Goal: Information Seeking & Learning: Find specific page/section

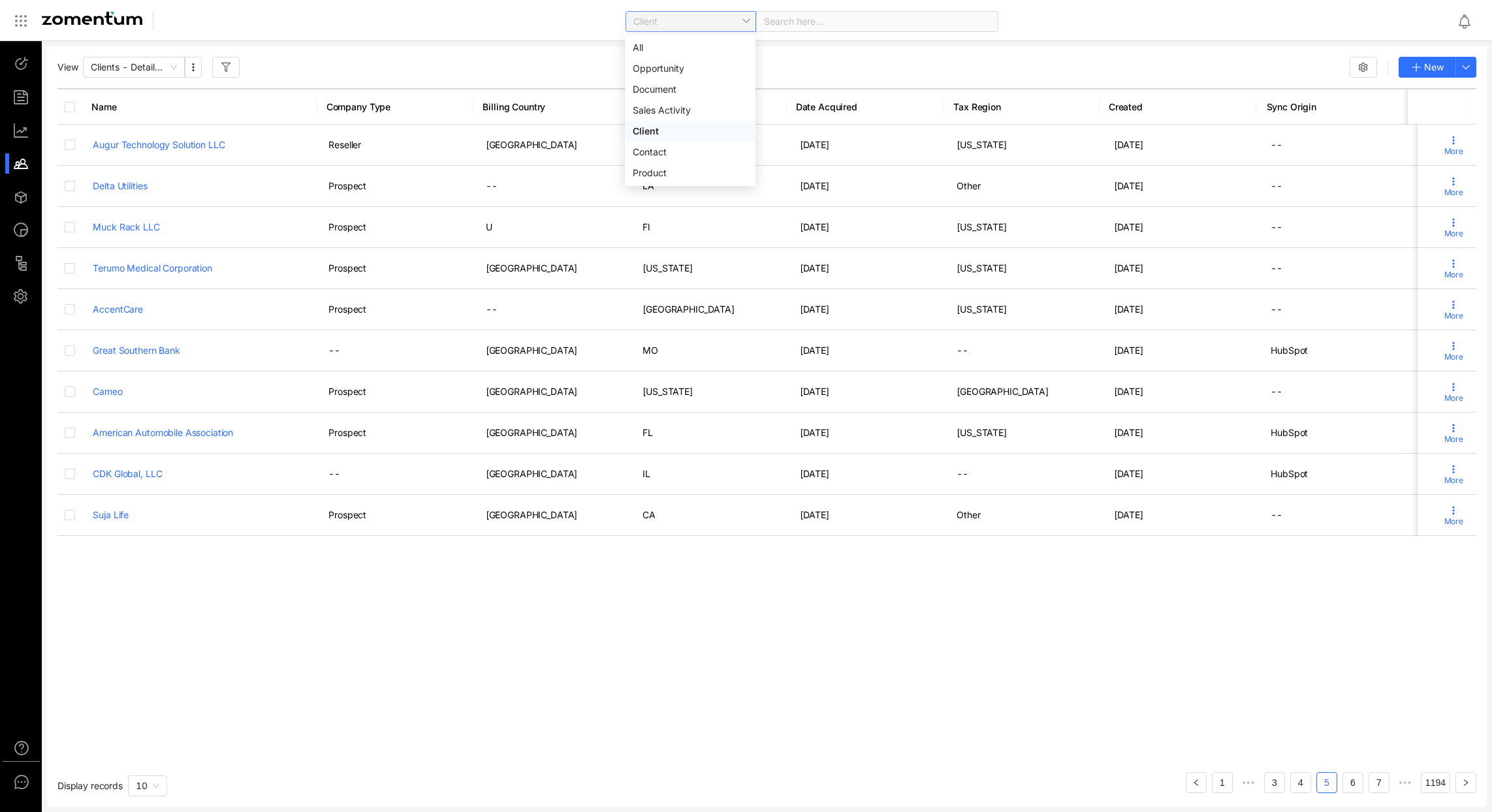
click at [687, 28] on span "Client" at bounding box center [690, 22] width 115 height 20
click at [482, 62] on div "View Clients - Detailed View New" at bounding box center [767, 67] width 1419 height 21
click at [156, 788] on span "10" at bounding box center [147, 787] width 23 height 20
click at [156, 755] on div "100" at bounding box center [147, 760] width 23 height 14
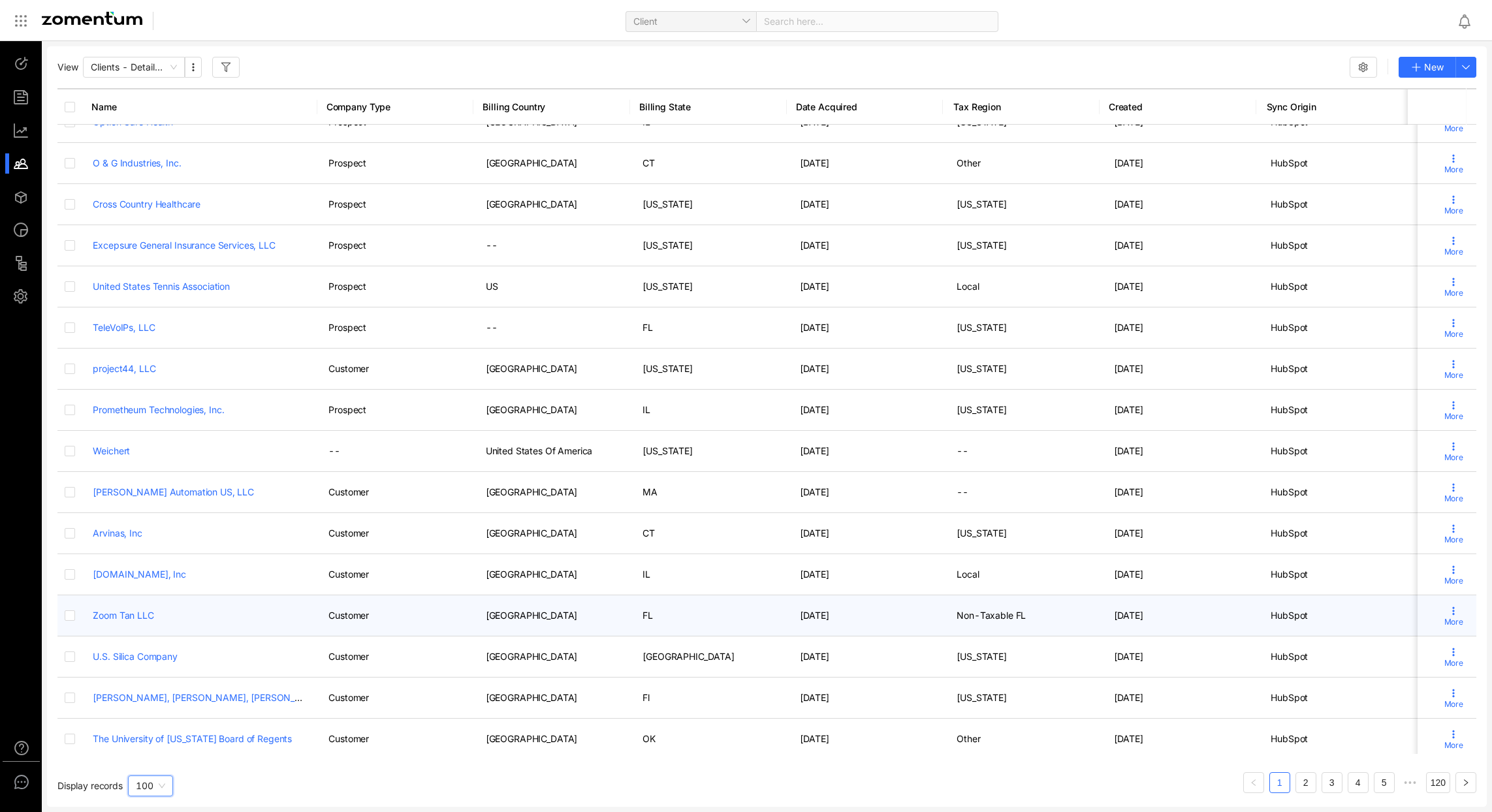
scroll to position [3493, 0]
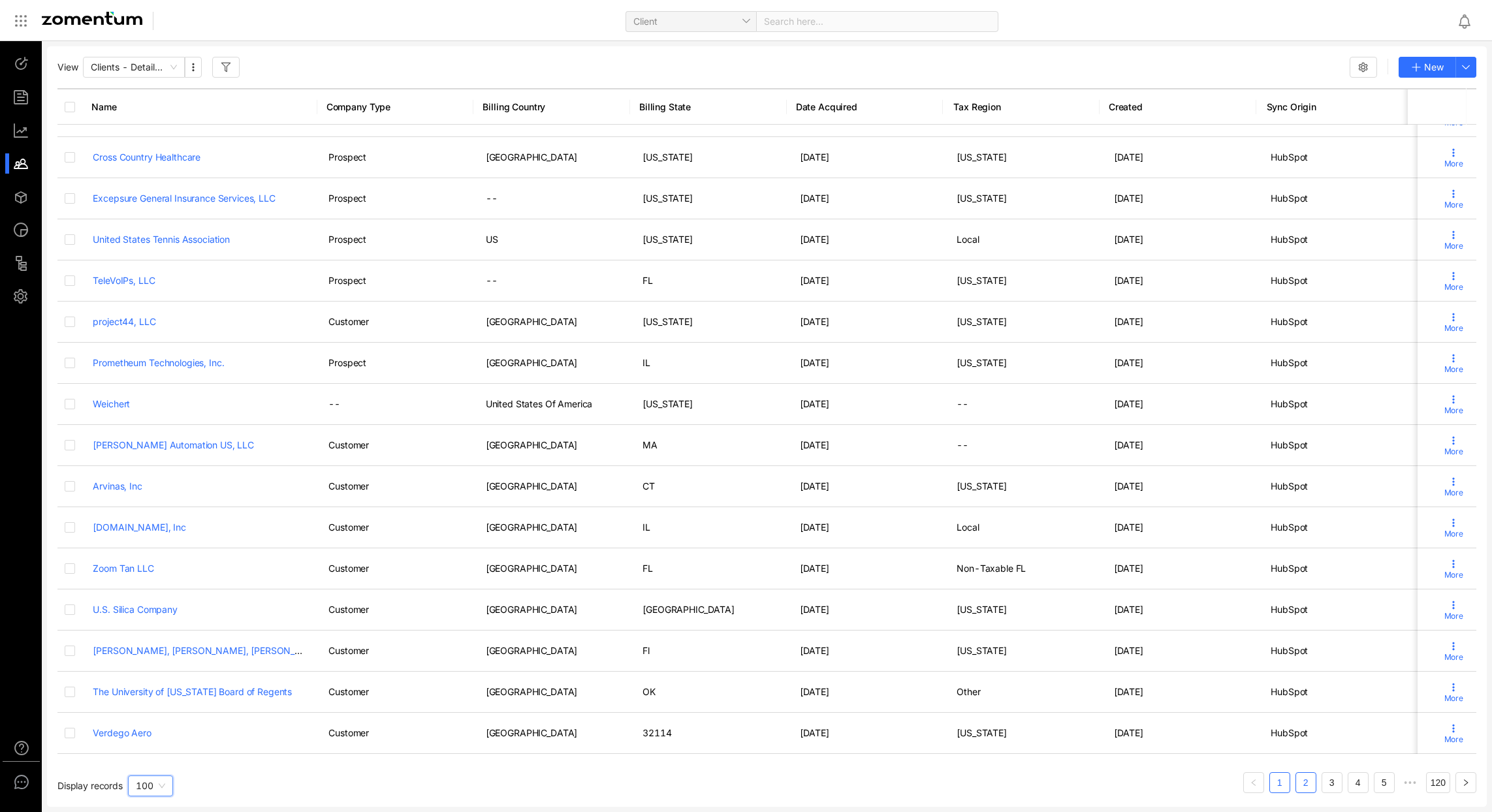
click at [1297, 784] on link "2" at bounding box center [1306, 783] width 20 height 20
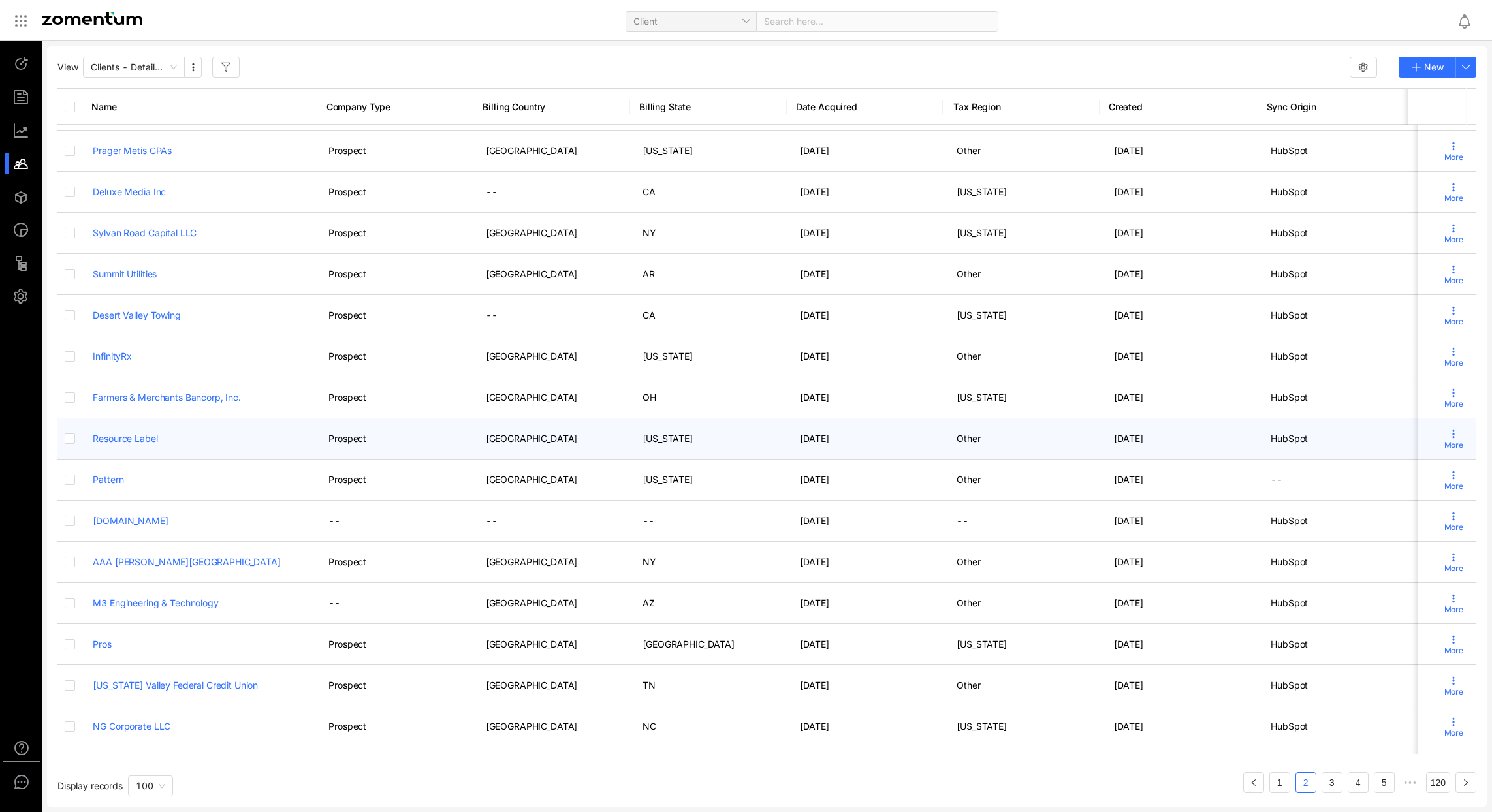
scroll to position [1961, 0]
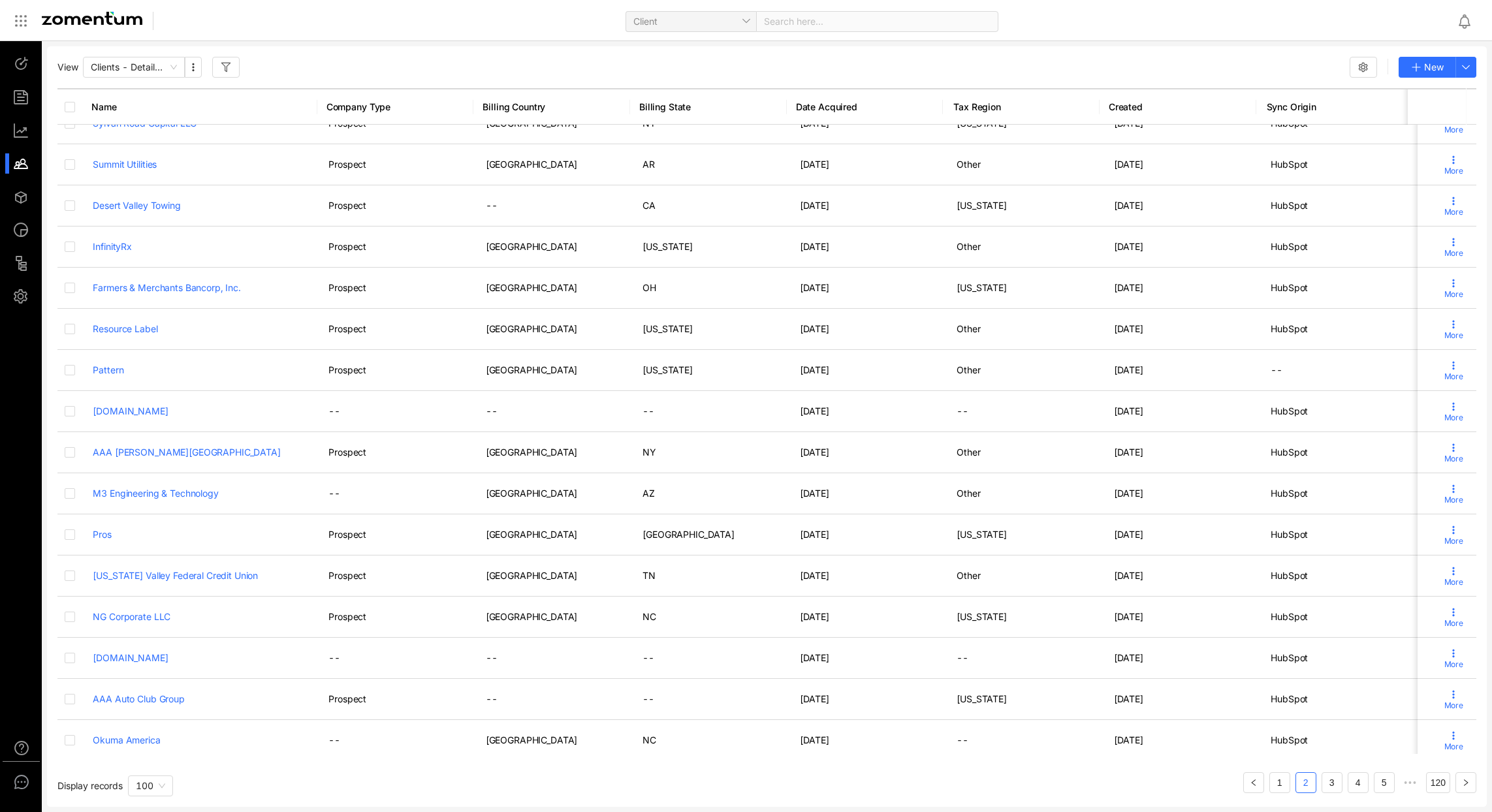
click at [233, 63] on button "button" at bounding box center [226, 67] width 28 height 21
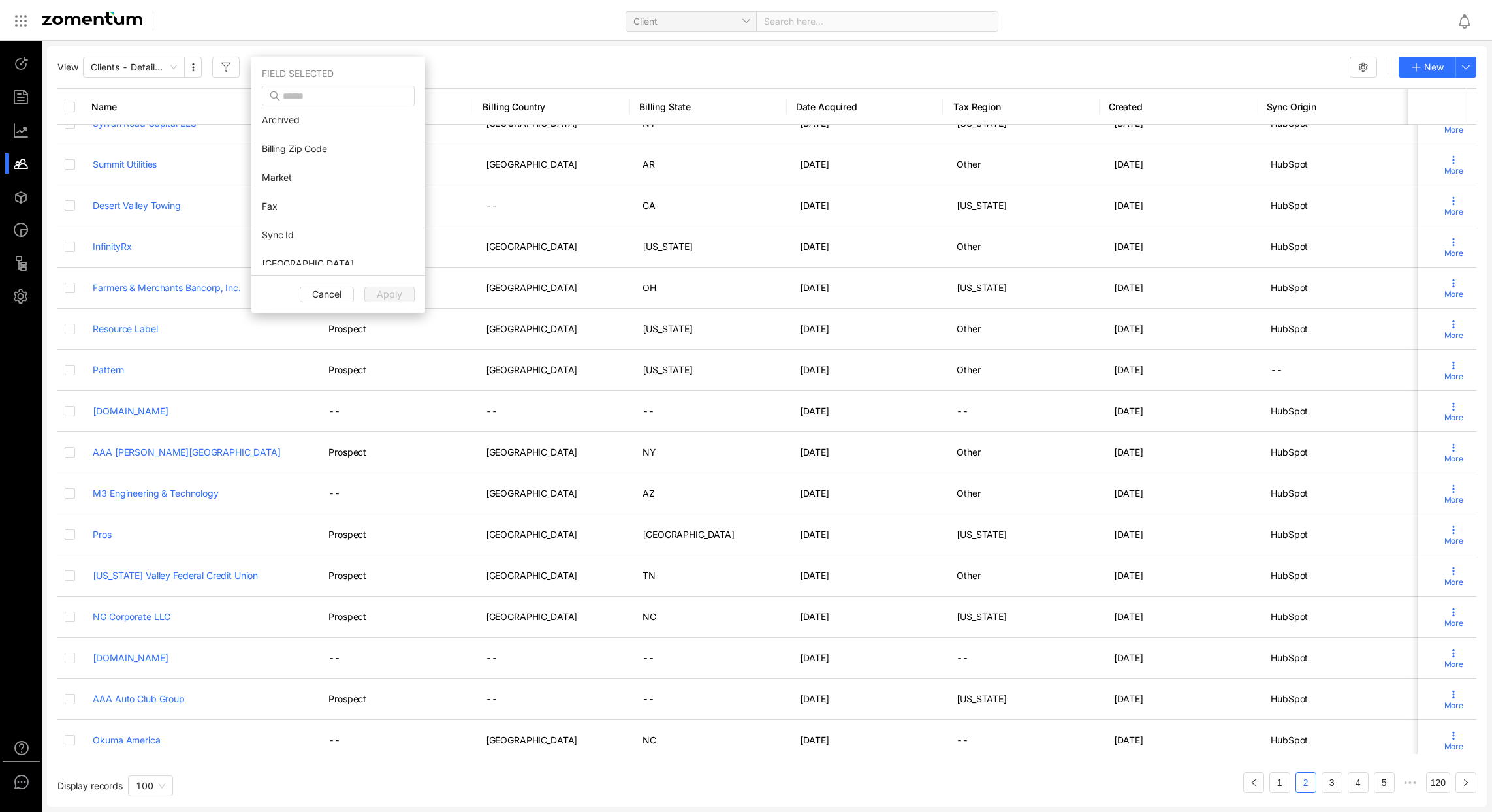
scroll to position [667, 0]
click at [171, 66] on span "Clients - Detailed View" at bounding box center [134, 67] width 86 height 20
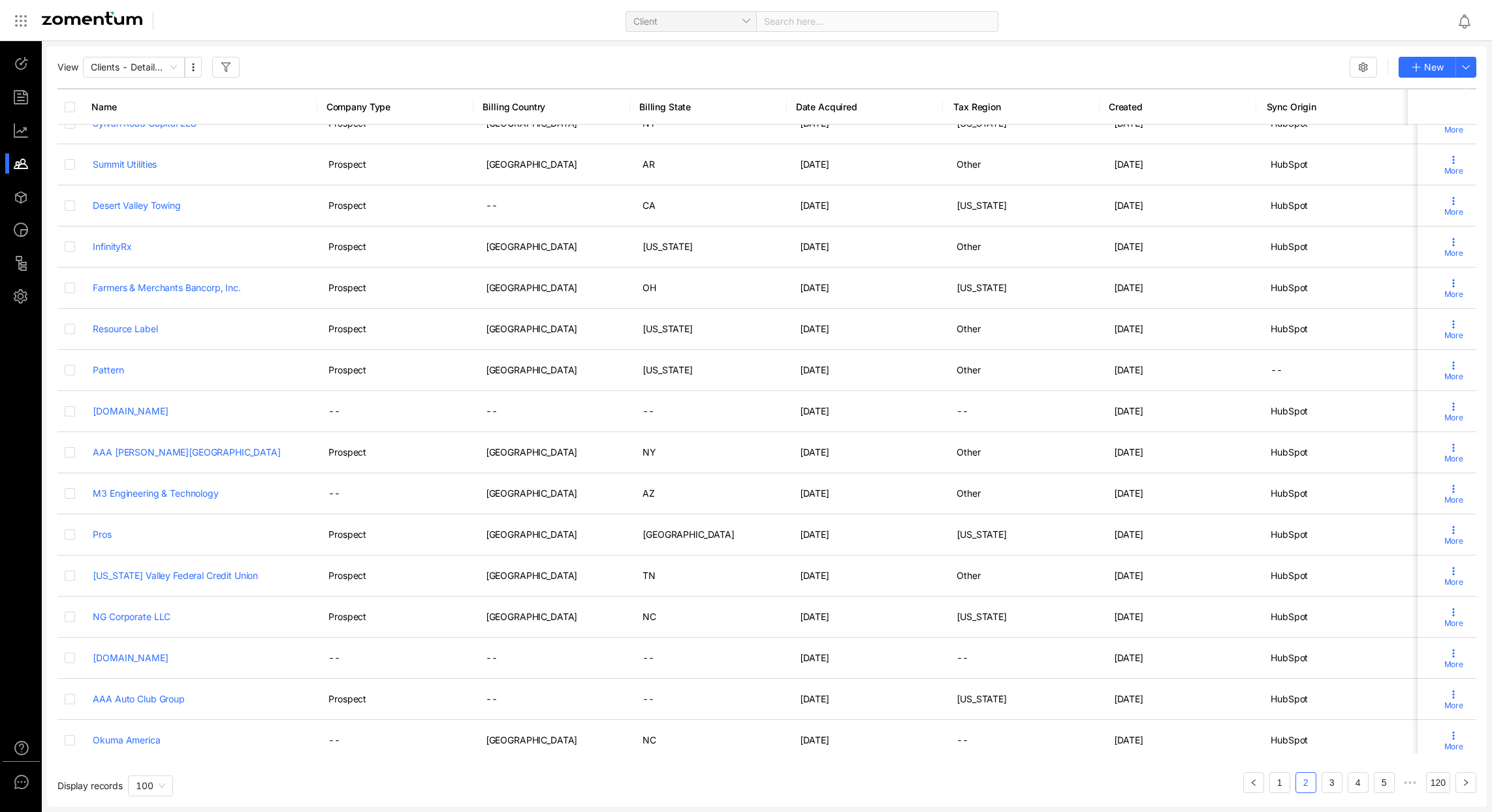
click at [352, 67] on div "View Clients - Detailed View New" at bounding box center [767, 67] width 1419 height 21
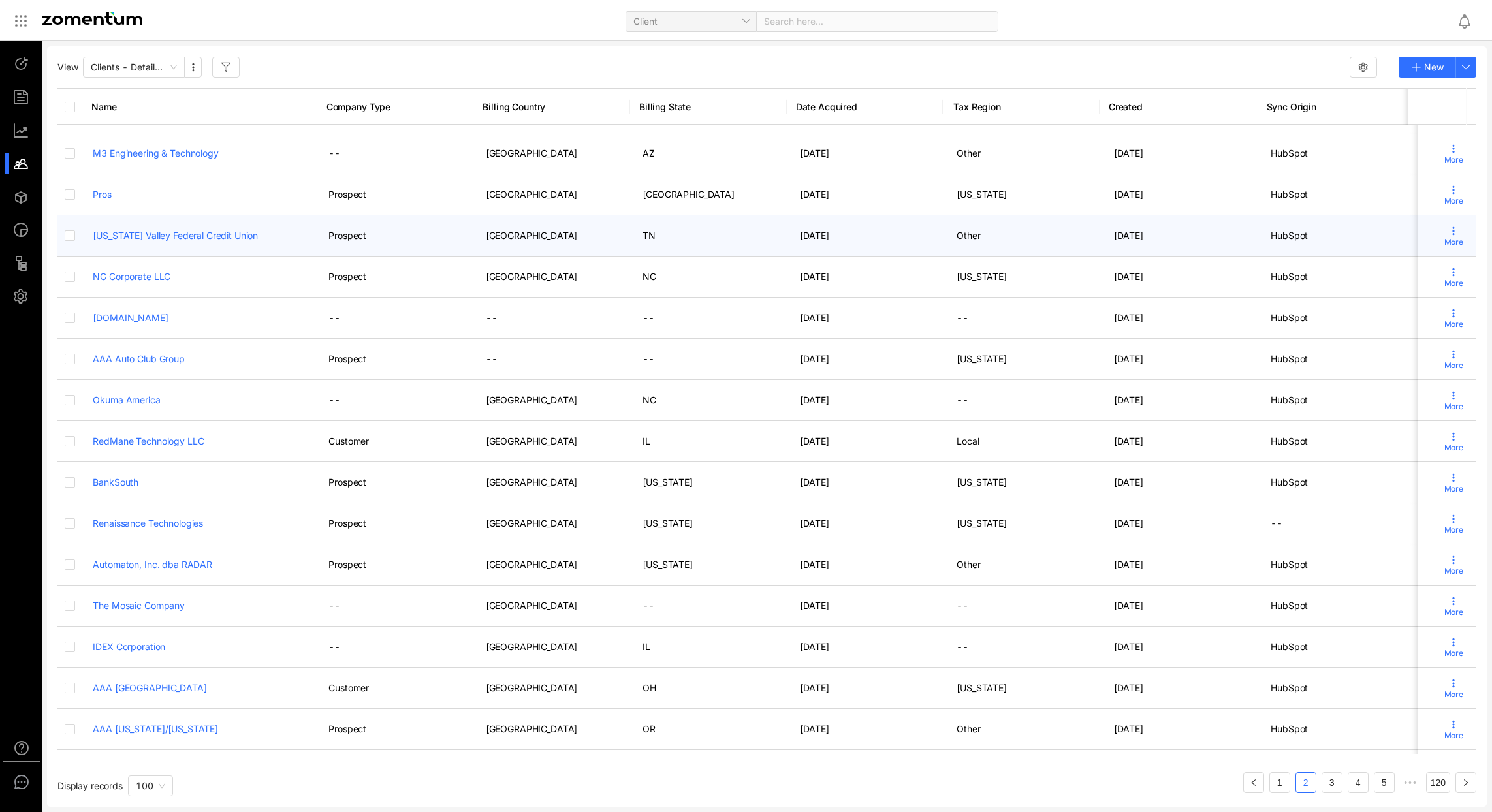
scroll to position [2449, 0]
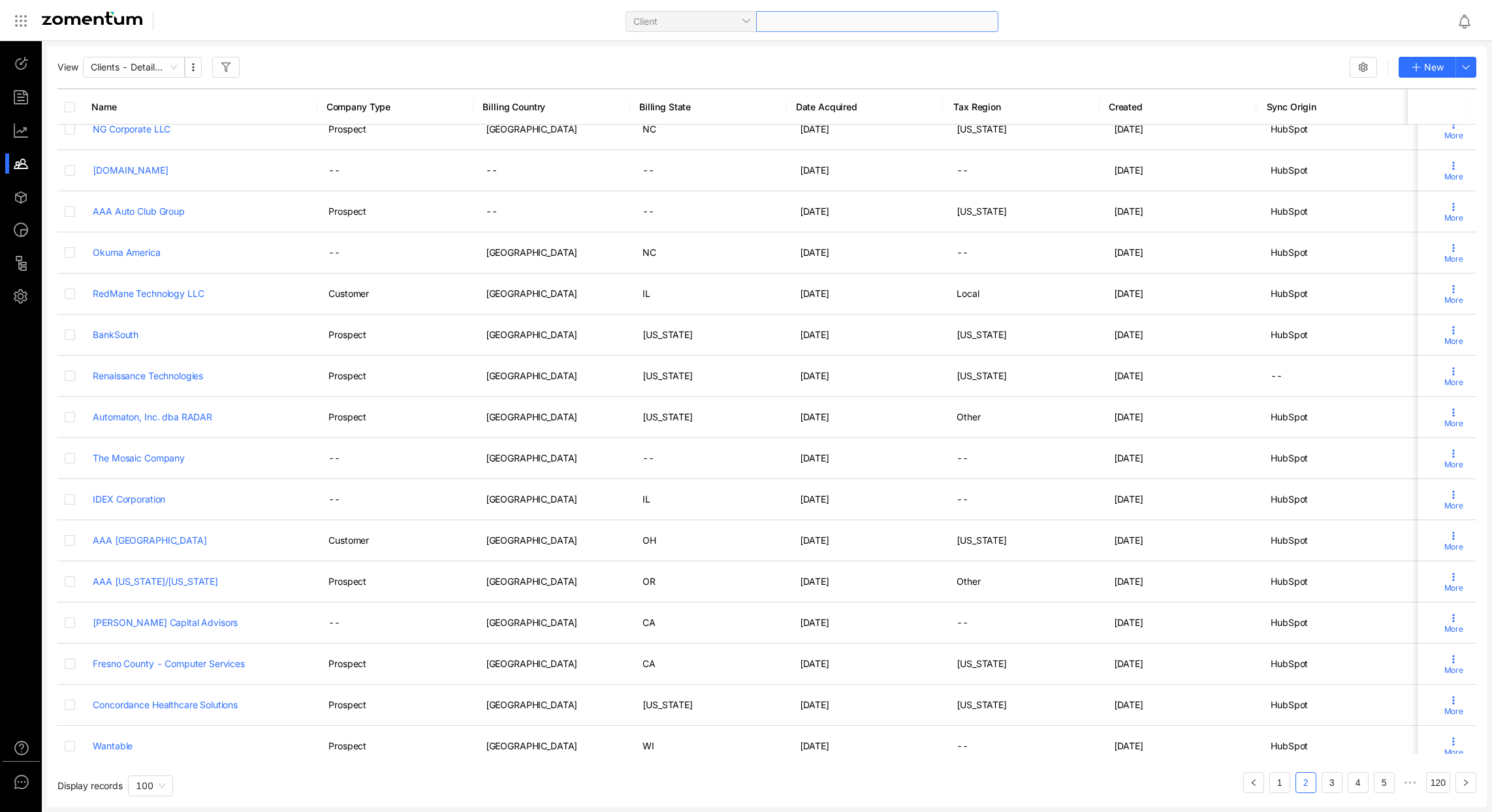
click at [869, 13] on div at bounding box center [877, 22] width 242 height 21
type input "*******"
click at [707, 62] on span "sfgmembers.com" at bounding box center [827, 62] width 328 height 12
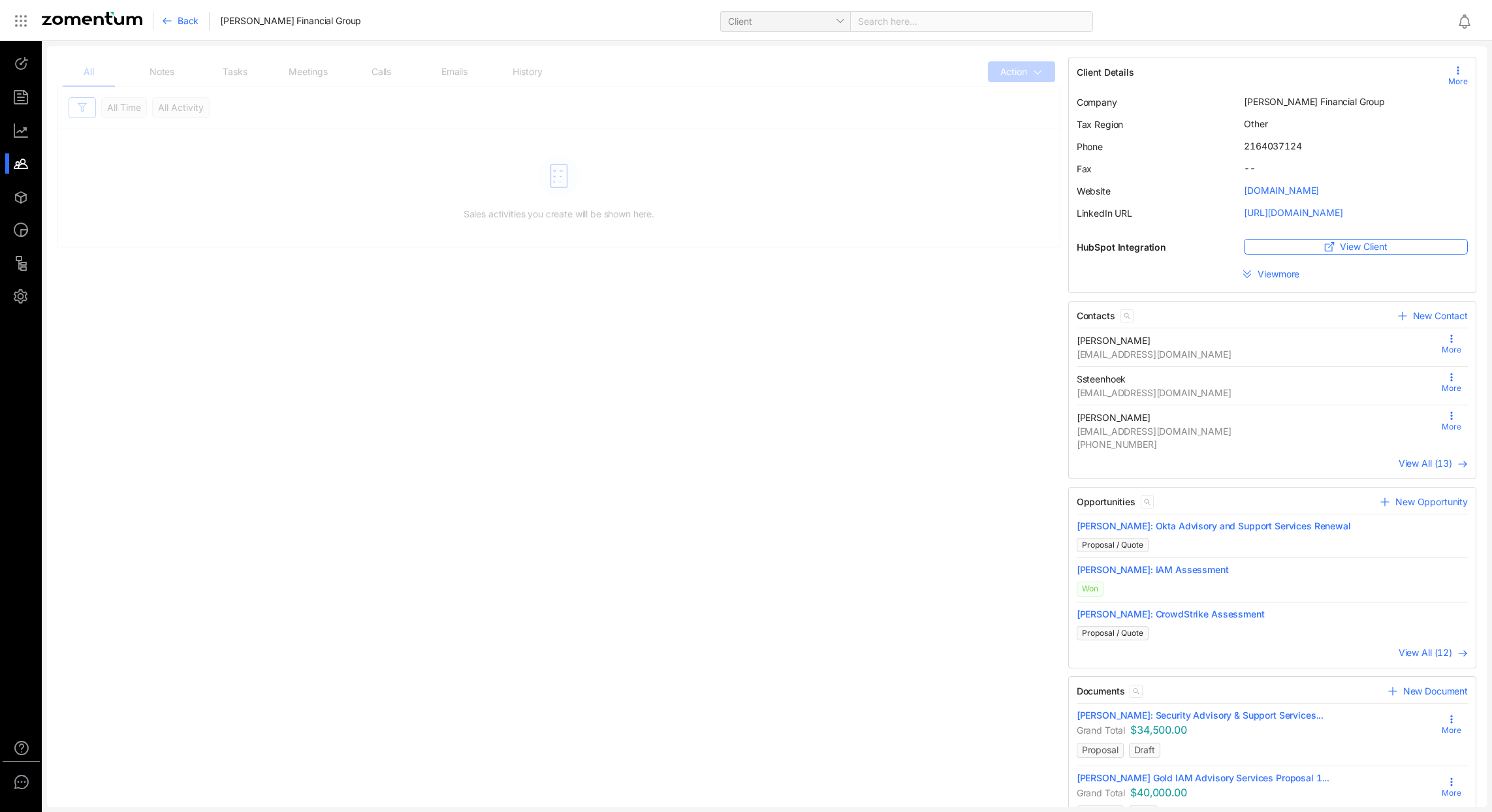
click at [1457, 71] on use at bounding box center [1458, 70] width 2 height 8
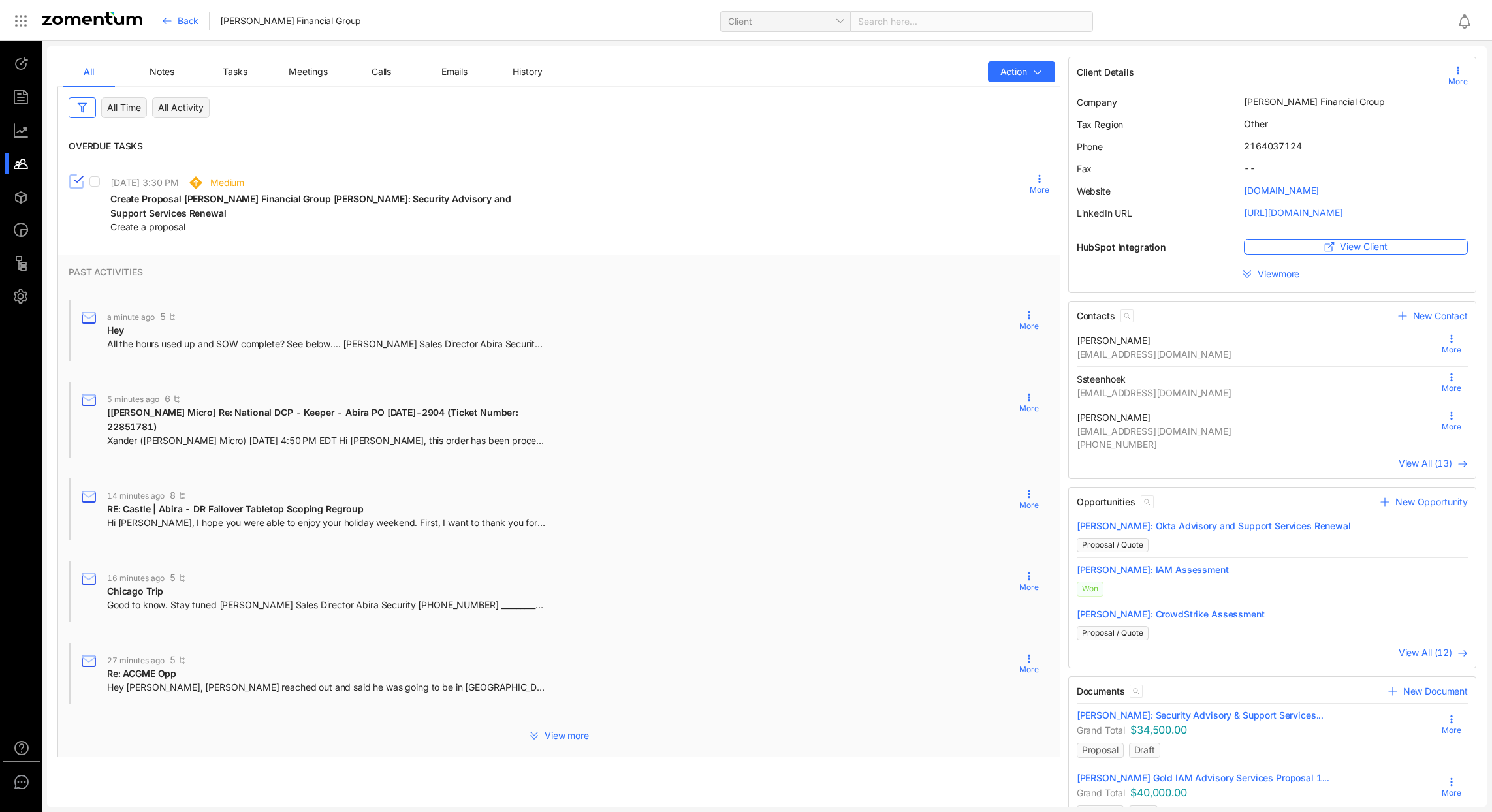
click at [167, 22] on icon at bounding box center [167, 21] width 11 height 11
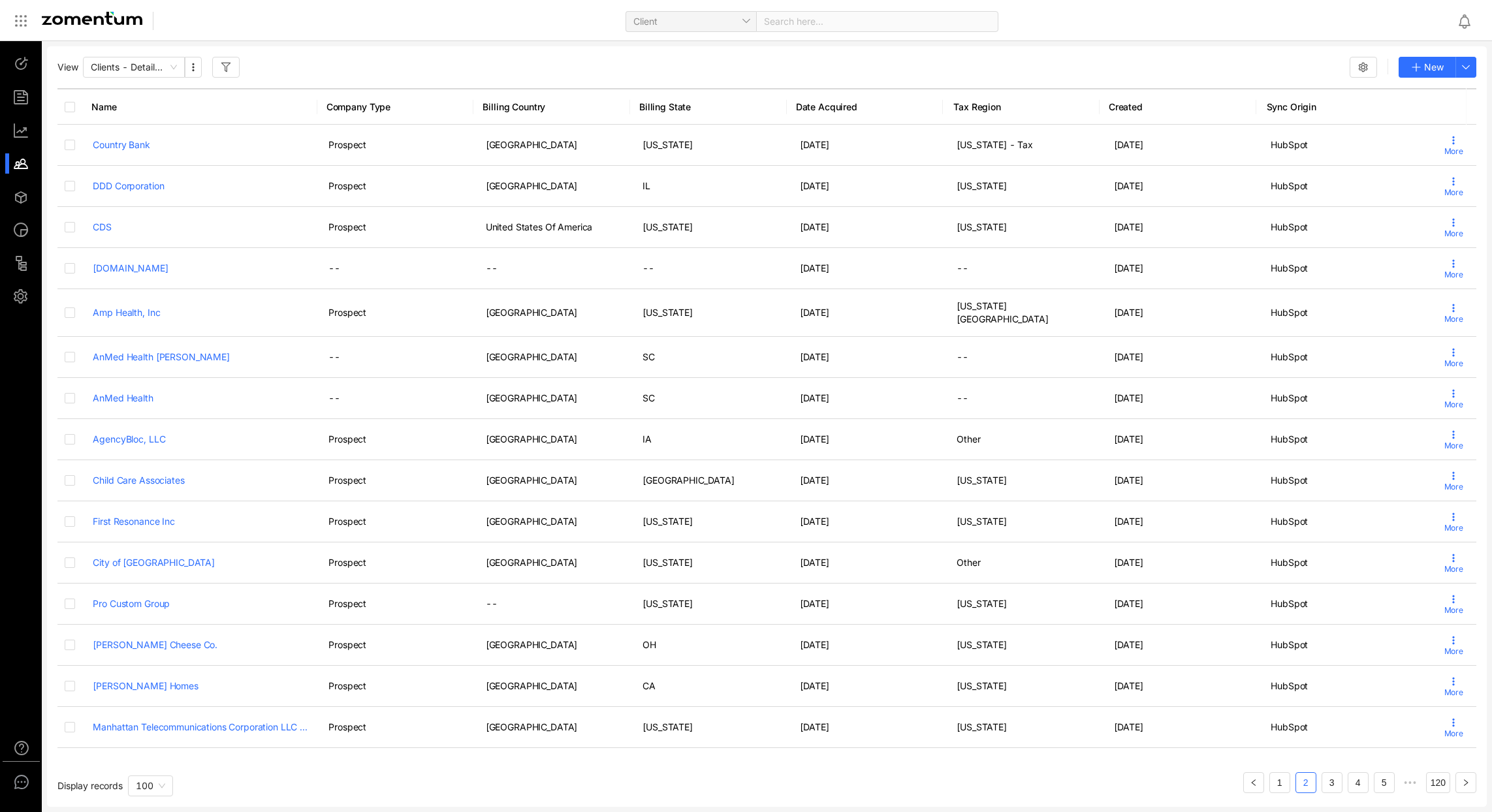
click at [1380, 70] on div "New" at bounding box center [1413, 67] width 127 height 21
click at [1361, 64] on use "button" at bounding box center [1363, 67] width 8 height 8
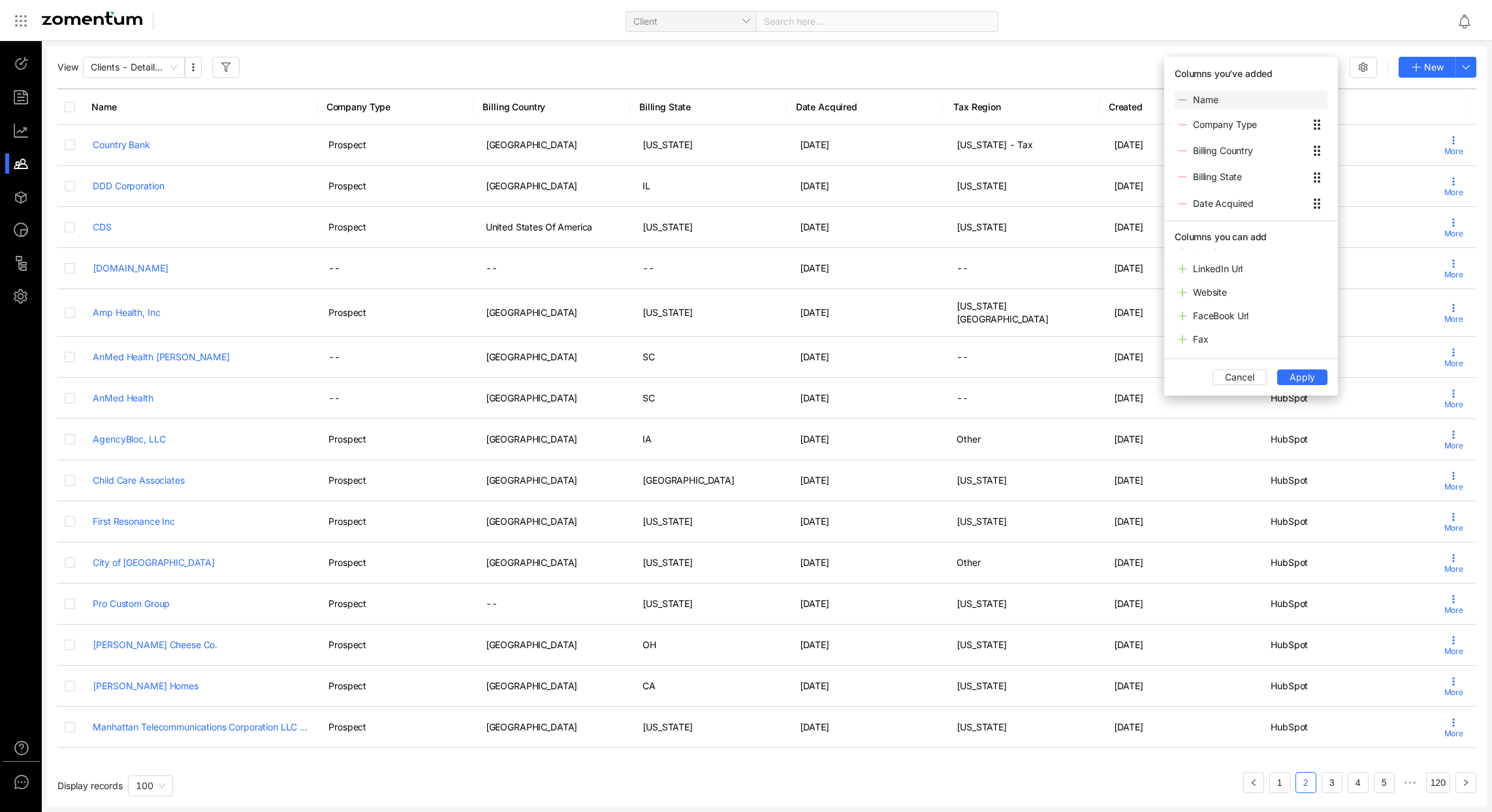
scroll to position [234, 0]
click at [1180, 265] on icon at bounding box center [1182, 264] width 11 height 11
click at [1308, 375] on span "Apply" at bounding box center [1302, 377] width 25 height 14
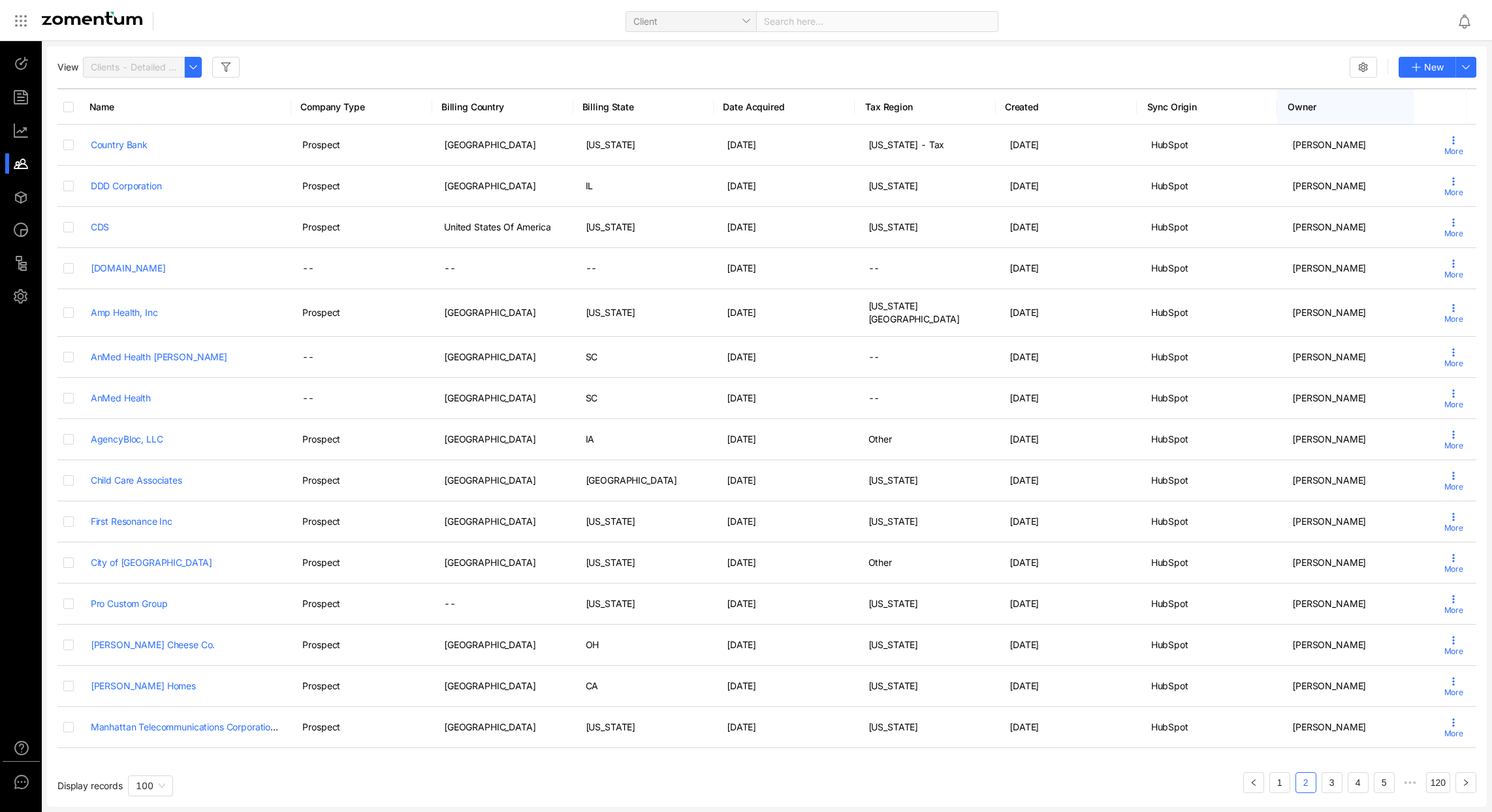
click at [1307, 110] on th "Owner" at bounding box center [1348, 107] width 141 height 37
click at [1309, 104] on th "Owner" at bounding box center [1348, 107] width 141 height 37
click at [1310, 104] on th "Owner" at bounding box center [1348, 107] width 141 height 37
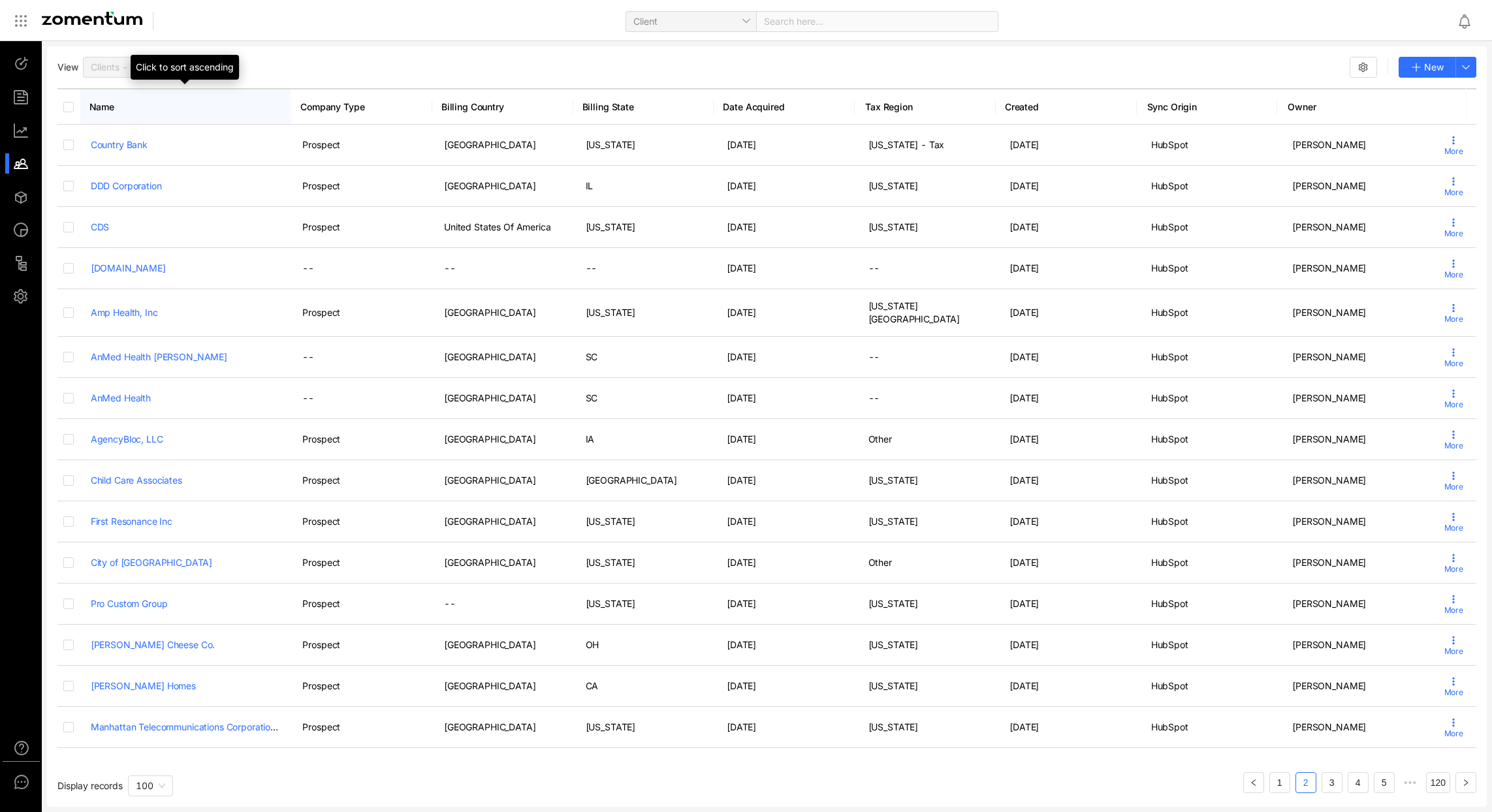
click at [115, 106] on span "Name" at bounding box center [182, 107] width 186 height 13
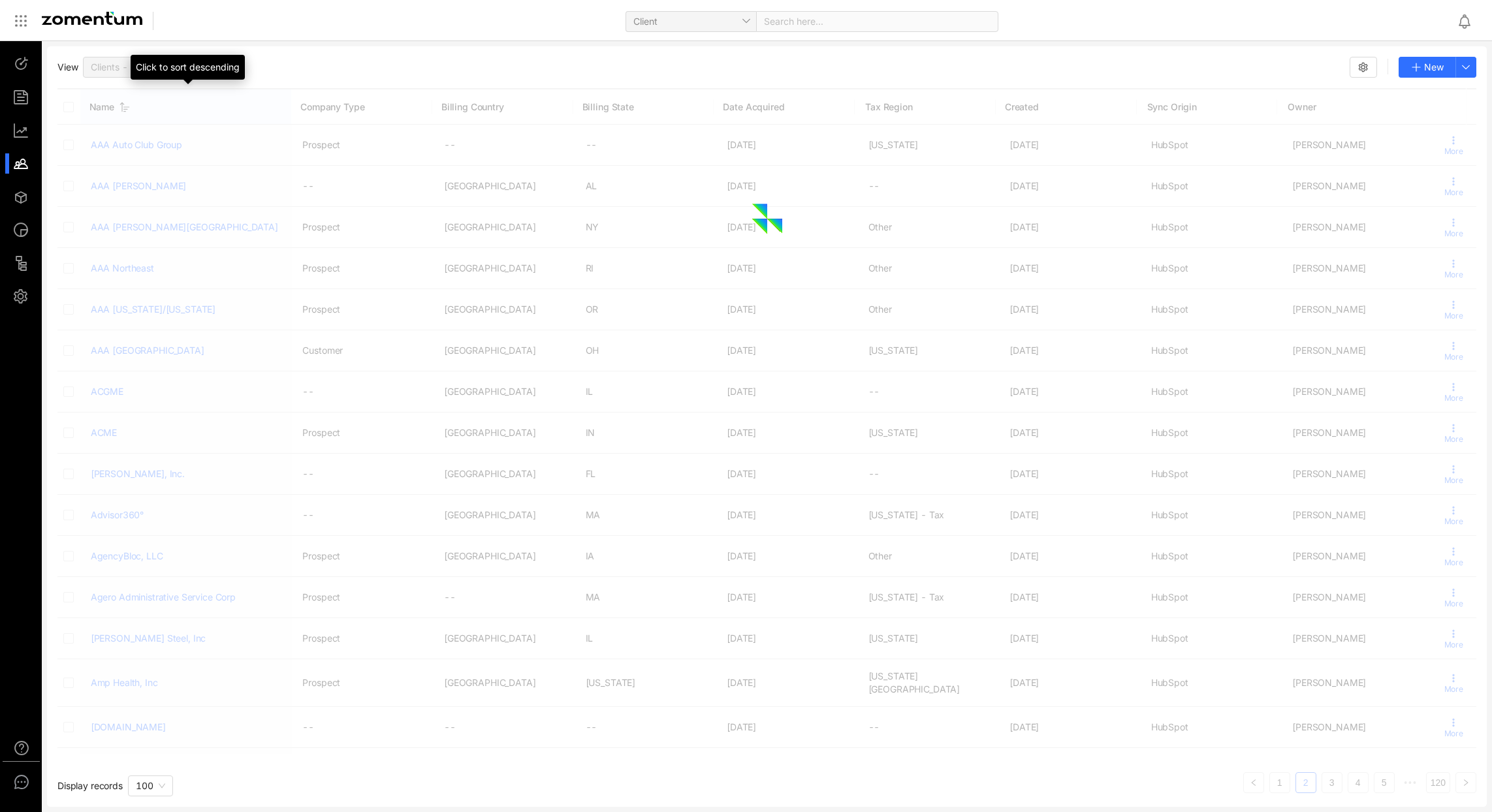
click at [115, 106] on div at bounding box center [767, 219] width 1419 height 261
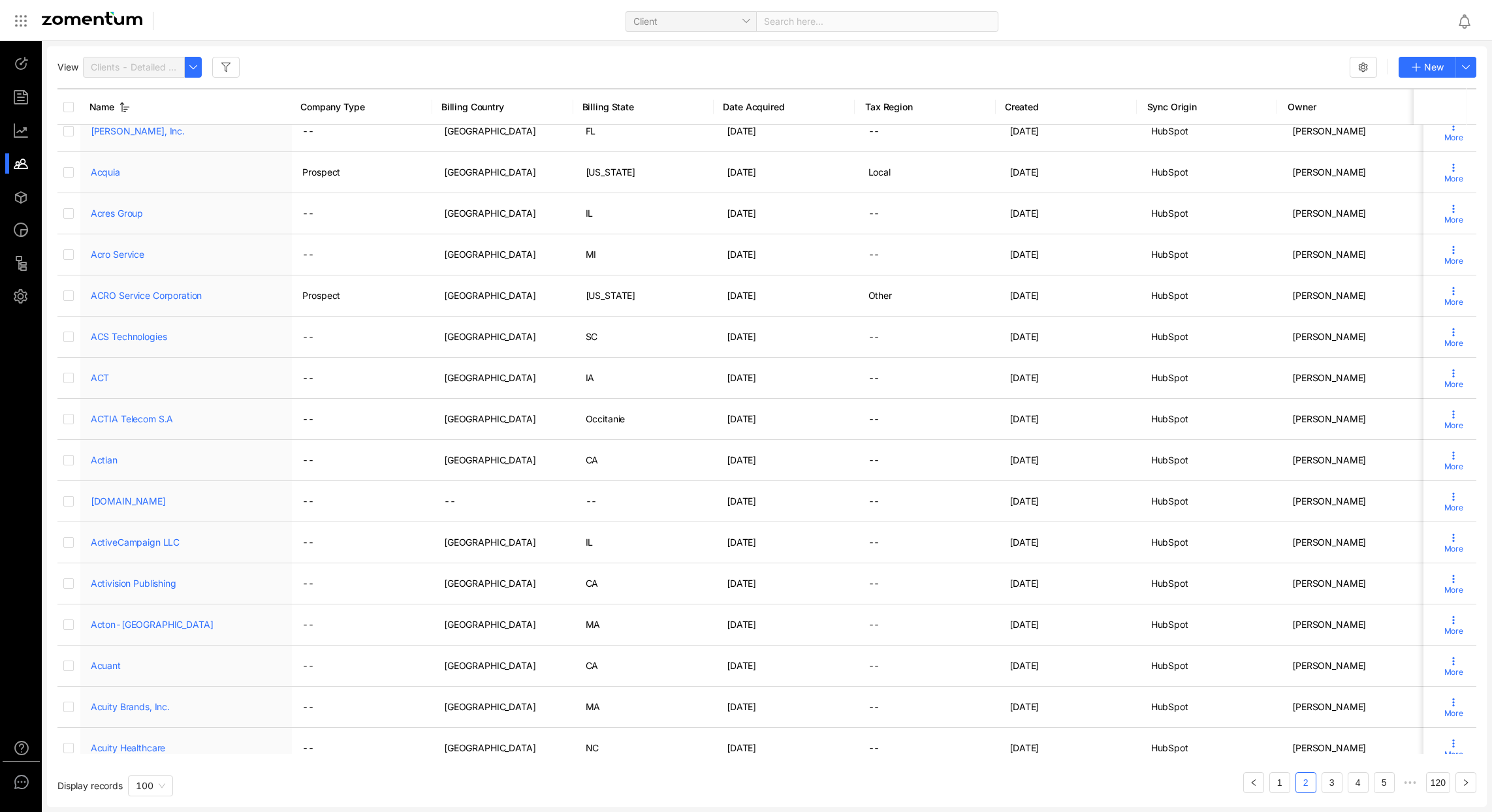
scroll to position [3393, 0]
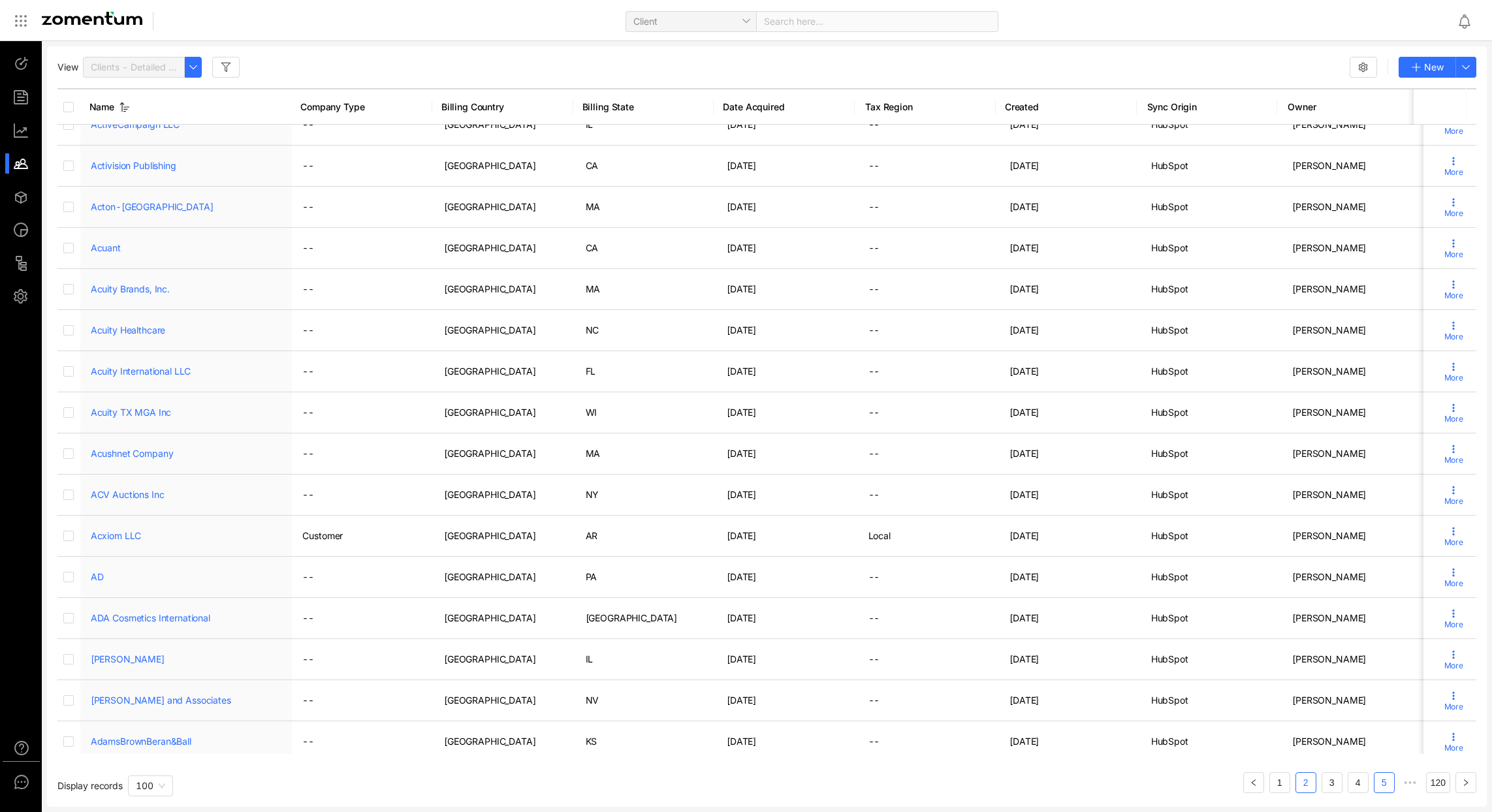
click at [1387, 790] on link "5" at bounding box center [1384, 783] width 20 height 20
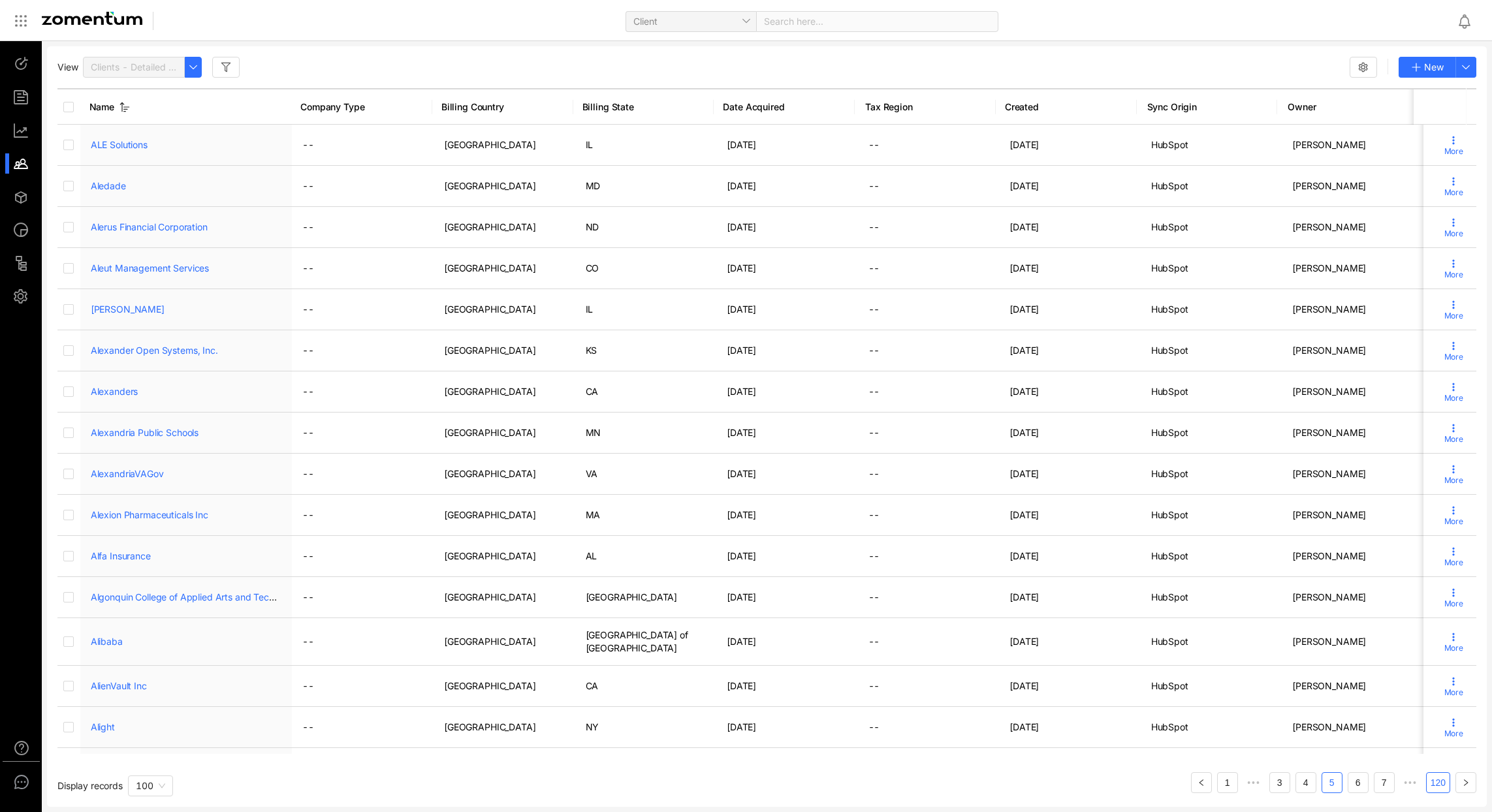
click at [1439, 785] on link "120" at bounding box center [1438, 783] width 23 height 20
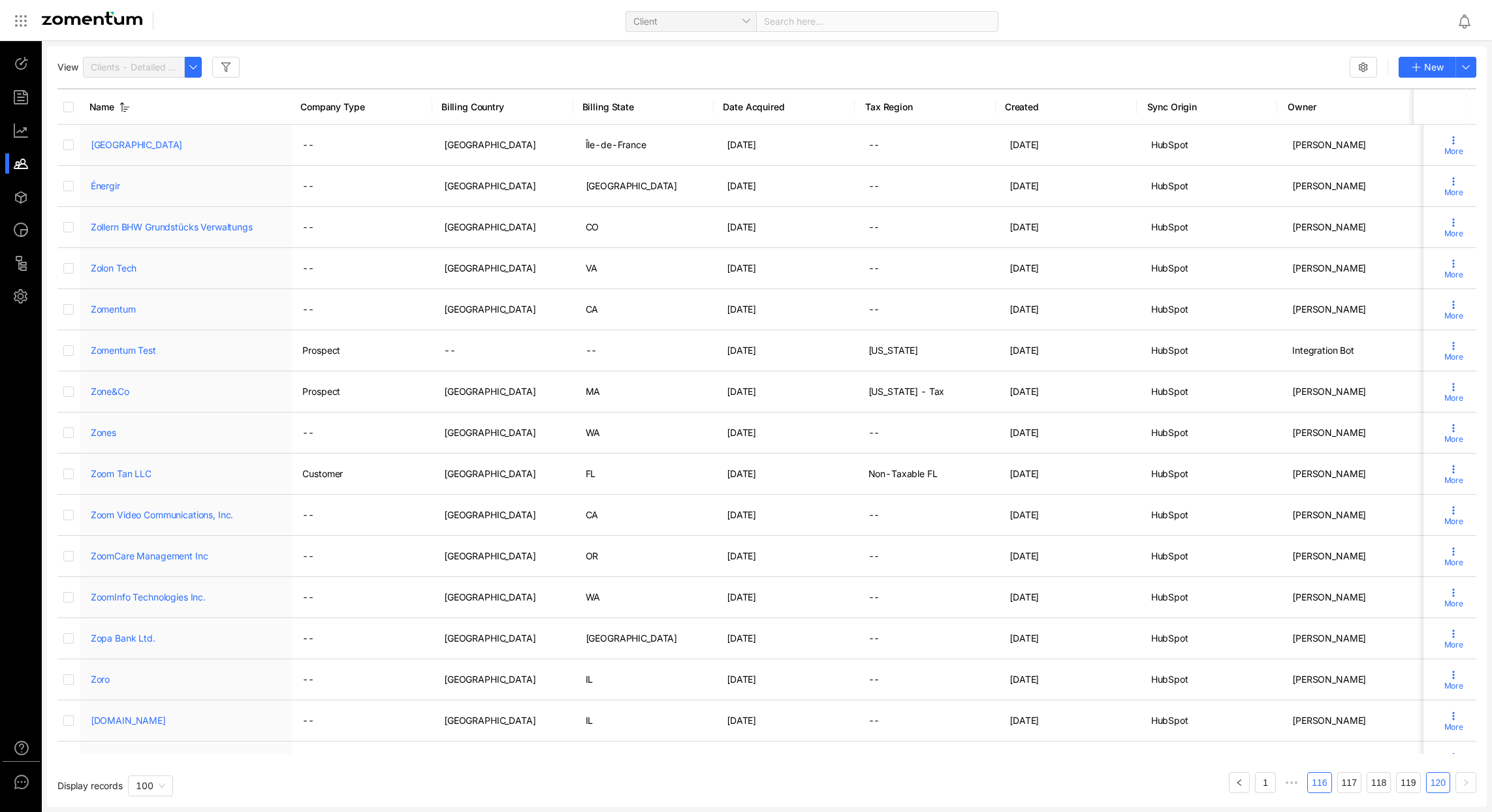
click at [1312, 784] on link "116" at bounding box center [1319, 783] width 23 height 20
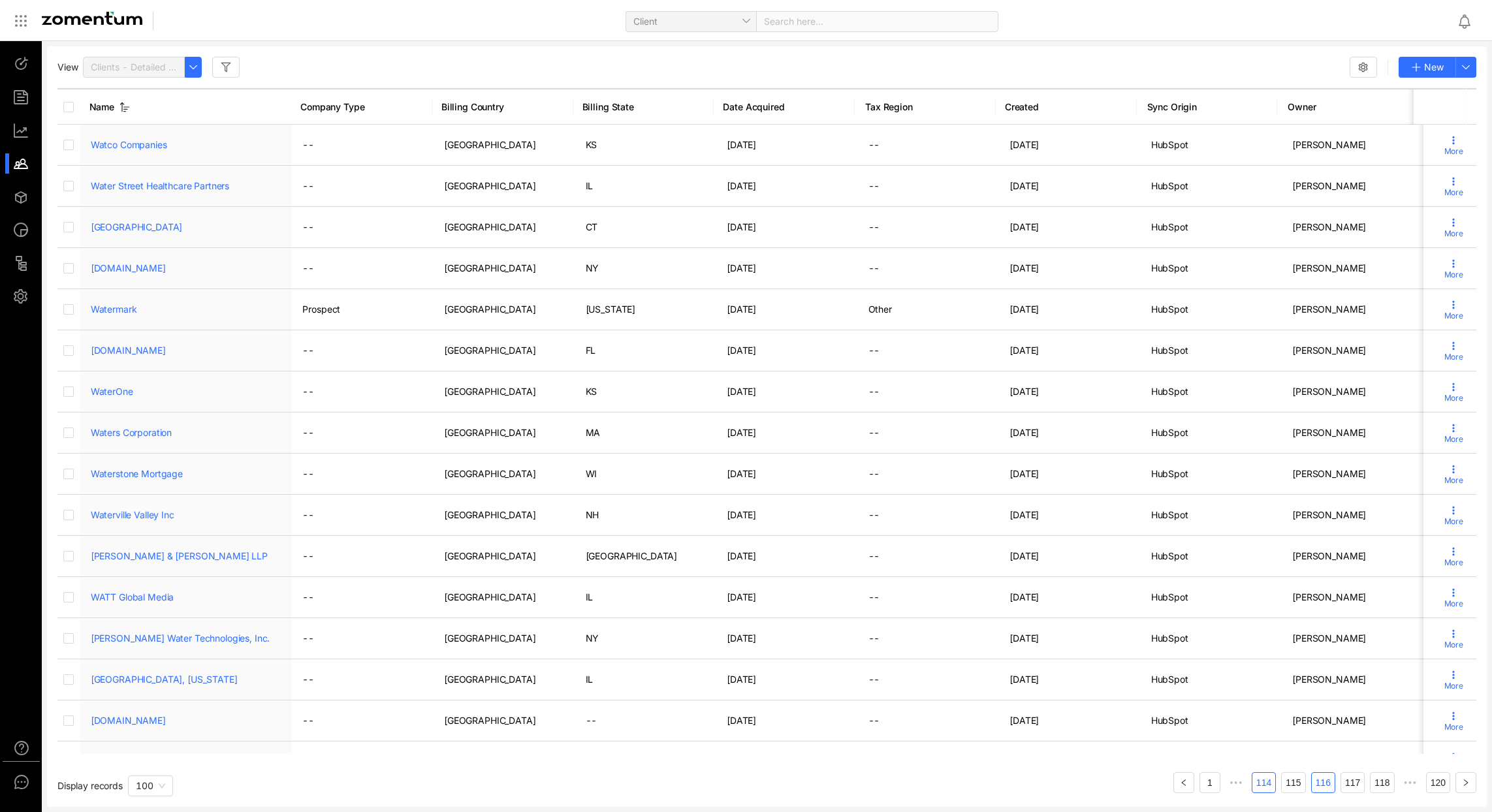
click at [1254, 787] on link "114" at bounding box center [1263, 783] width 23 height 20
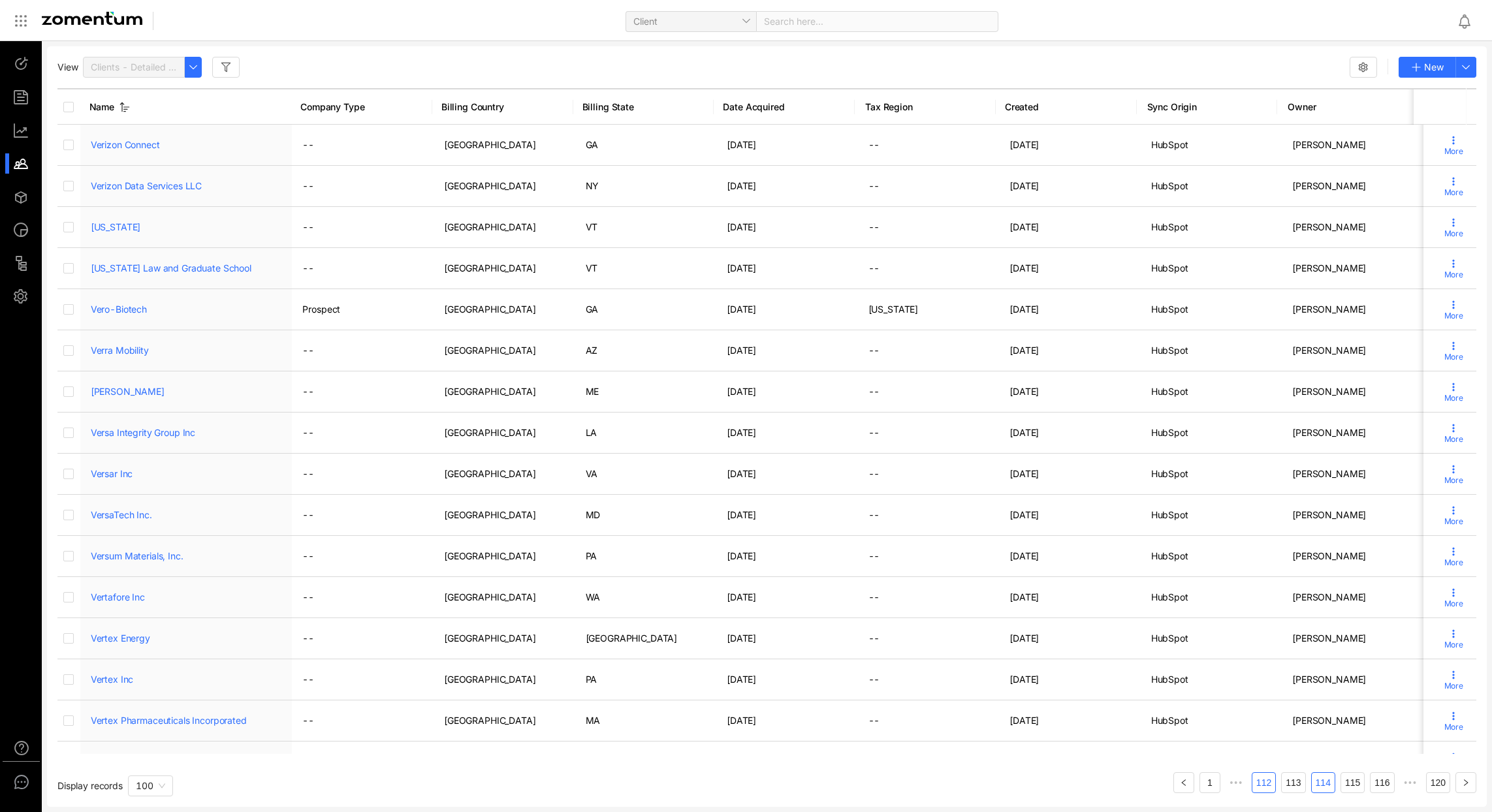
click at [1260, 786] on link "112" at bounding box center [1263, 783] width 23 height 20
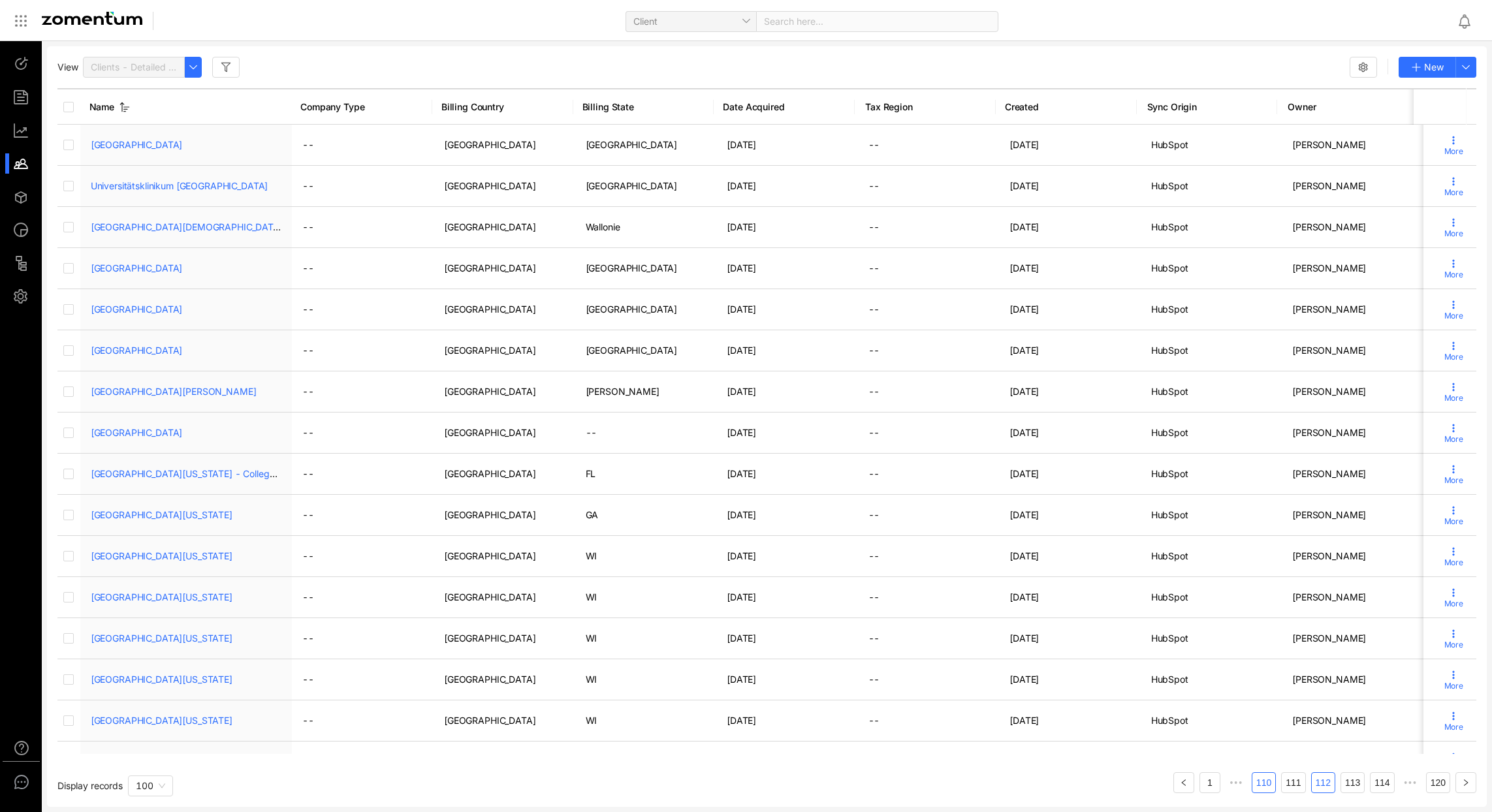
click at [1259, 785] on link "110" at bounding box center [1263, 783] width 23 height 20
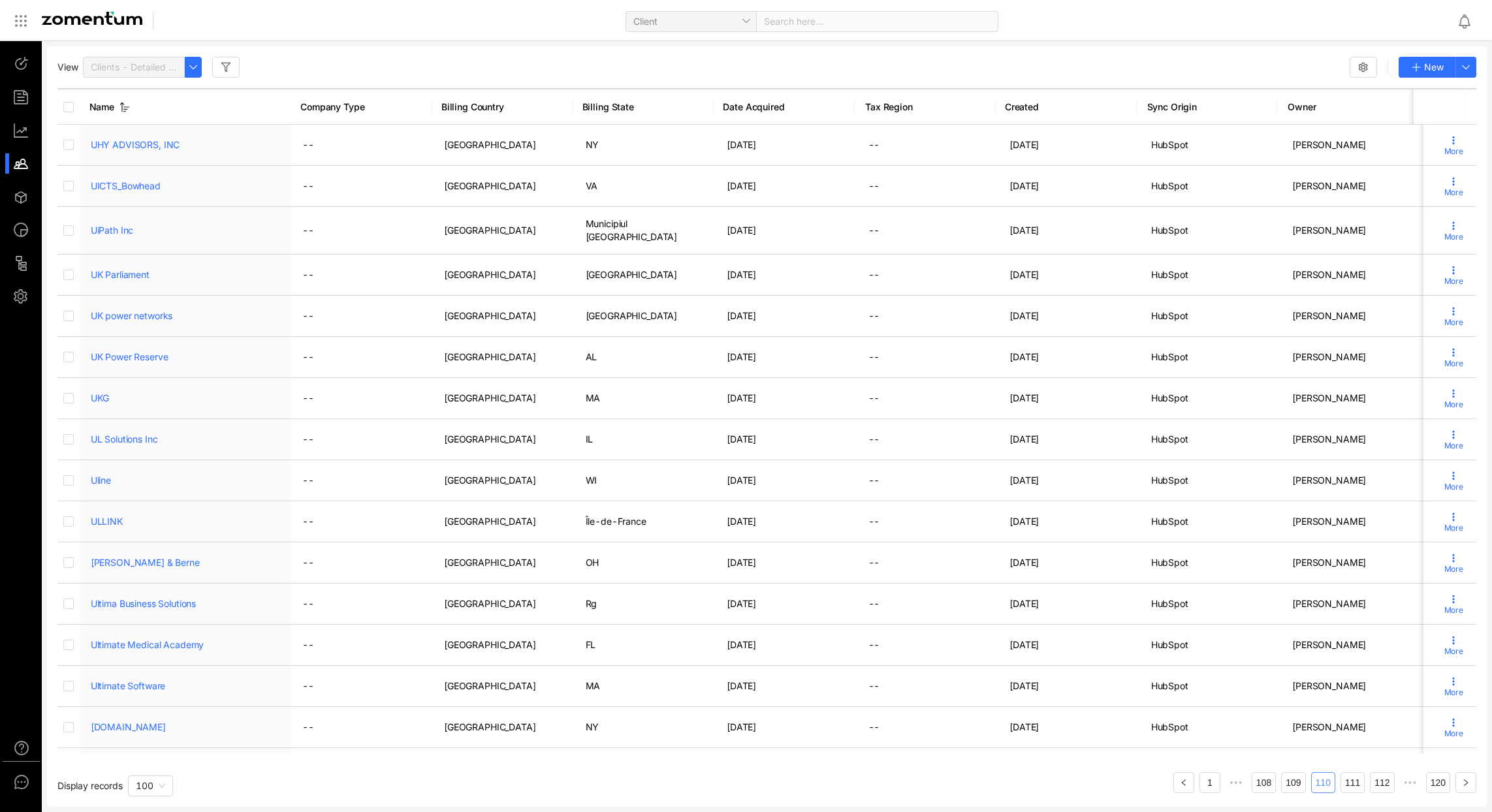
click at [1259, 785] on link "108" at bounding box center [1263, 783] width 23 height 20
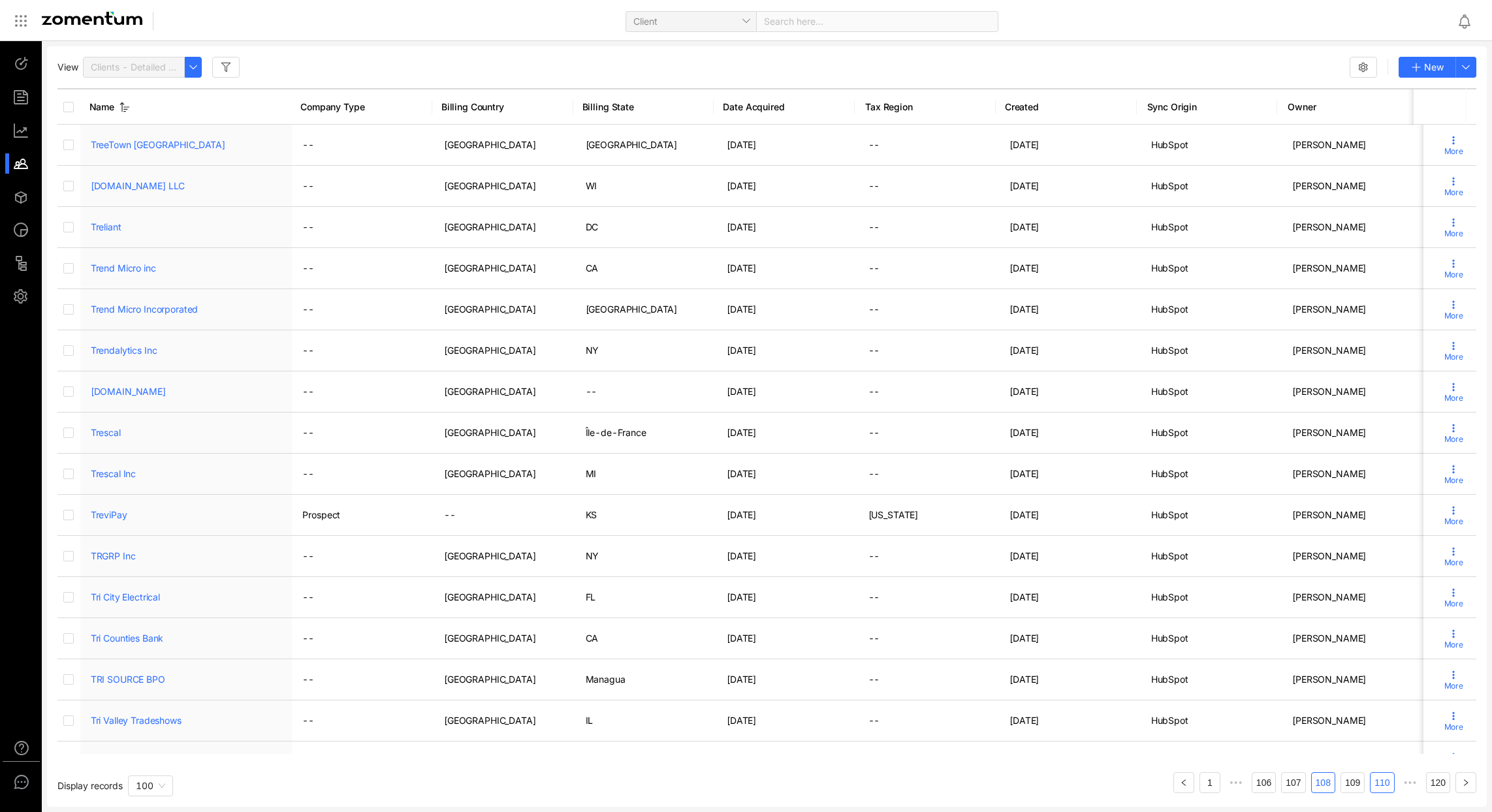
click at [1259, 785] on link "106" at bounding box center [1263, 783] width 23 height 20
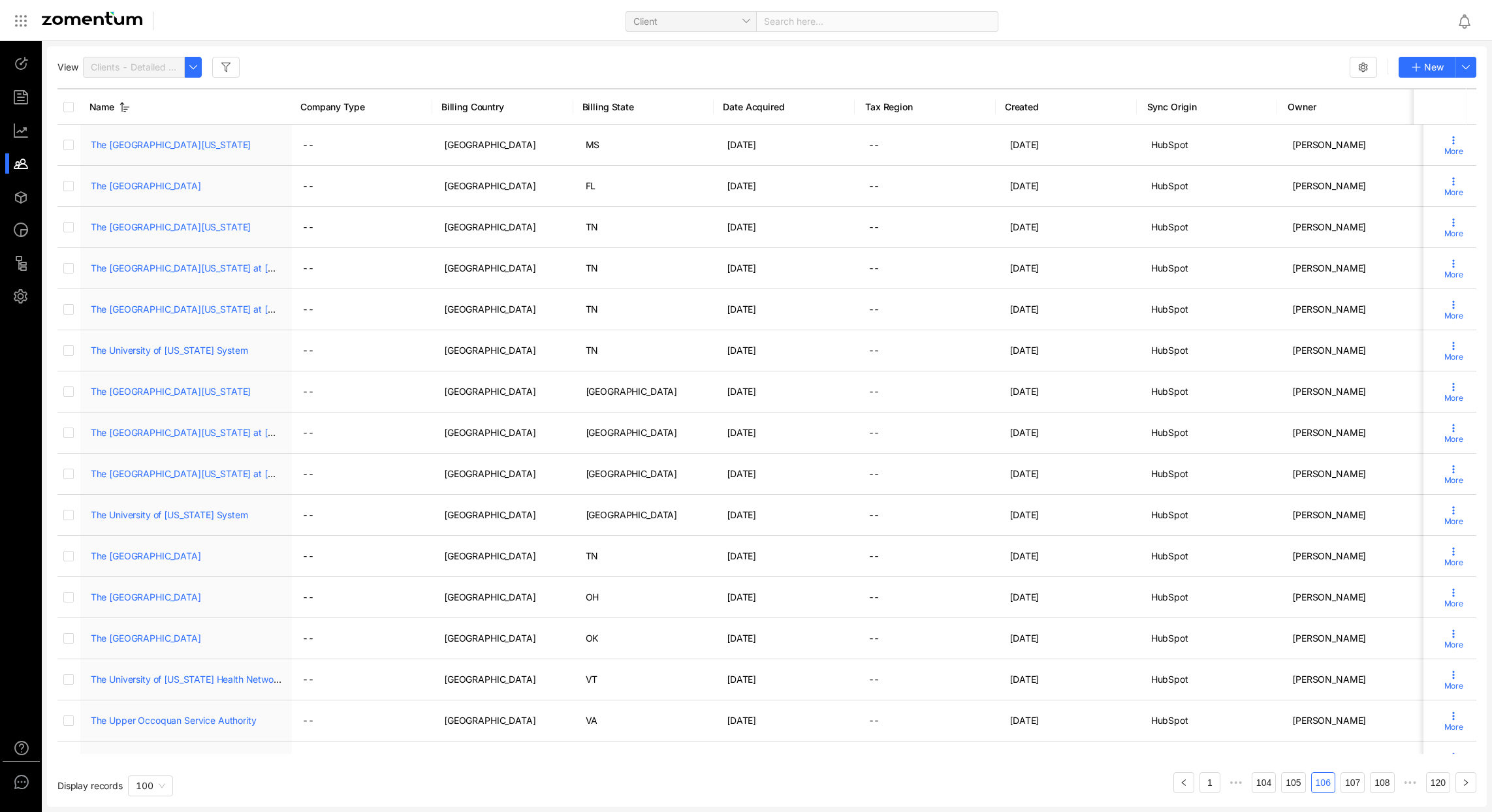
click at [1259, 785] on link "104" at bounding box center [1263, 783] width 23 height 20
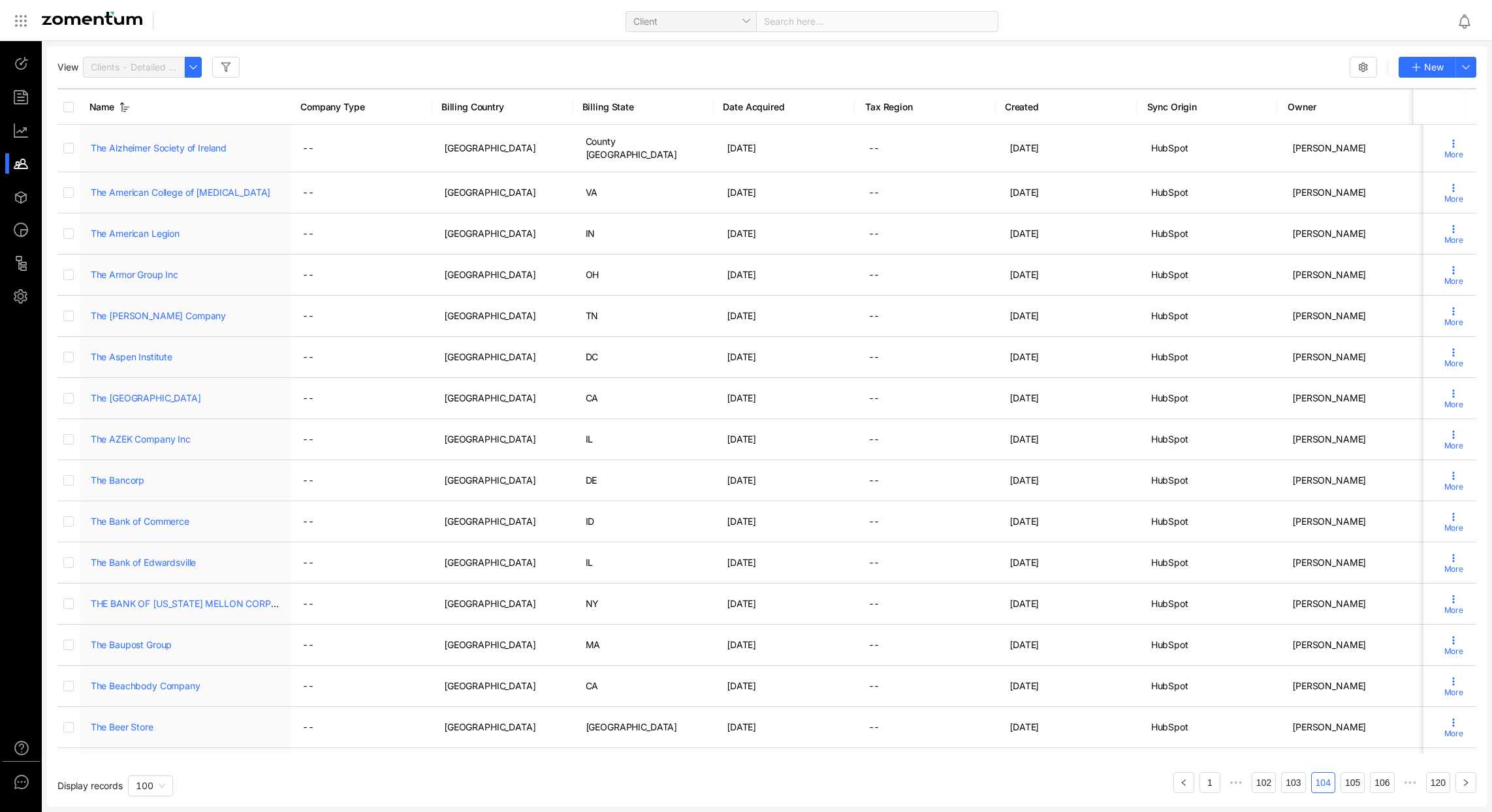
click at [1259, 785] on link "102" at bounding box center [1263, 783] width 23 height 20
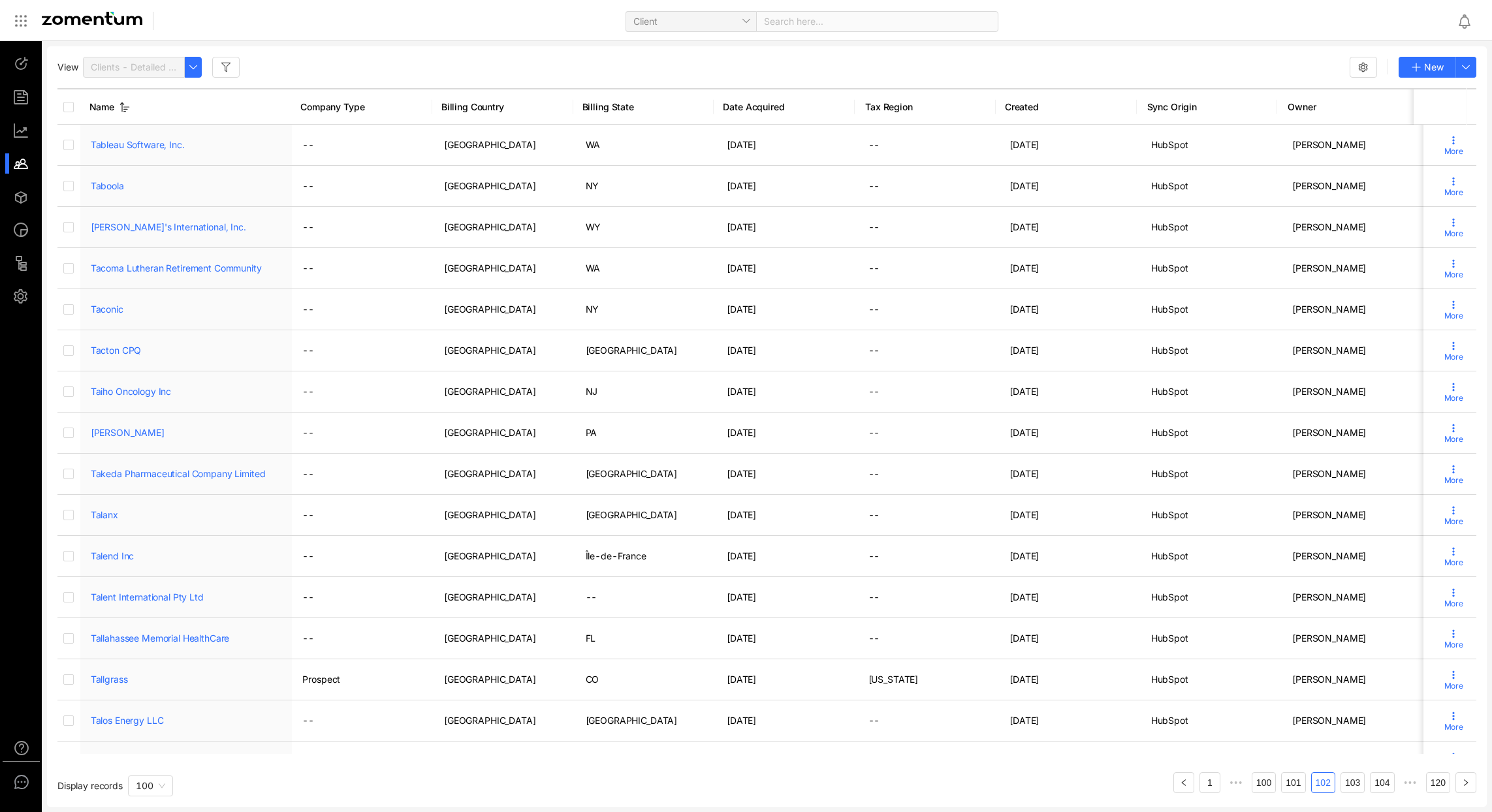
click at [1259, 785] on link "100" at bounding box center [1263, 783] width 23 height 20
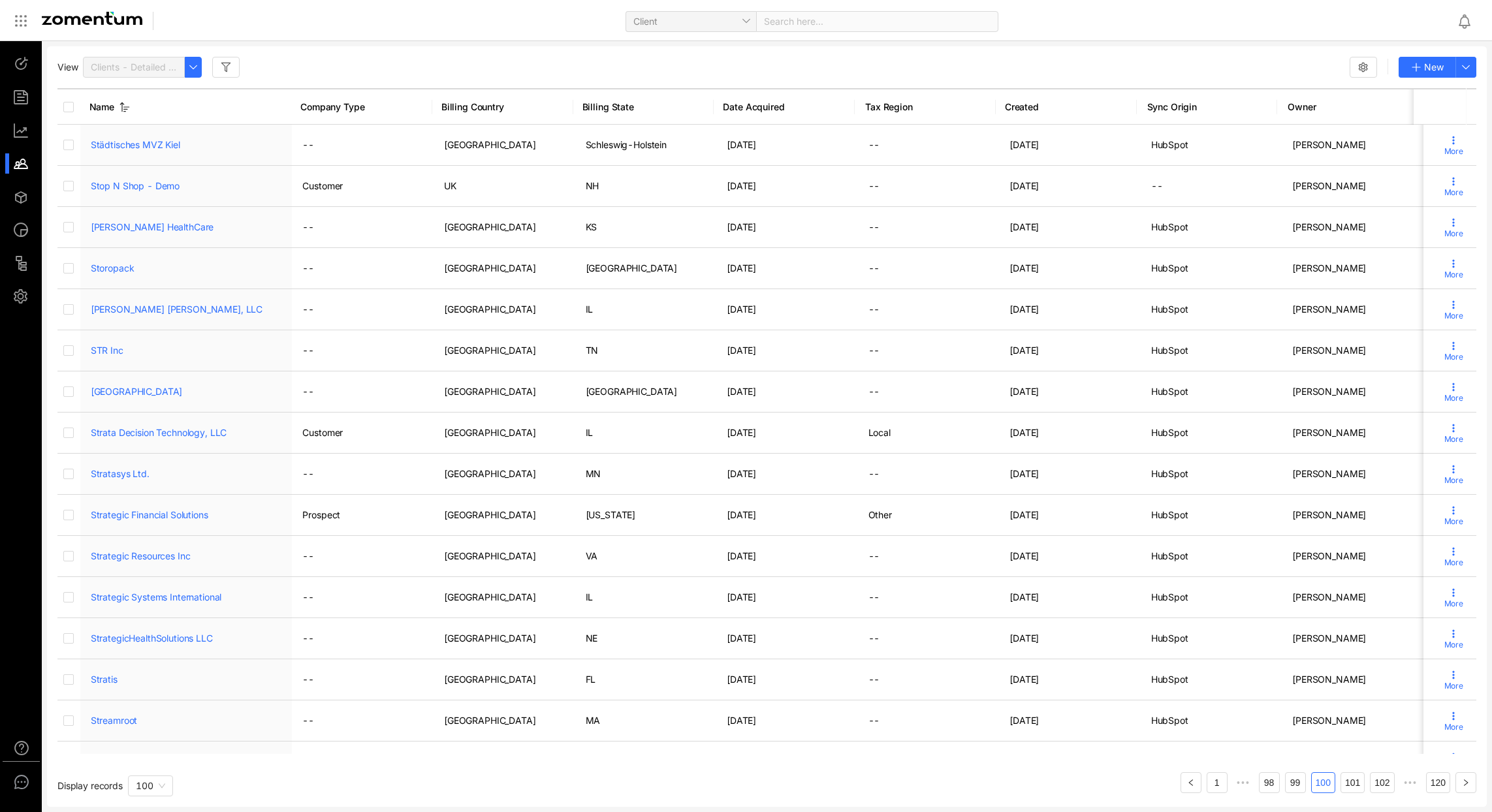
click at [1260, 785] on link "98" at bounding box center [1270, 783] width 20 height 20
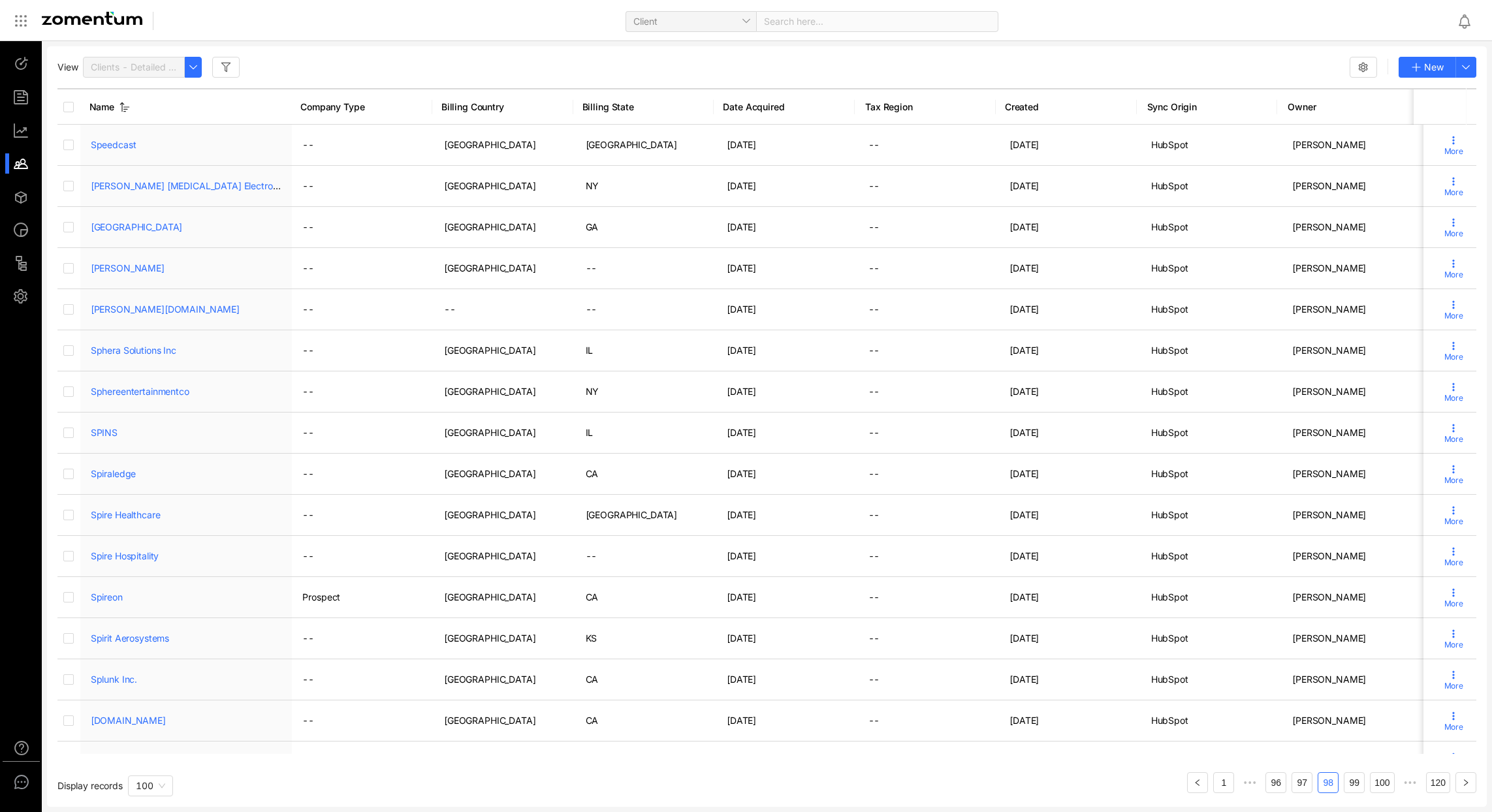
click at [1259, 785] on ul "1 ••• 96 97 98 99 100 ••• 120" at bounding box center [1331, 777] width 289 height 31
click at [1268, 781] on link "96" at bounding box center [1276, 783] width 20 height 20
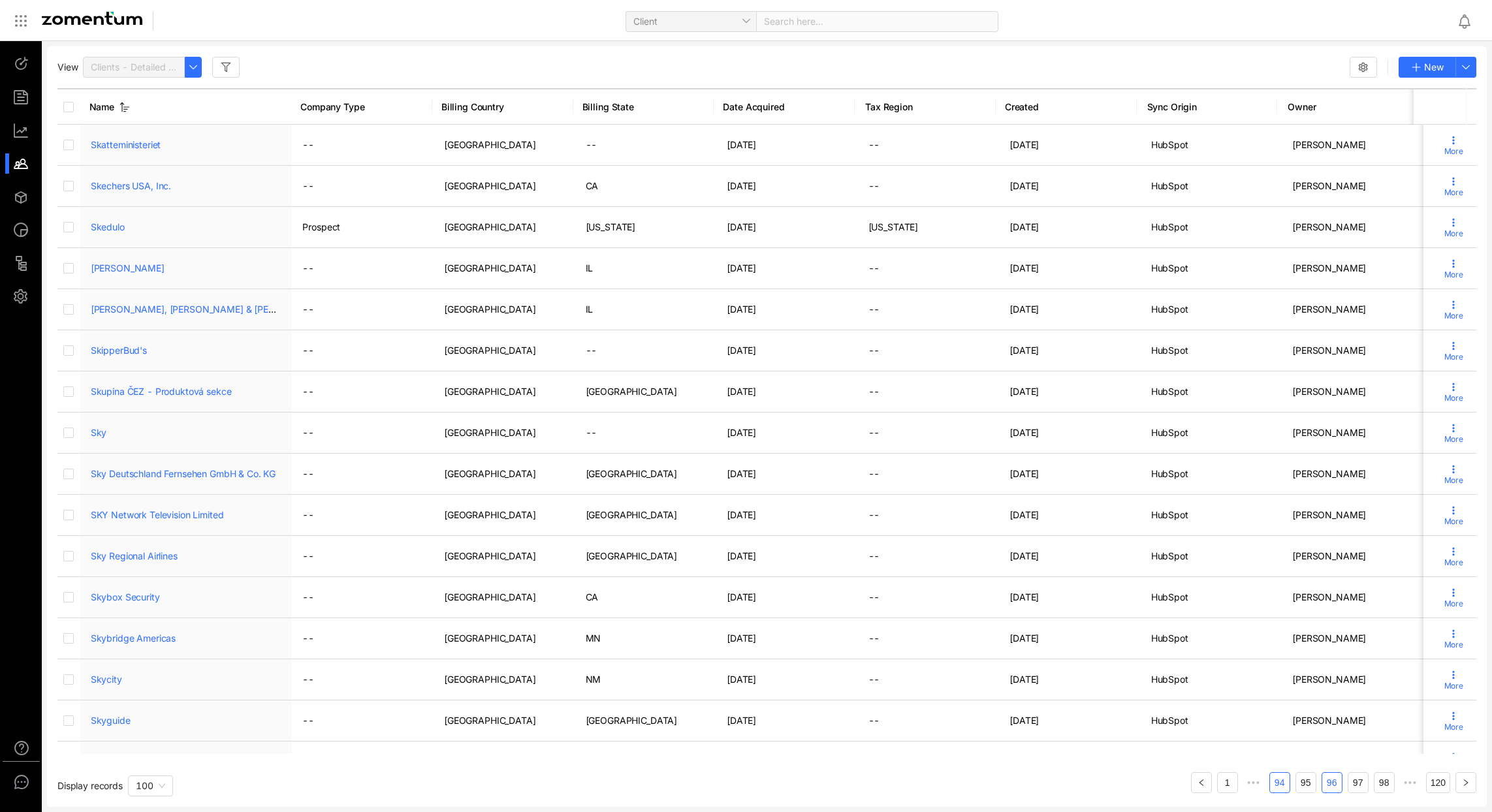
click at [1271, 783] on link "94" at bounding box center [1280, 783] width 20 height 20
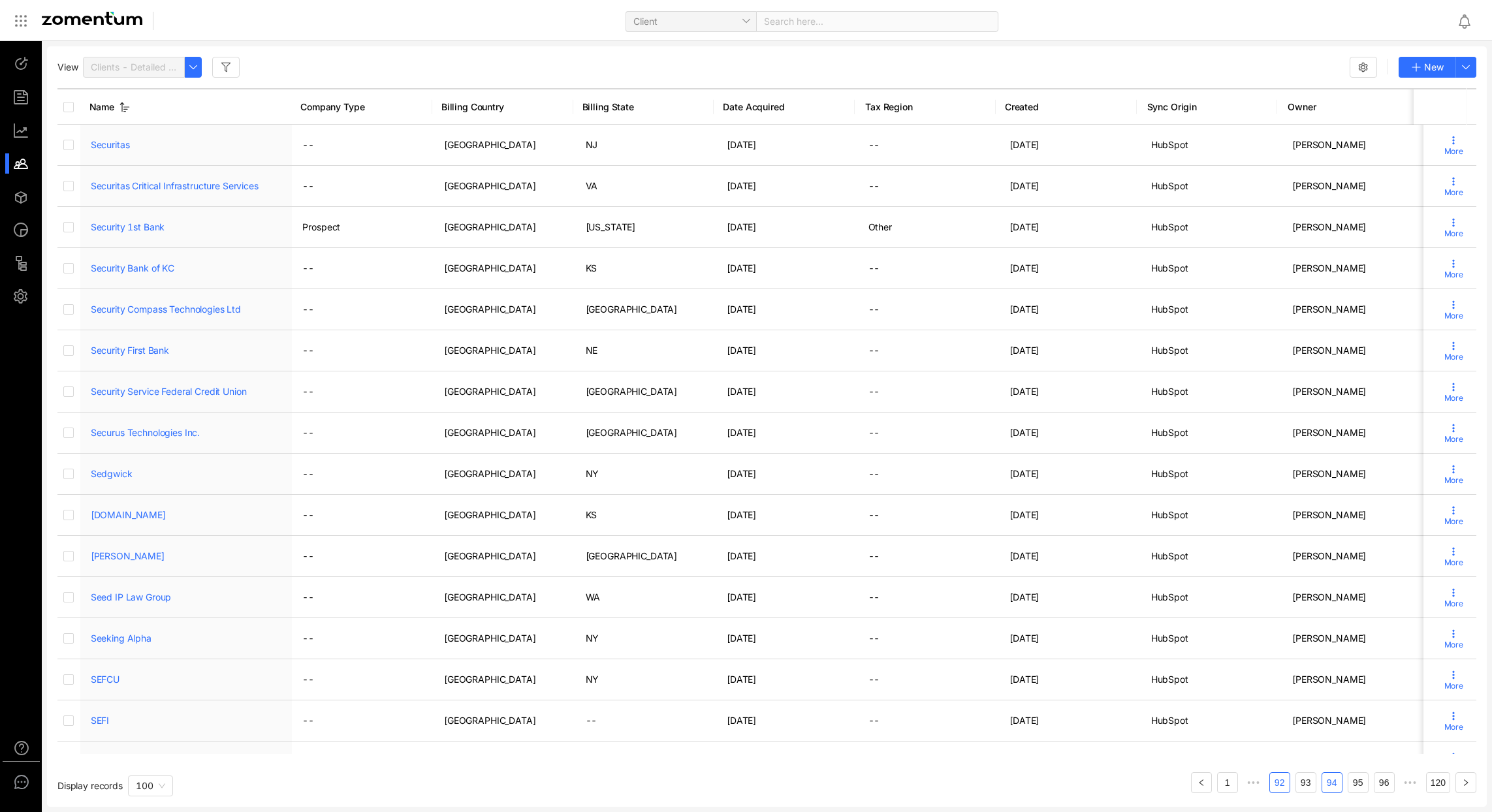
click at [1273, 785] on link "92" at bounding box center [1280, 783] width 20 height 20
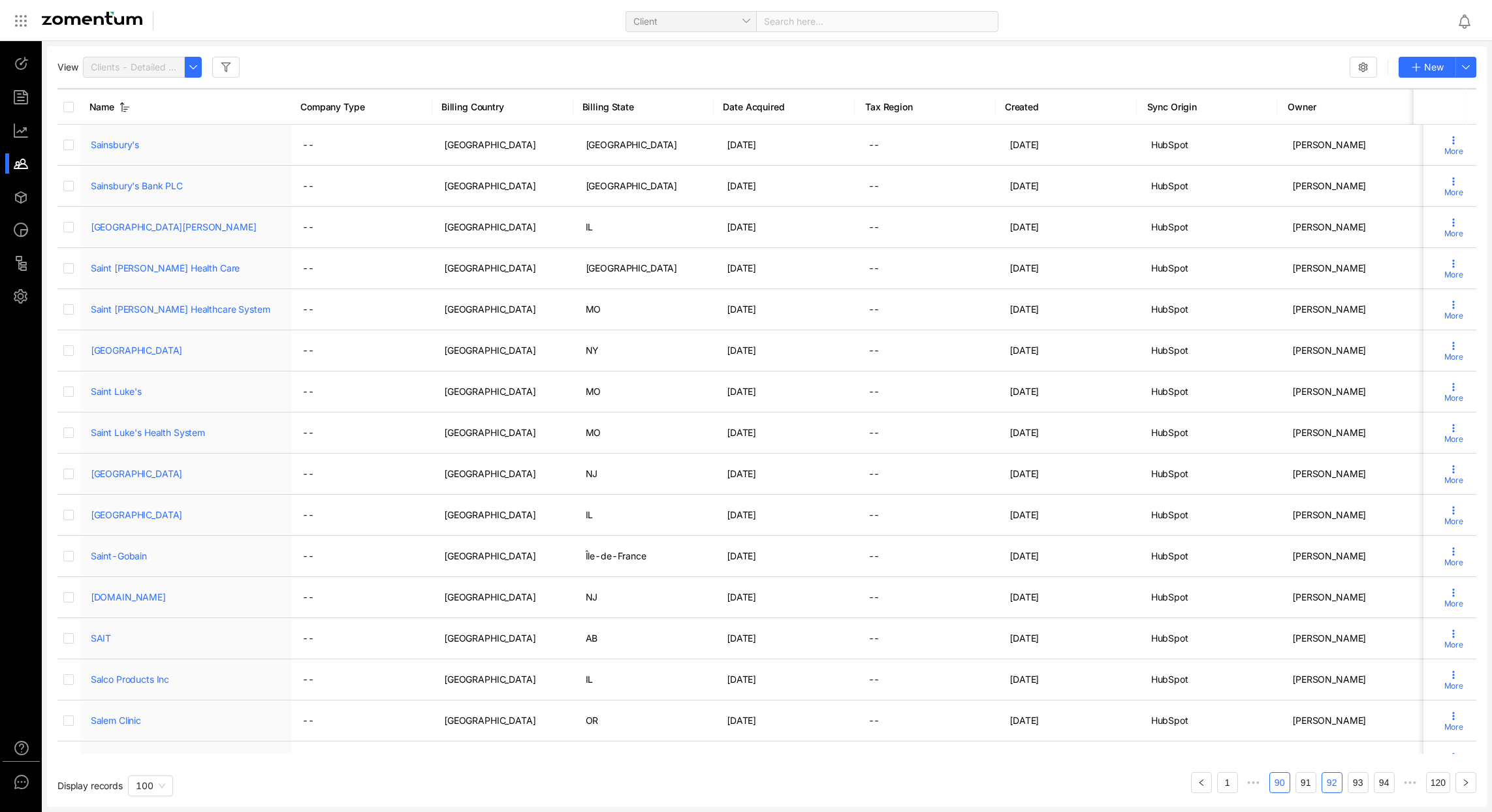
click at [1275, 785] on link "90" at bounding box center [1280, 783] width 20 height 20
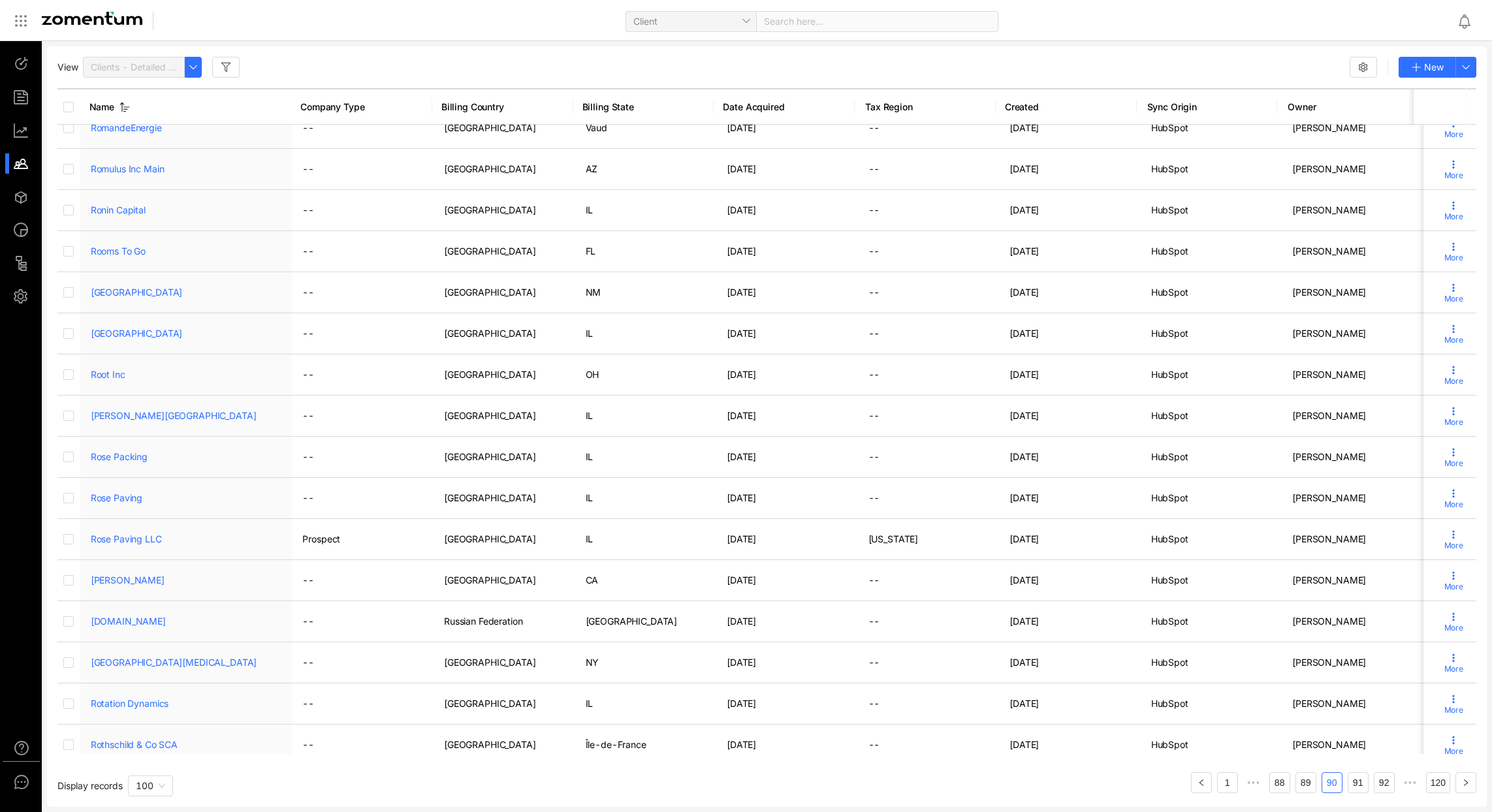
scroll to position [3493, 0]
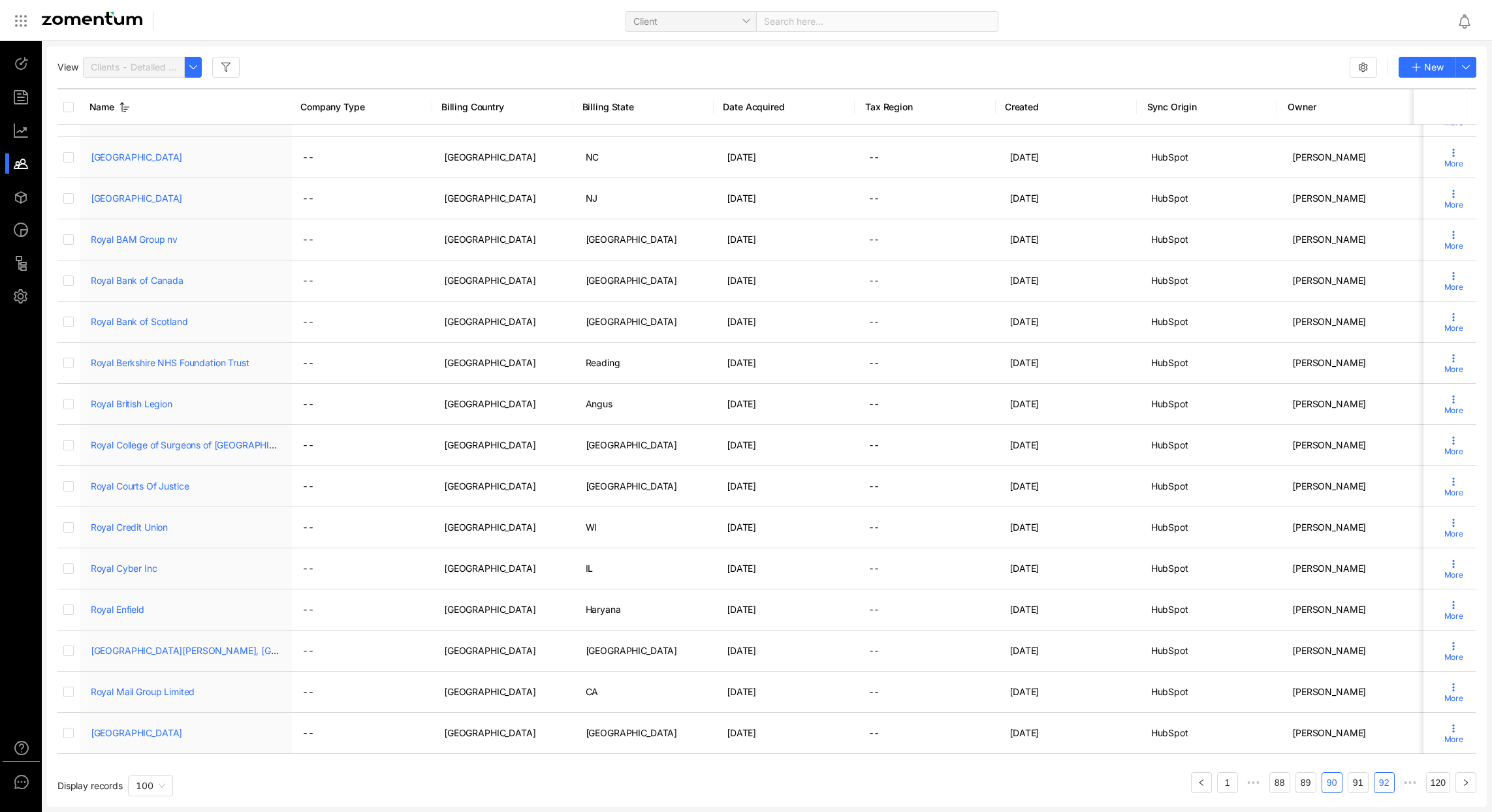
click at [1376, 785] on link "92" at bounding box center [1384, 783] width 20 height 20
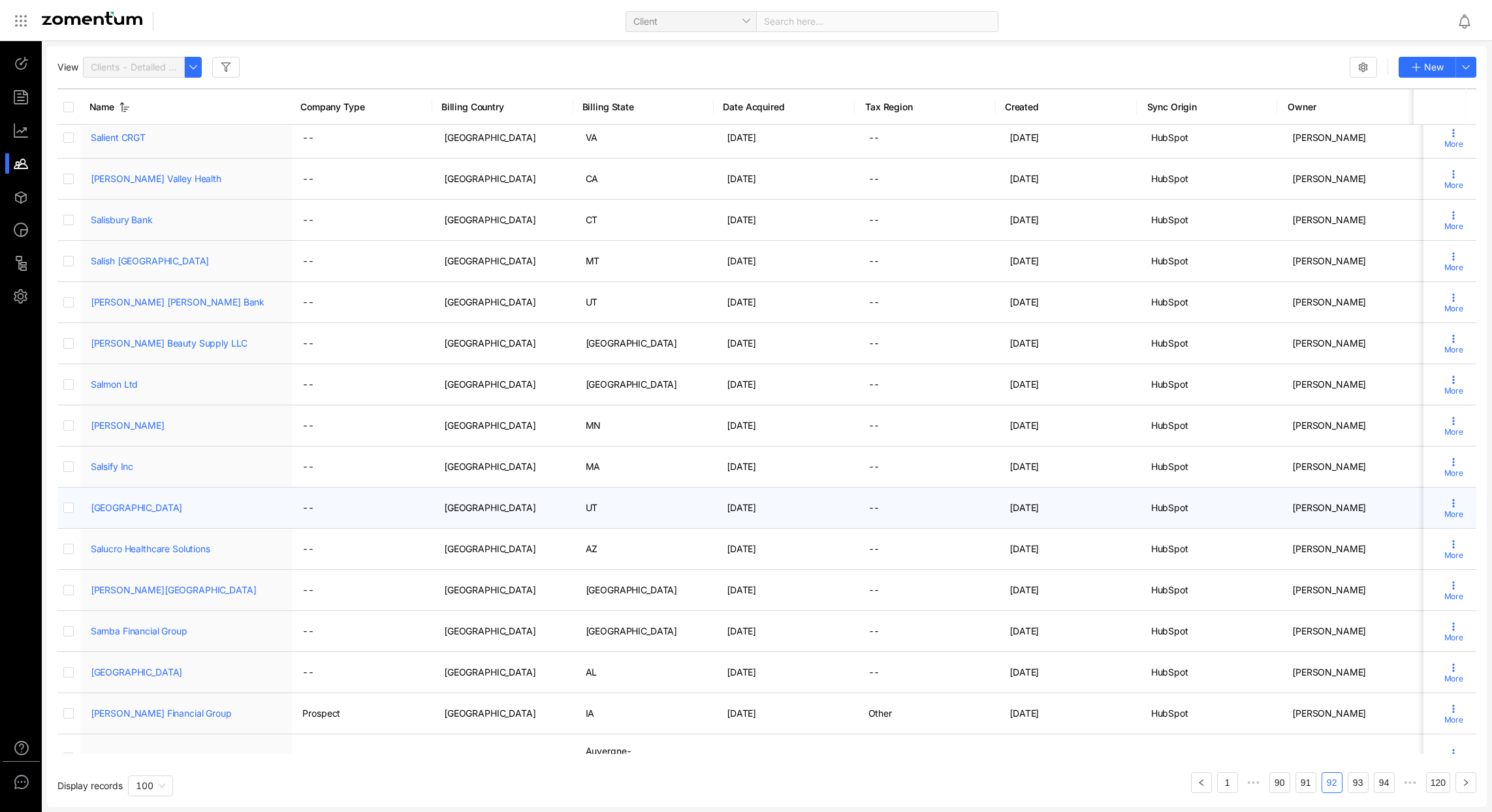
scroll to position [997, 0]
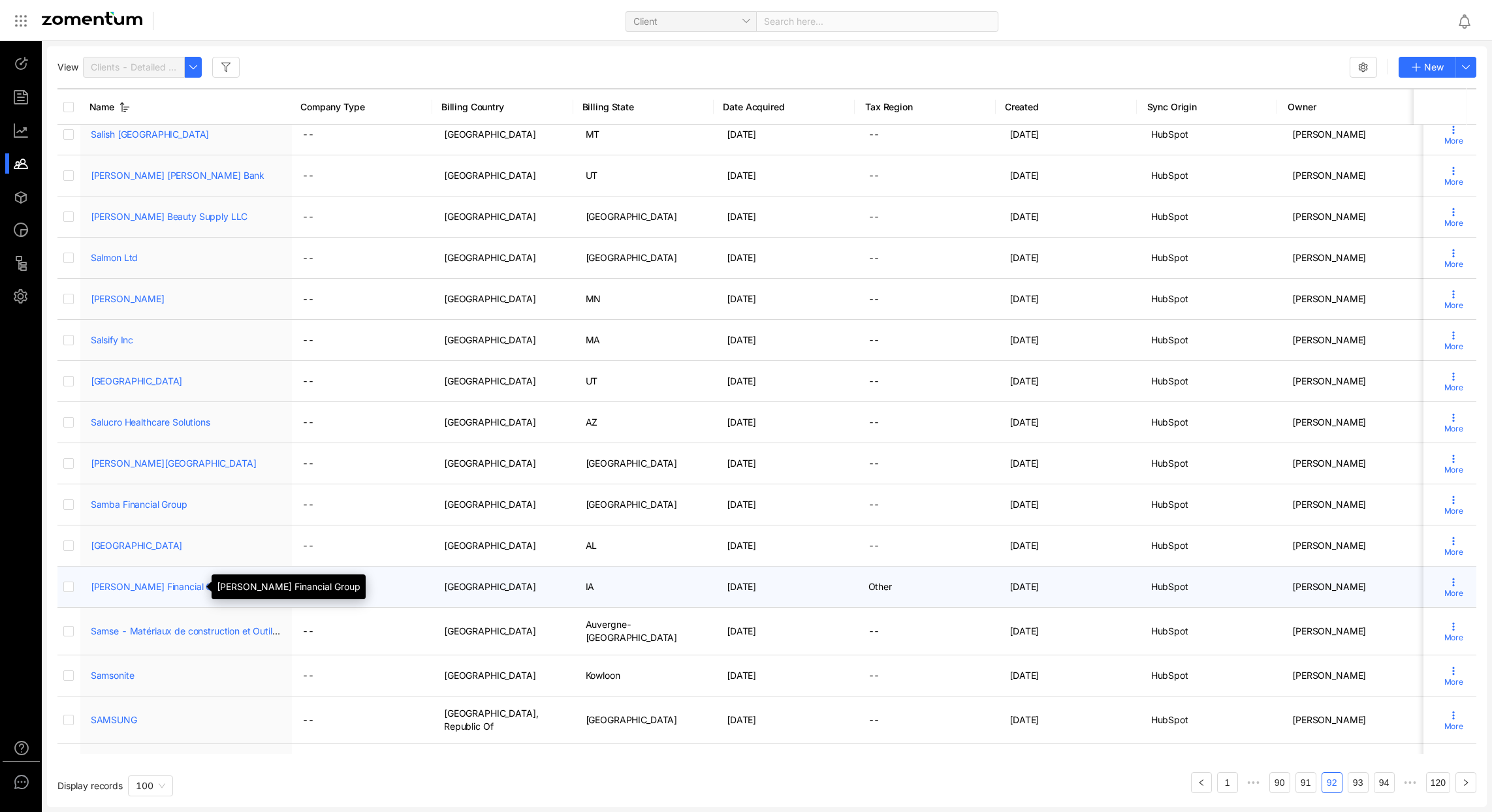
click at [149, 587] on link "Sammons Financial Group" at bounding box center [161, 587] width 141 height 11
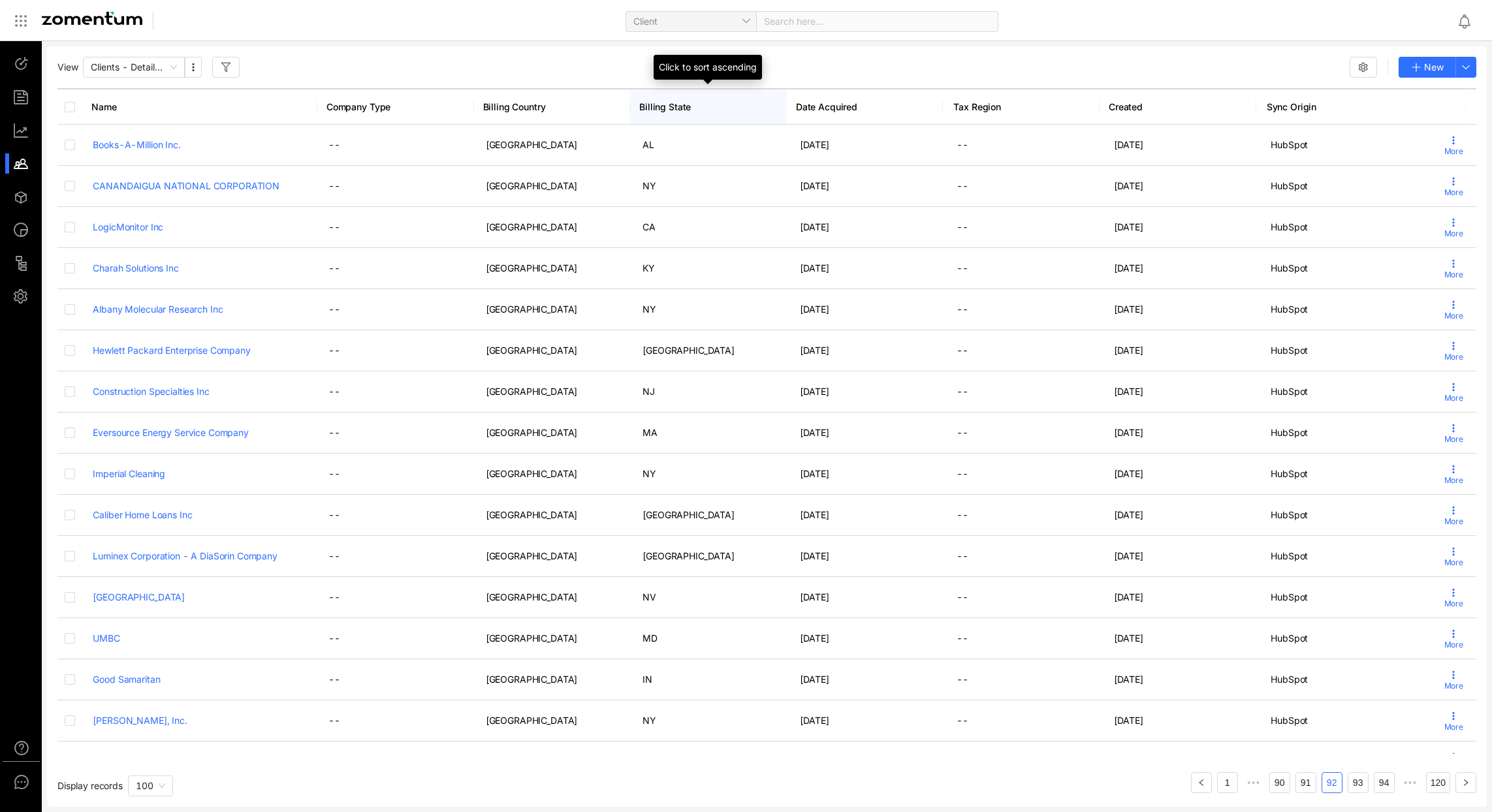
click at [665, 115] on div "Billing State" at bounding box center [709, 106] width 157 height 32
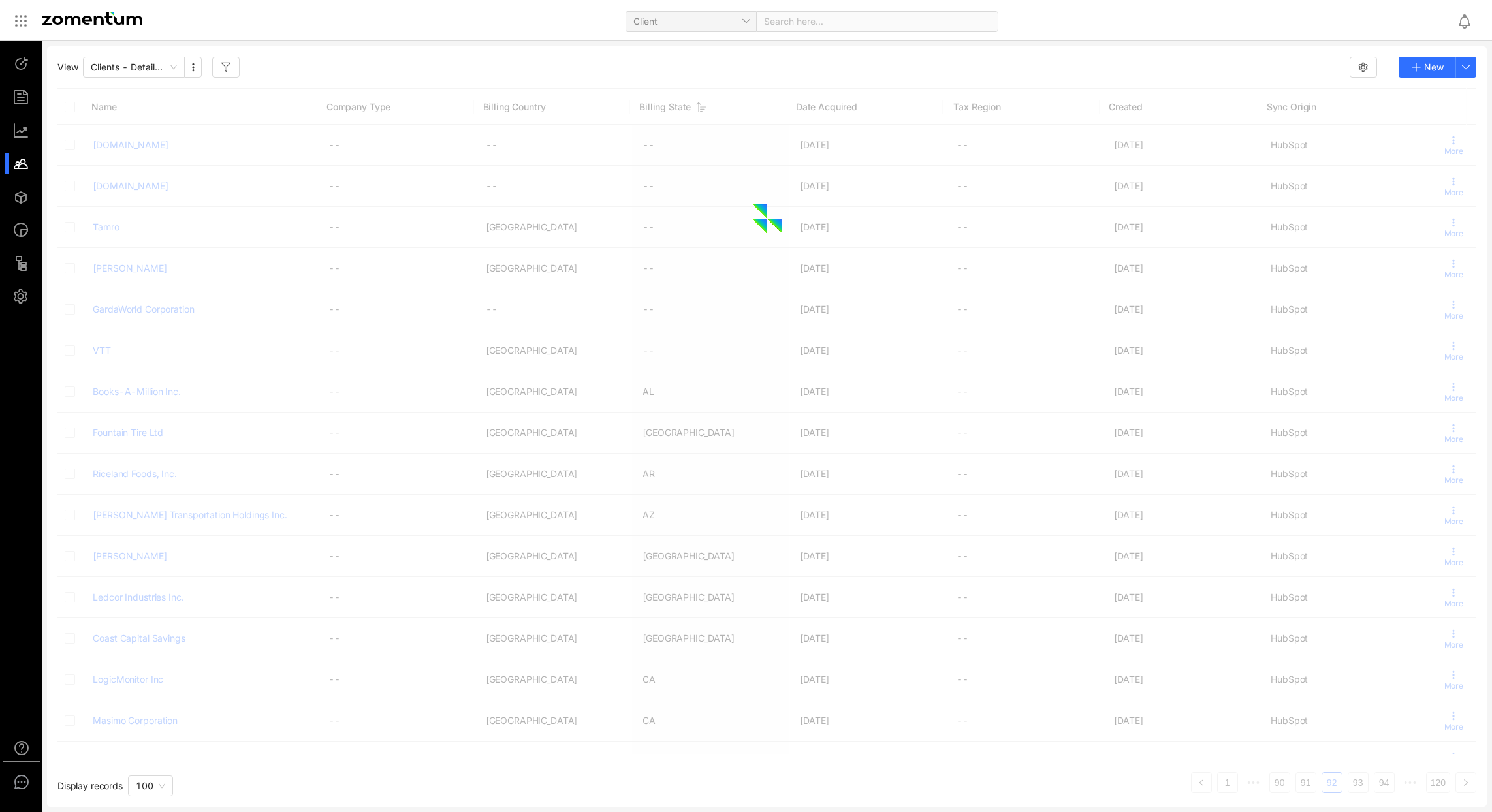
click at [217, 71] on button "button" at bounding box center [226, 67] width 28 height 21
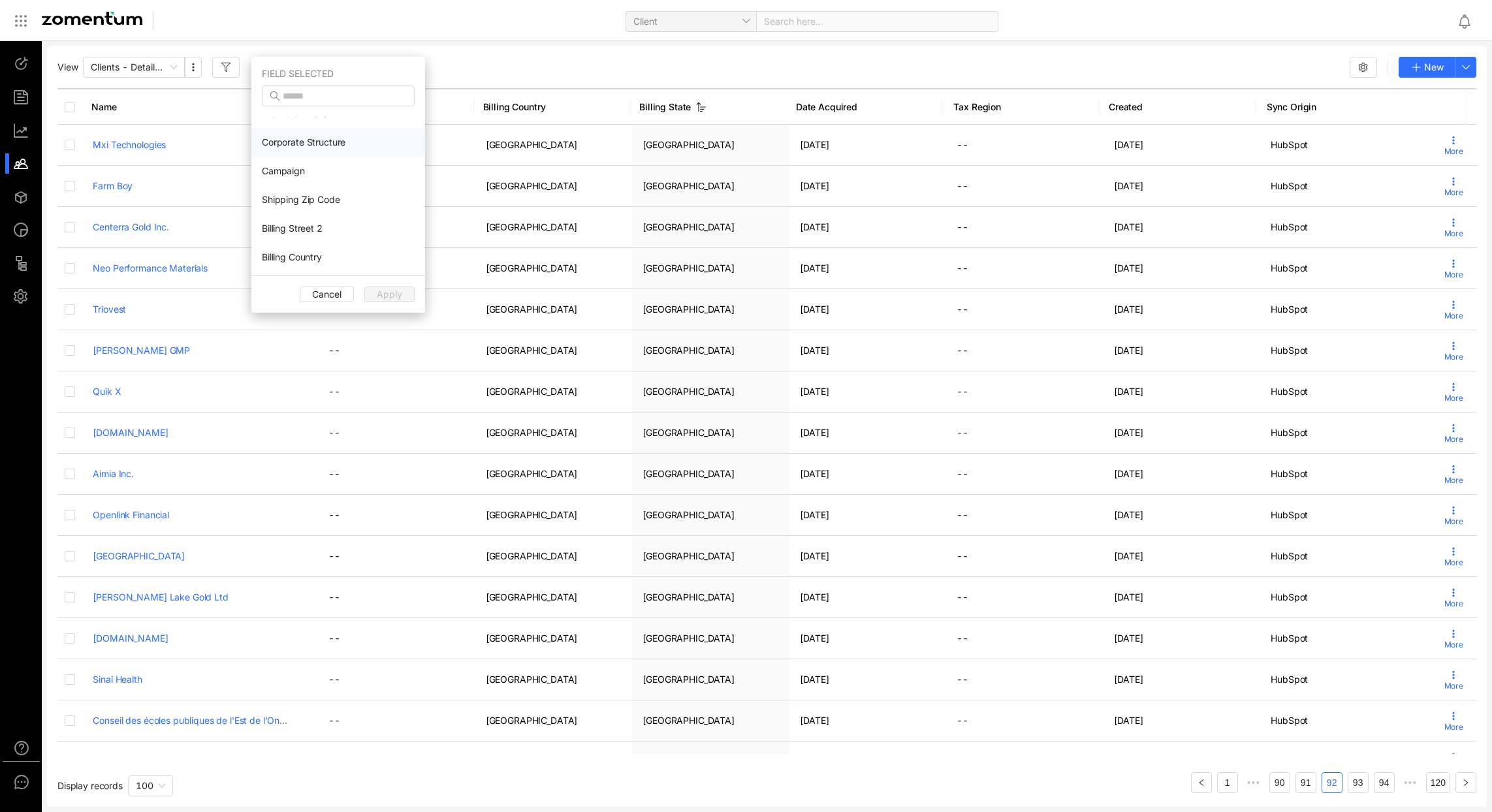
scroll to position [245, 0]
click at [306, 98] on input "text" at bounding box center [340, 96] width 114 height 14
type input "*****"
click at [301, 166] on span "Billing State" at bounding box center [286, 160] width 49 height 13
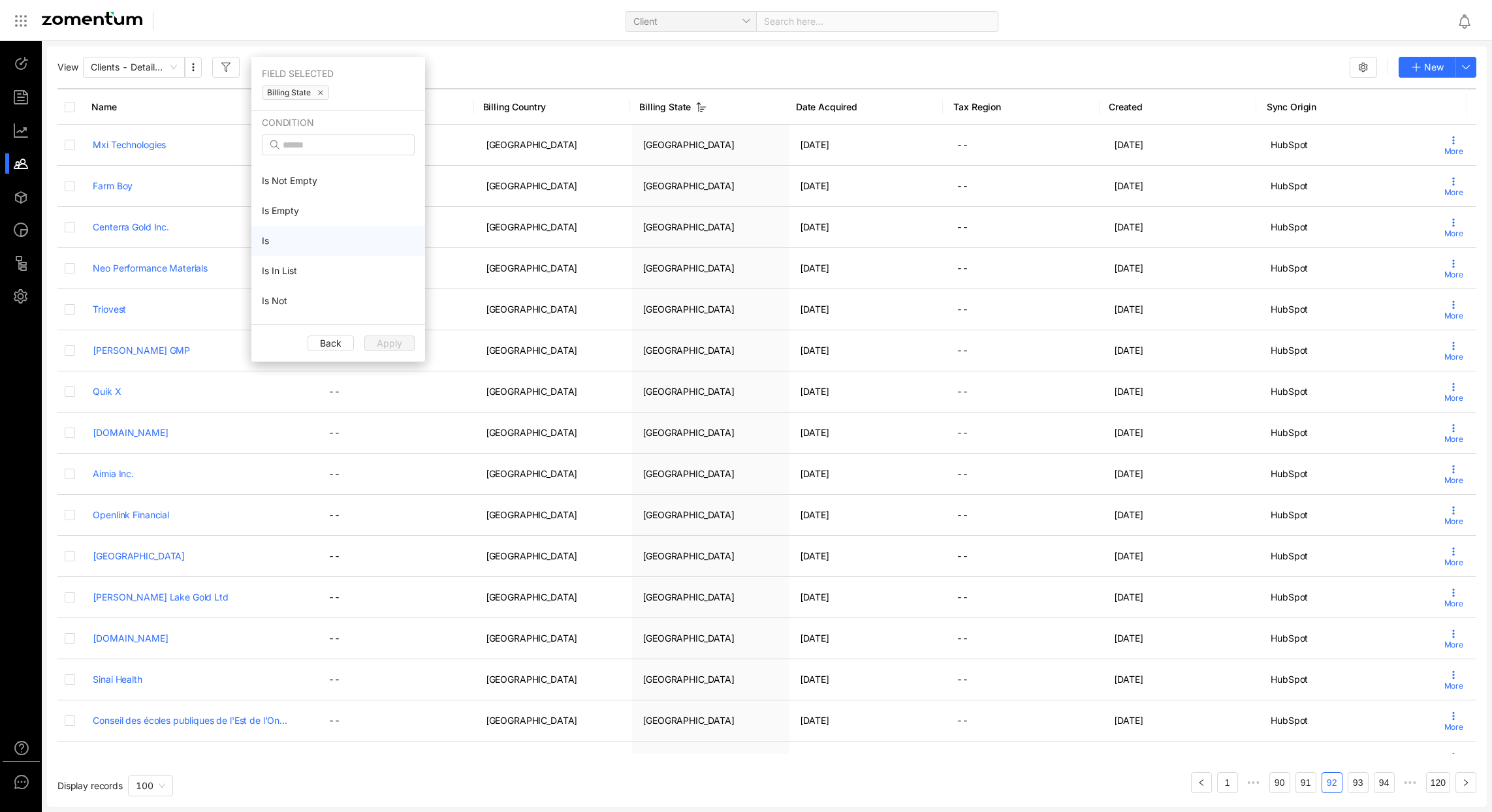
click at [284, 243] on li "Is" at bounding box center [338, 240] width 174 height 30
click at [318, 195] on input "text" at bounding box center [338, 194] width 153 height 21
type input "*********"
click at [386, 233] on span "Apply" at bounding box center [390, 233] width 25 height 14
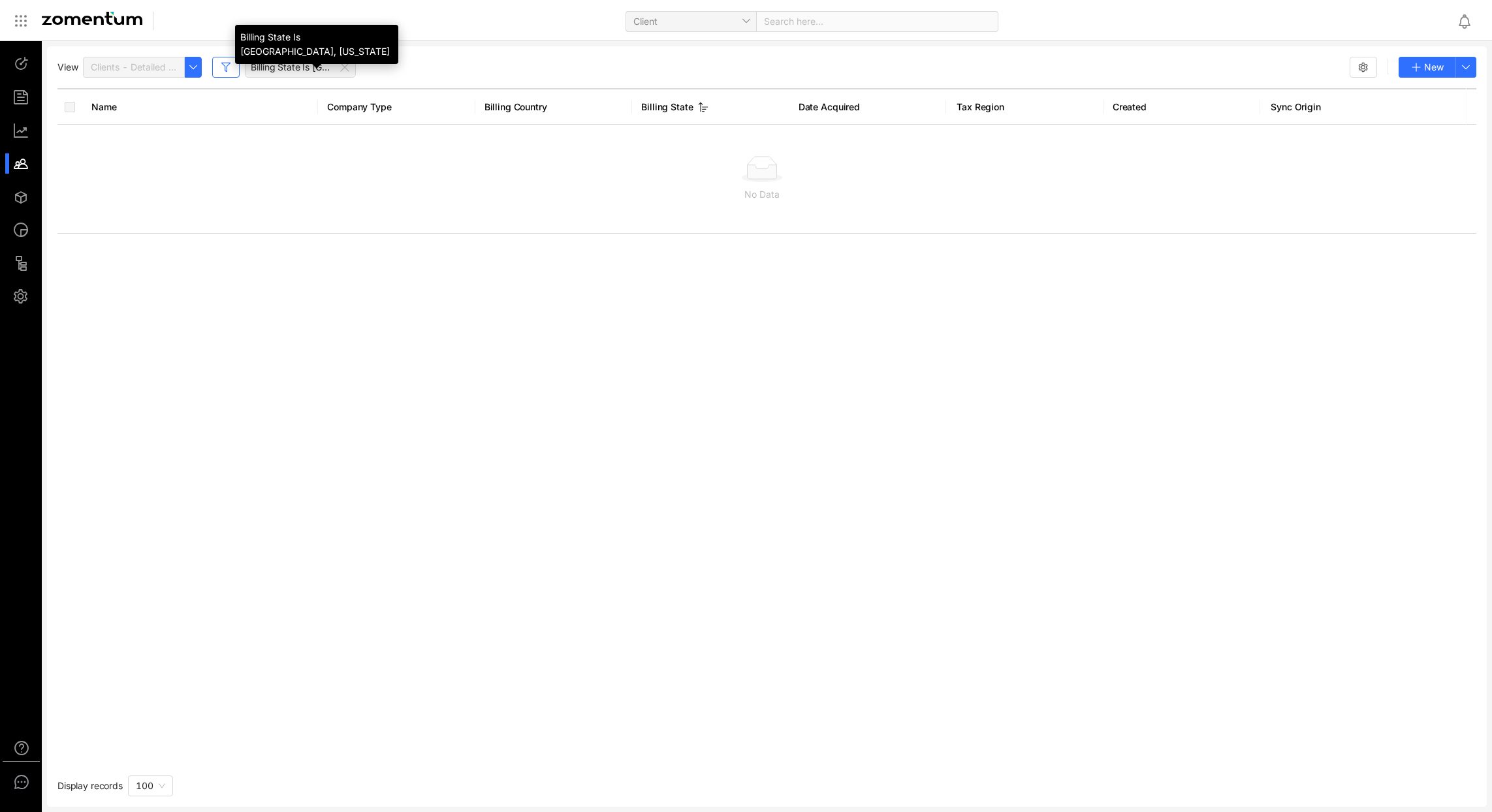
click at [321, 64] on span "Billing State Is TX, Texas" at bounding box center [292, 67] width 83 height 13
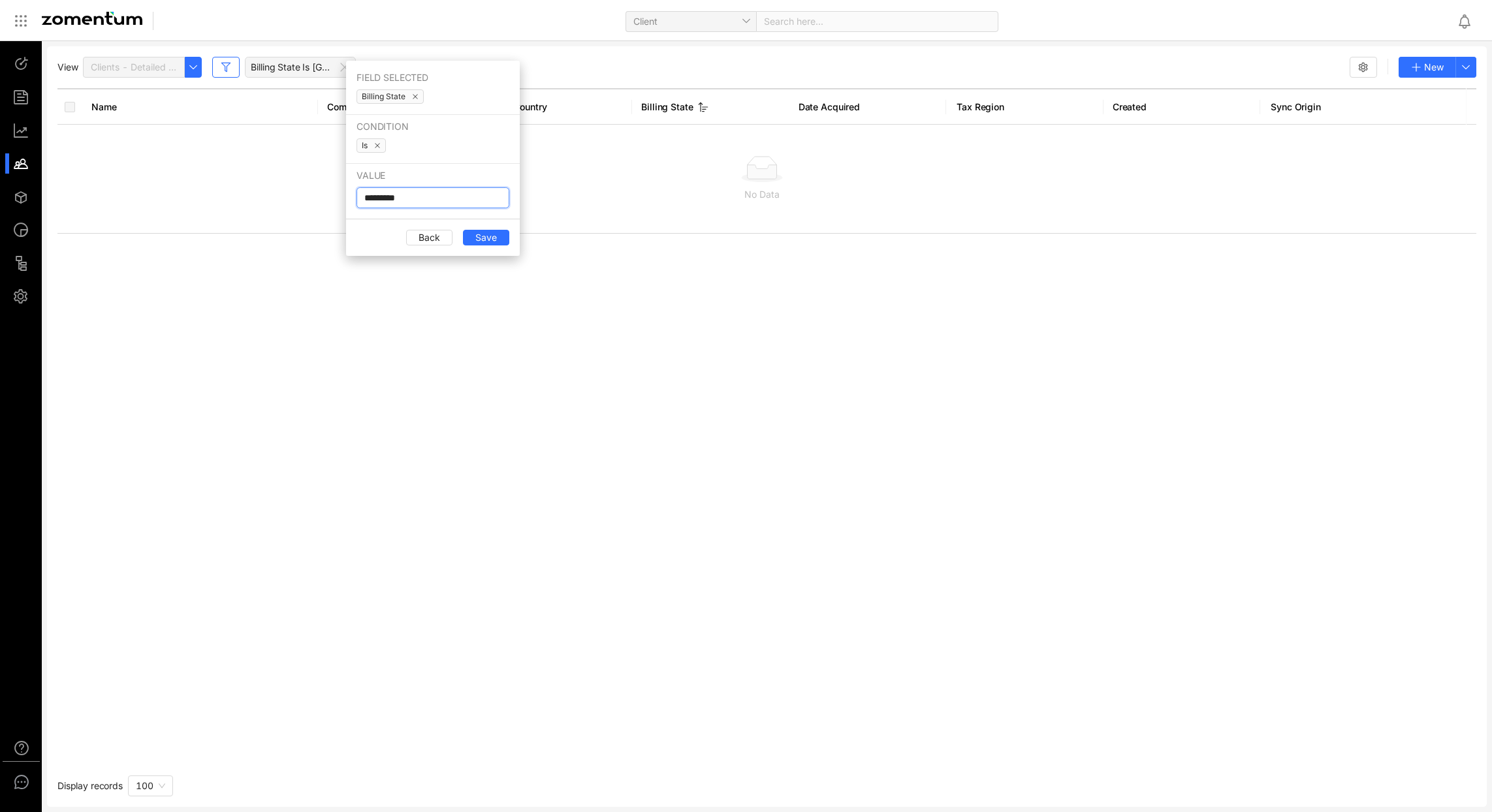
click at [412, 201] on input "*********" at bounding box center [433, 198] width 153 height 21
type input "**"
click at [478, 237] on span "Save" at bounding box center [486, 238] width 21 height 14
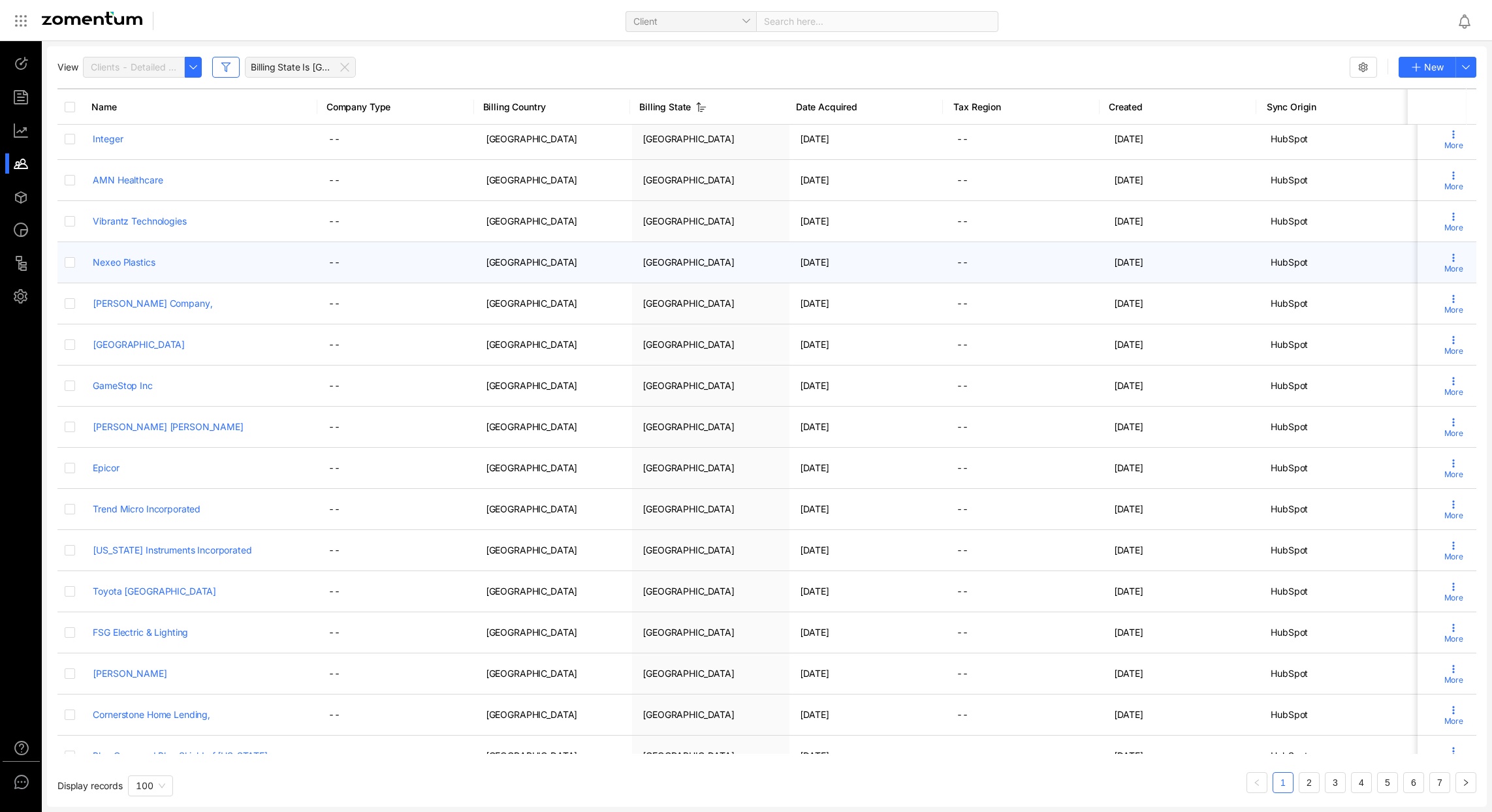
scroll to position [1863, 0]
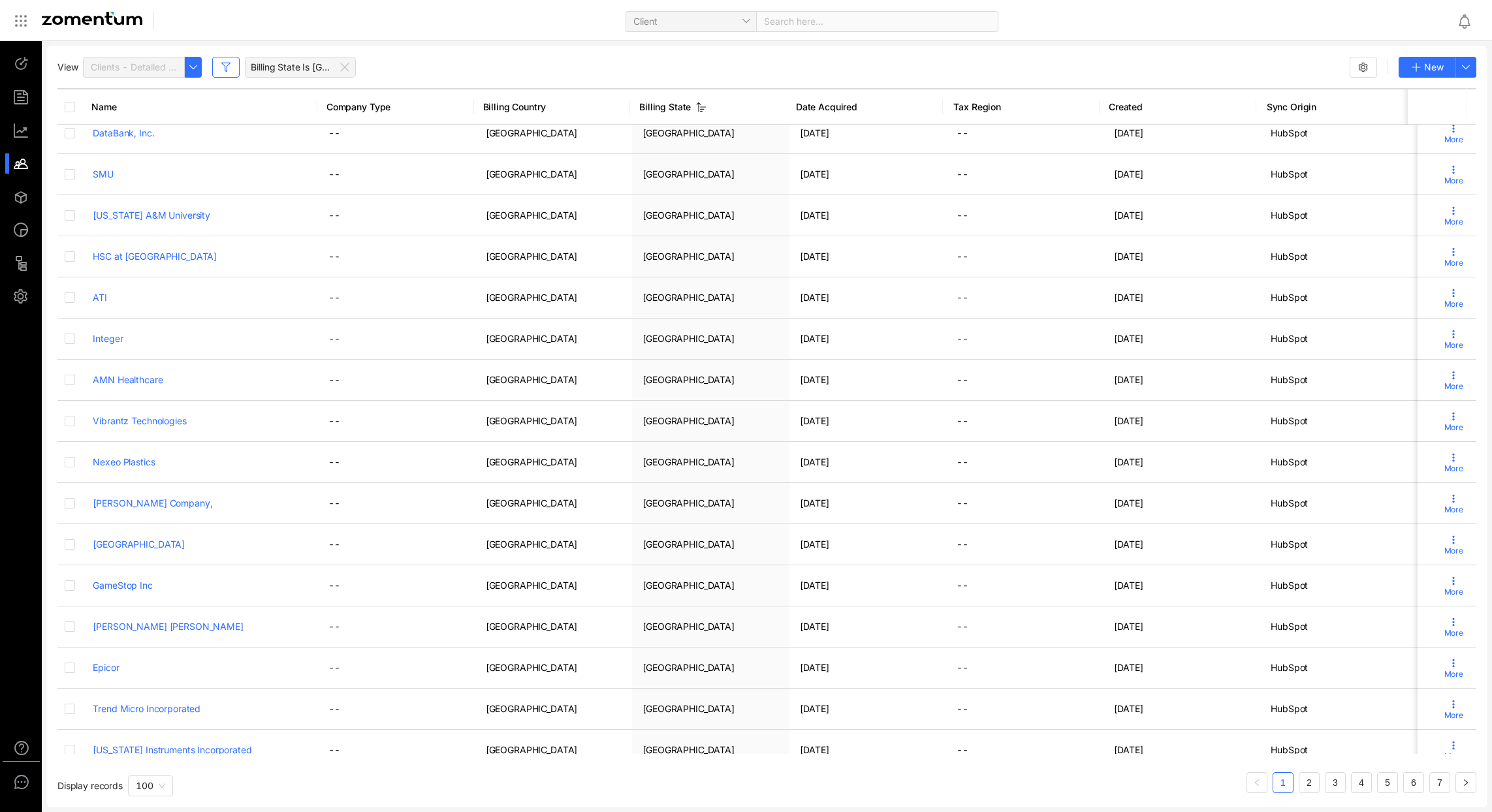
click at [1356, 66] on button "button" at bounding box center [1363, 67] width 28 height 21
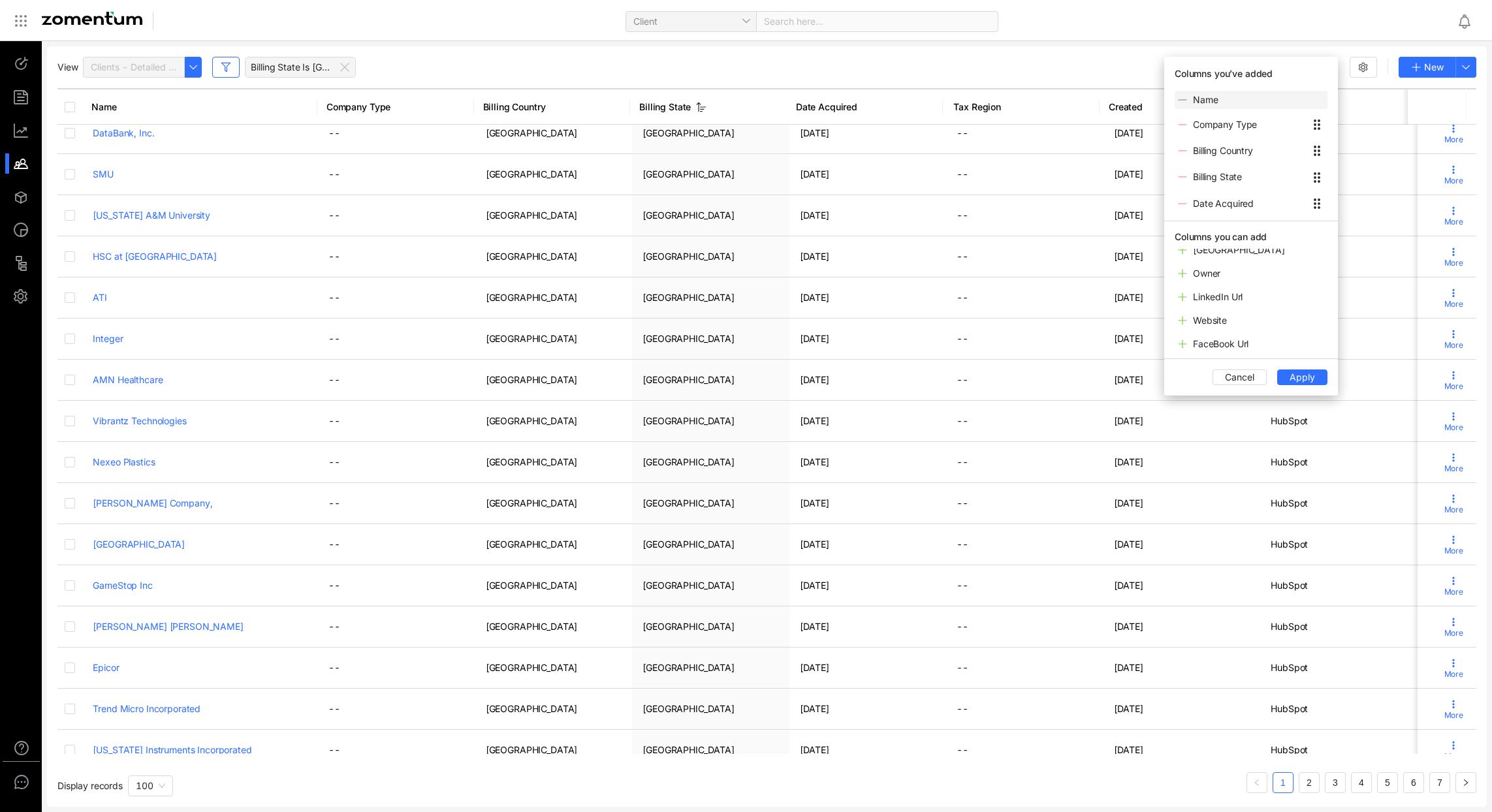
scroll to position [207, 0]
click at [1186, 293] on icon at bounding box center [1182, 291] width 11 height 11
click at [1311, 375] on span "Apply" at bounding box center [1302, 377] width 25 height 14
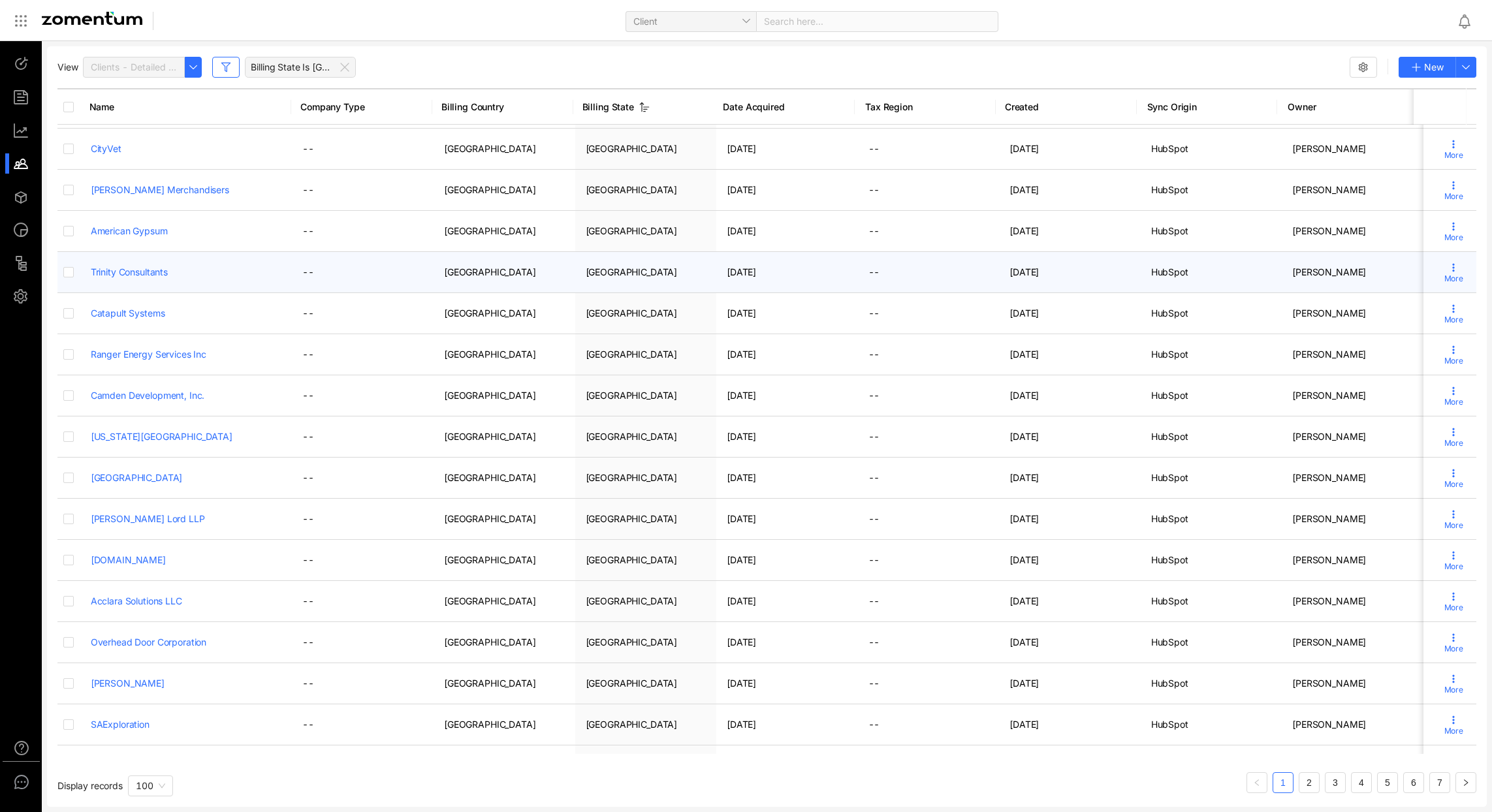
scroll to position [3493, 0]
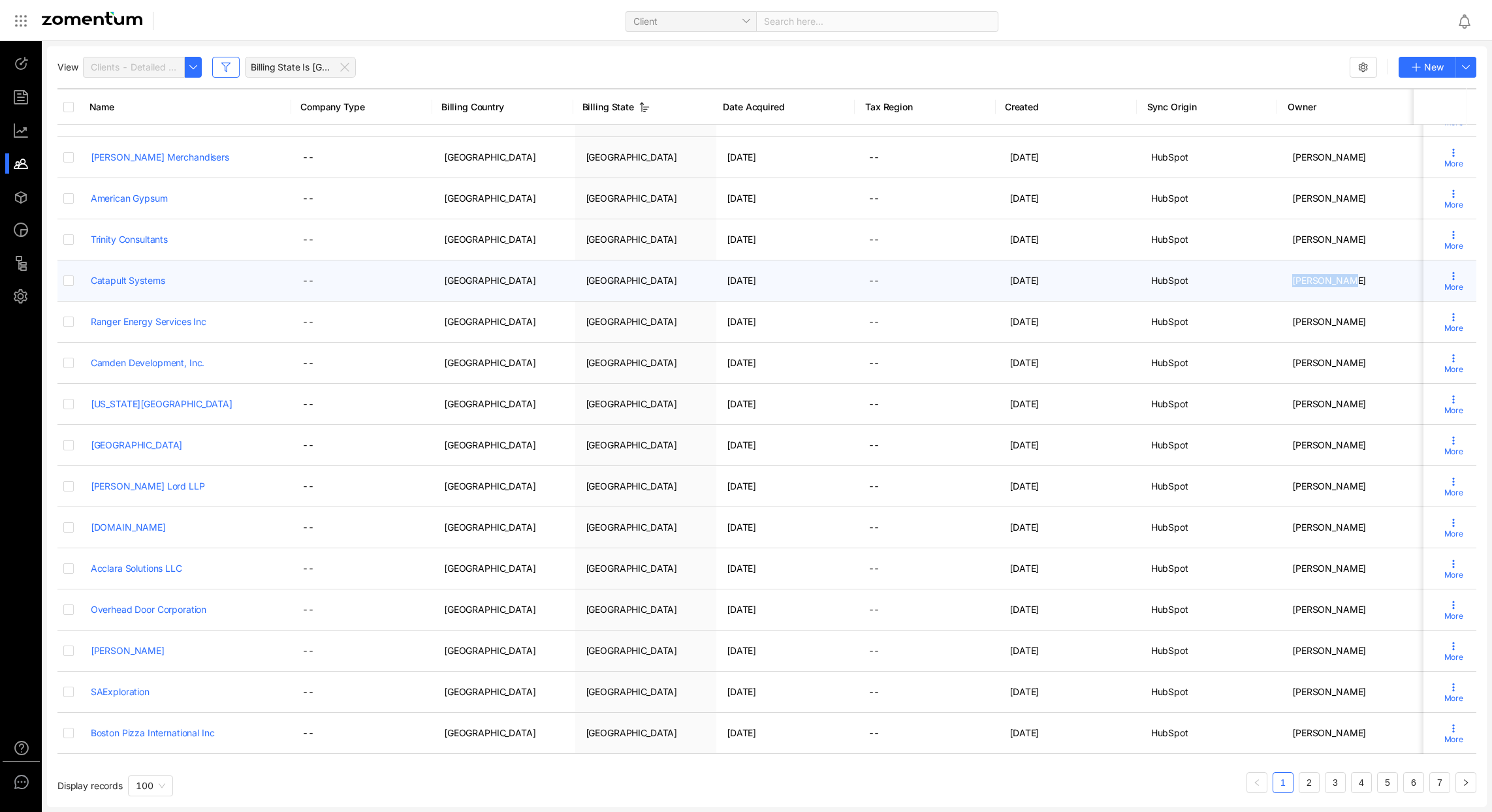
drag, startPoint x: 1290, startPoint y: 272, endPoint x: 1364, endPoint y: 276, distance: 74.1
click at [1364, 276] on td "Gene Isayev" at bounding box center [1353, 281] width 141 height 41
copy td "Gene Isayev"
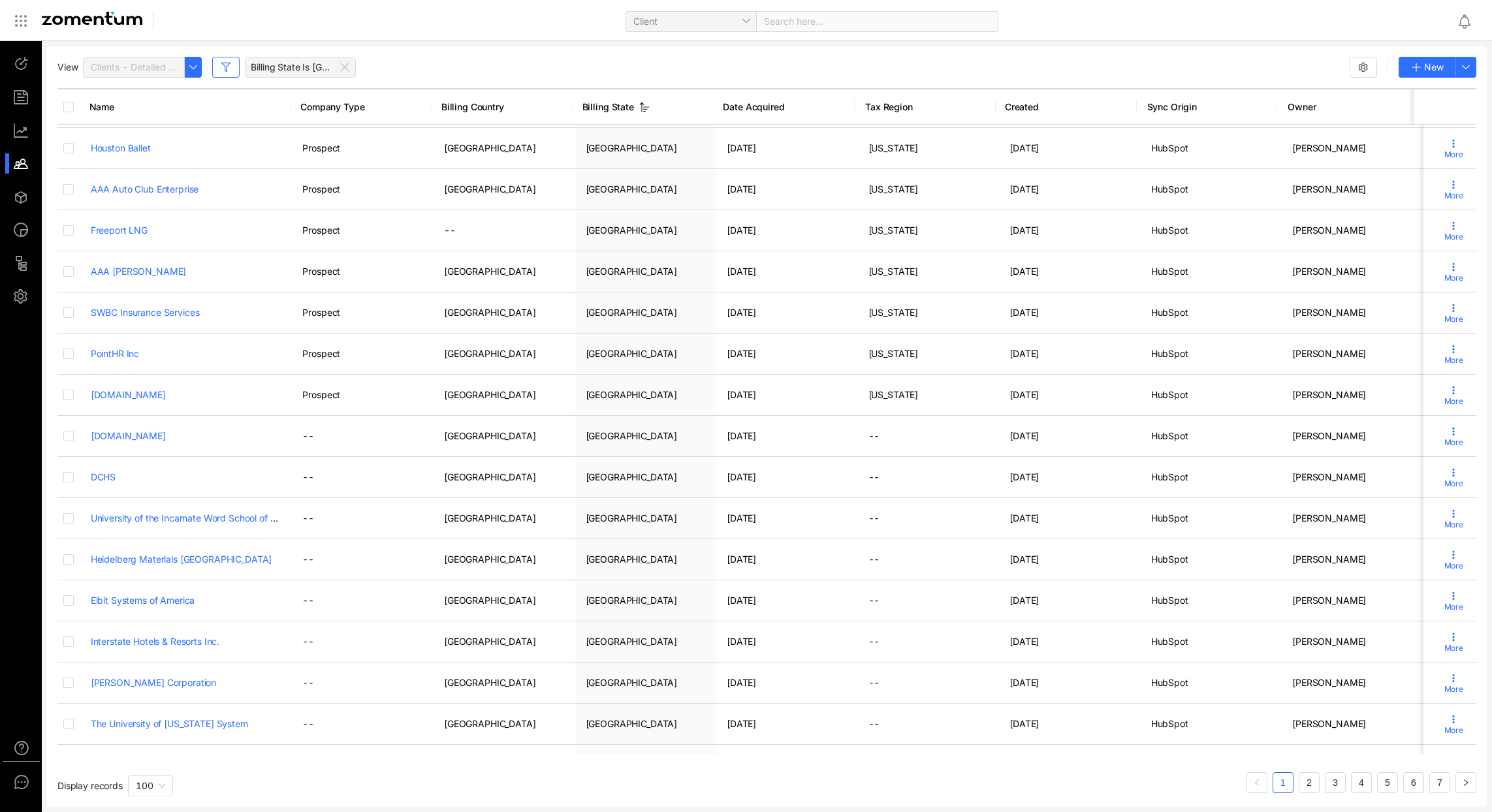
scroll to position [0, 0]
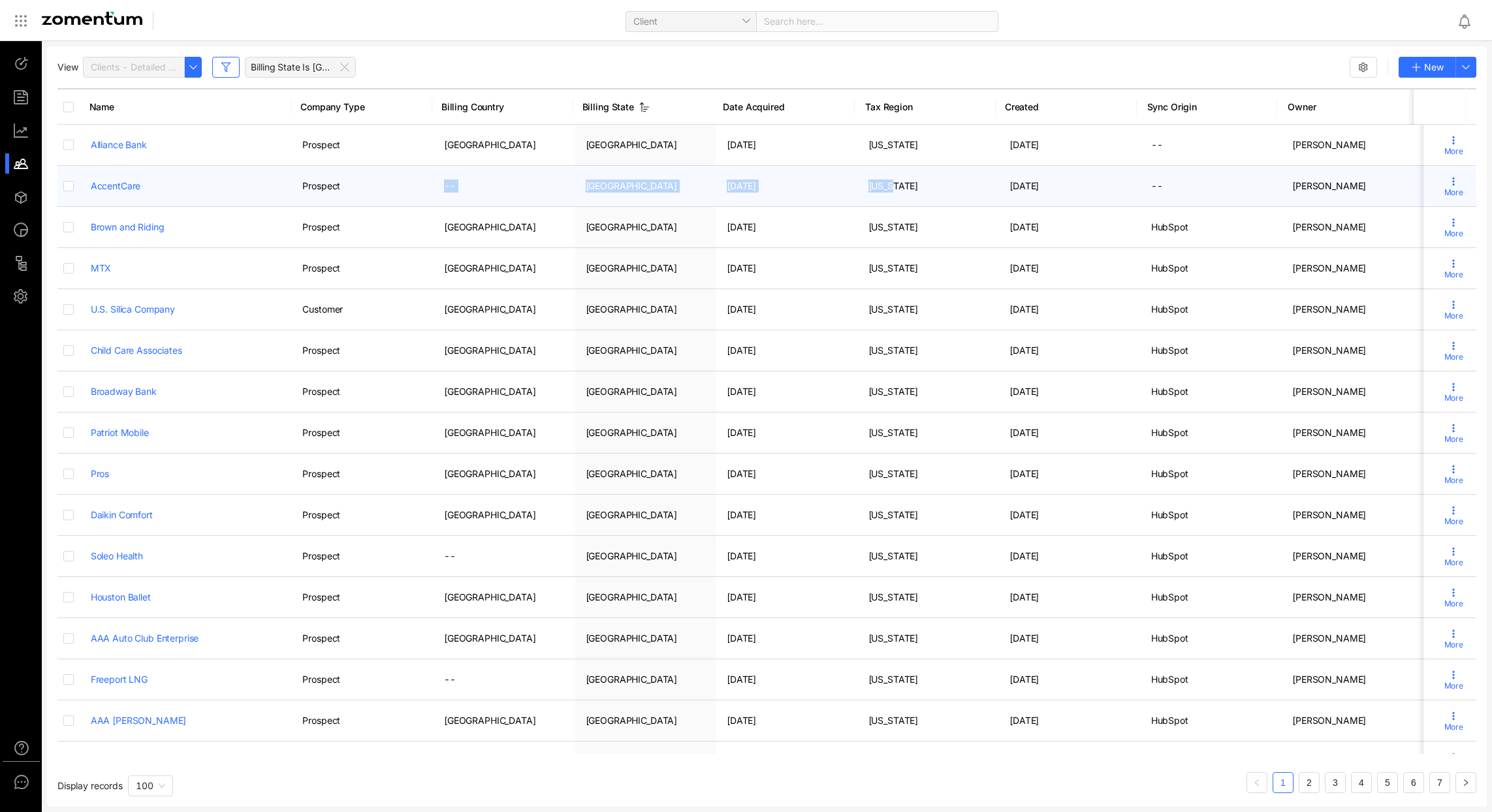
drag, startPoint x: 440, startPoint y: 181, endPoint x: 856, endPoint y: 199, distance: 416.4
click at [856, 199] on tr "AccentCare Prospect -- TX 06/05/2025 Texas 06/05/2025 -- Ray Harrison More" at bounding box center [767, 186] width 1419 height 41
click at [1445, 187] on span "More" at bounding box center [1454, 192] width 19 height 12
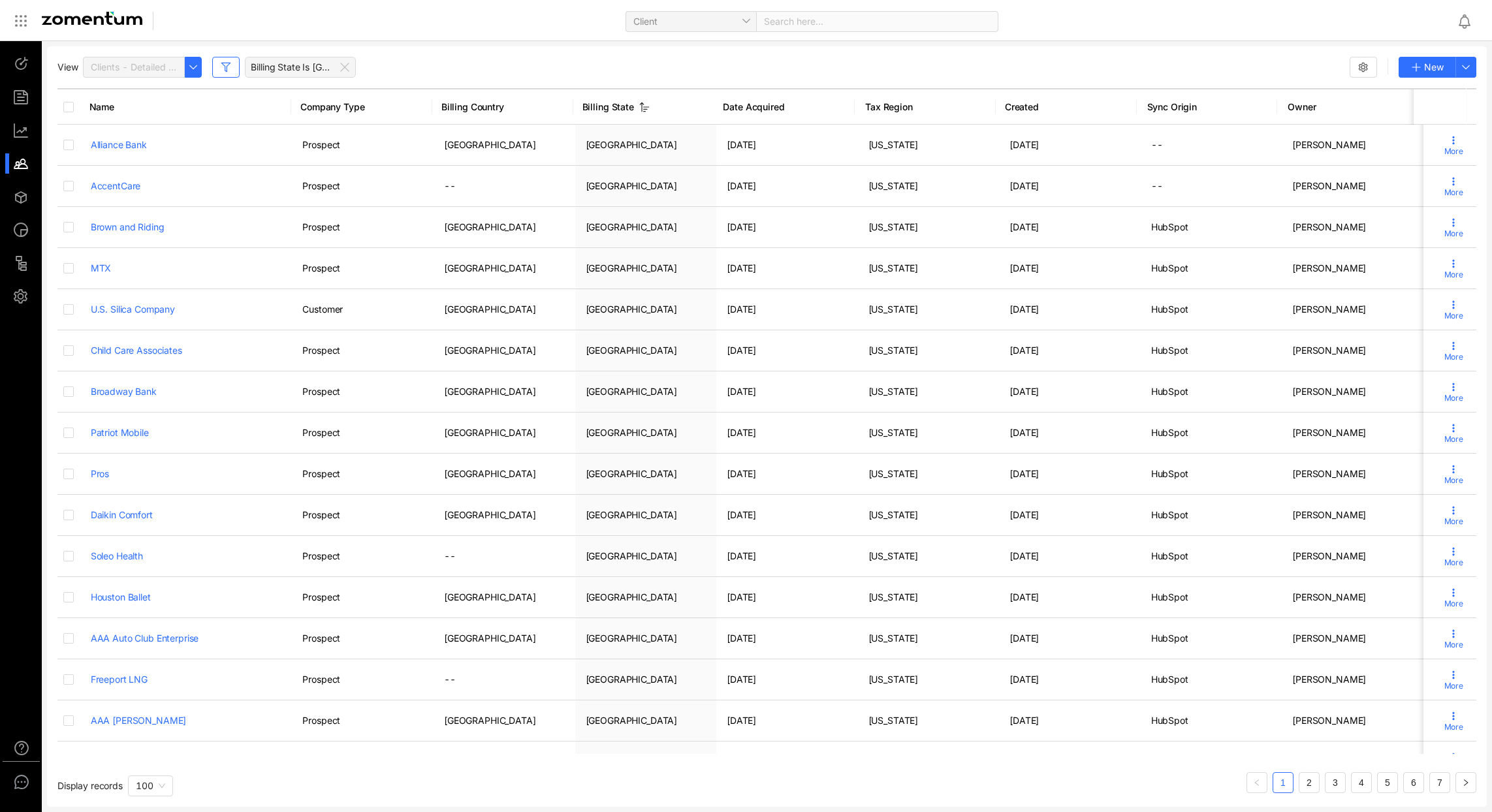
click at [1360, 72] on icon "button" at bounding box center [1363, 67] width 11 height 11
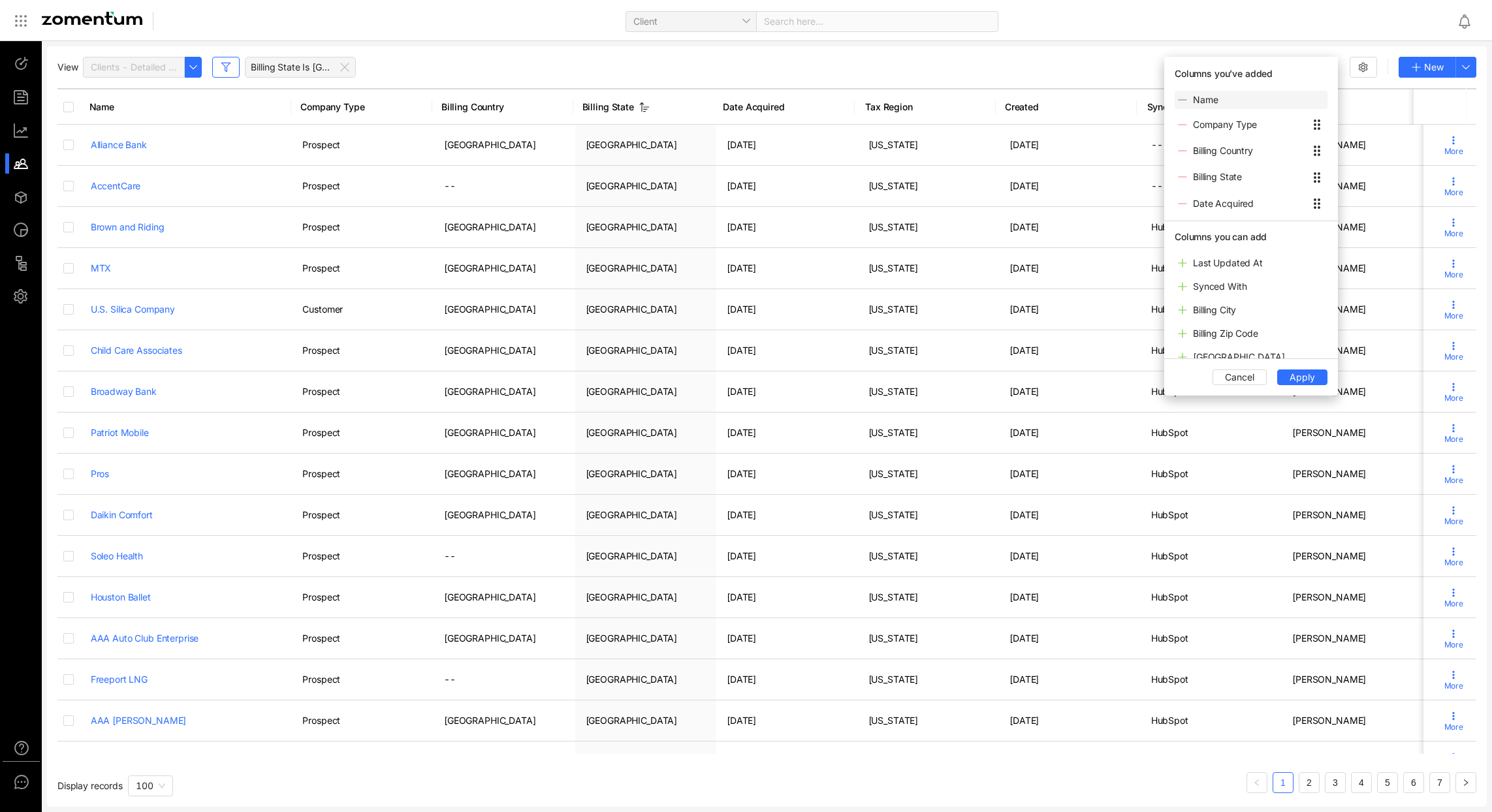
click at [891, 65] on div "View Clients - Detailed View Billing State Is TX New" at bounding box center [767, 67] width 1419 height 21
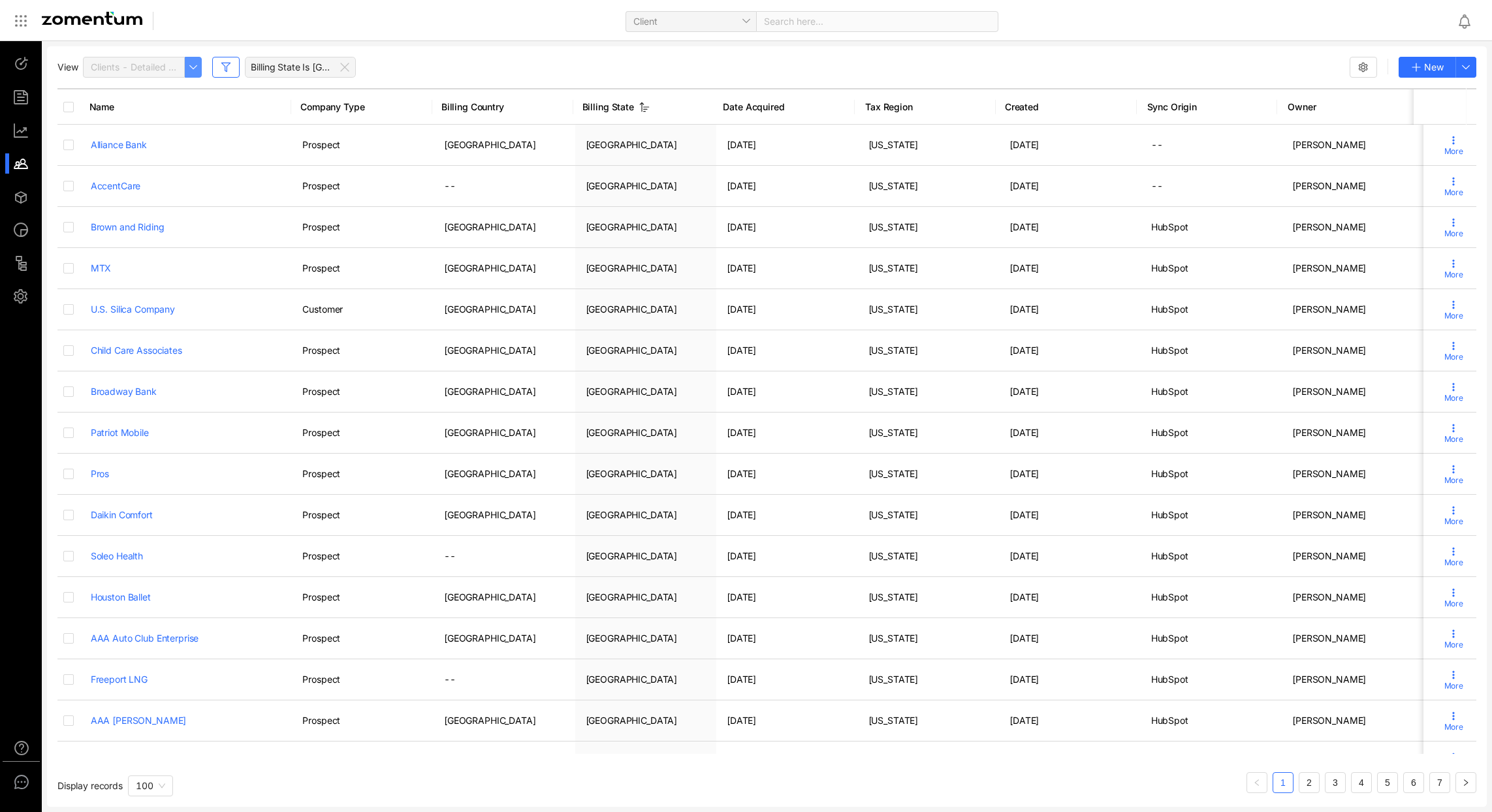
click at [189, 64] on icon "button" at bounding box center [193, 67] width 11 height 11
click at [1372, 66] on button "button" at bounding box center [1363, 67] width 28 height 21
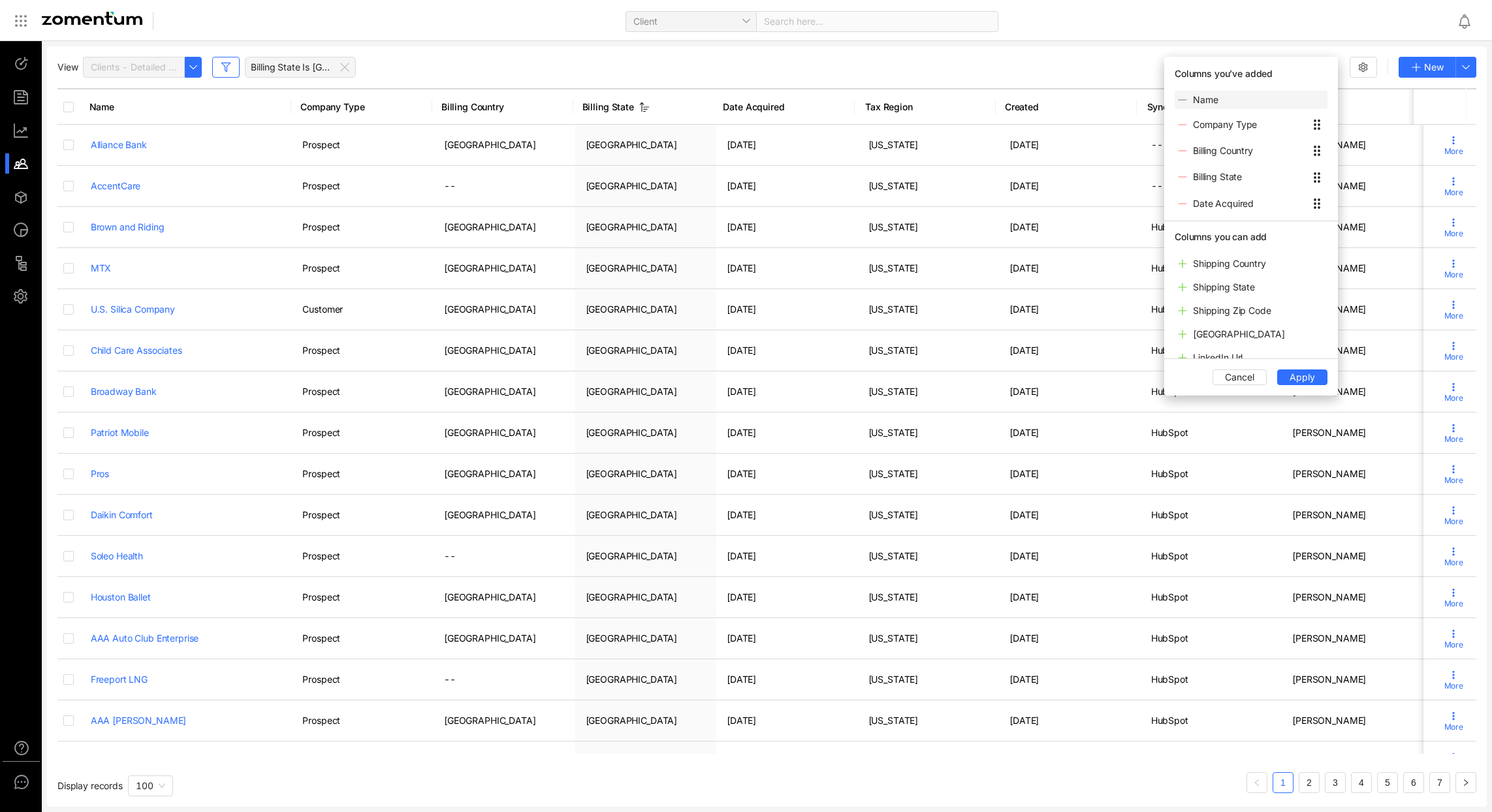
scroll to position [366, 0]
click at [1123, 64] on div "View Clients - Detailed View Billing State Is TX New" at bounding box center [767, 67] width 1419 height 21
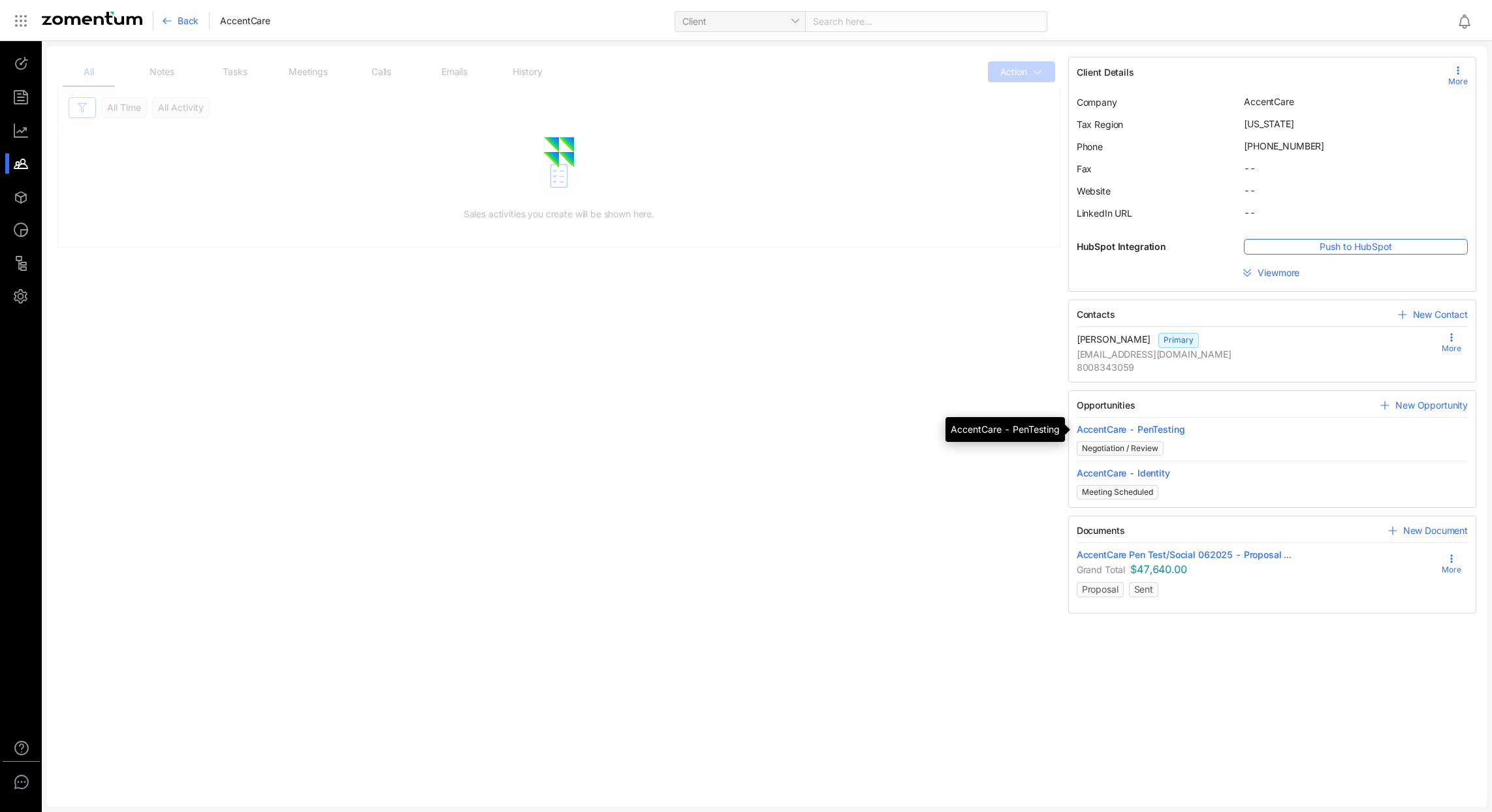
click at [1121, 431] on span "AccentCare - PenTesting" at bounding box center [1272, 429] width 391 height 13
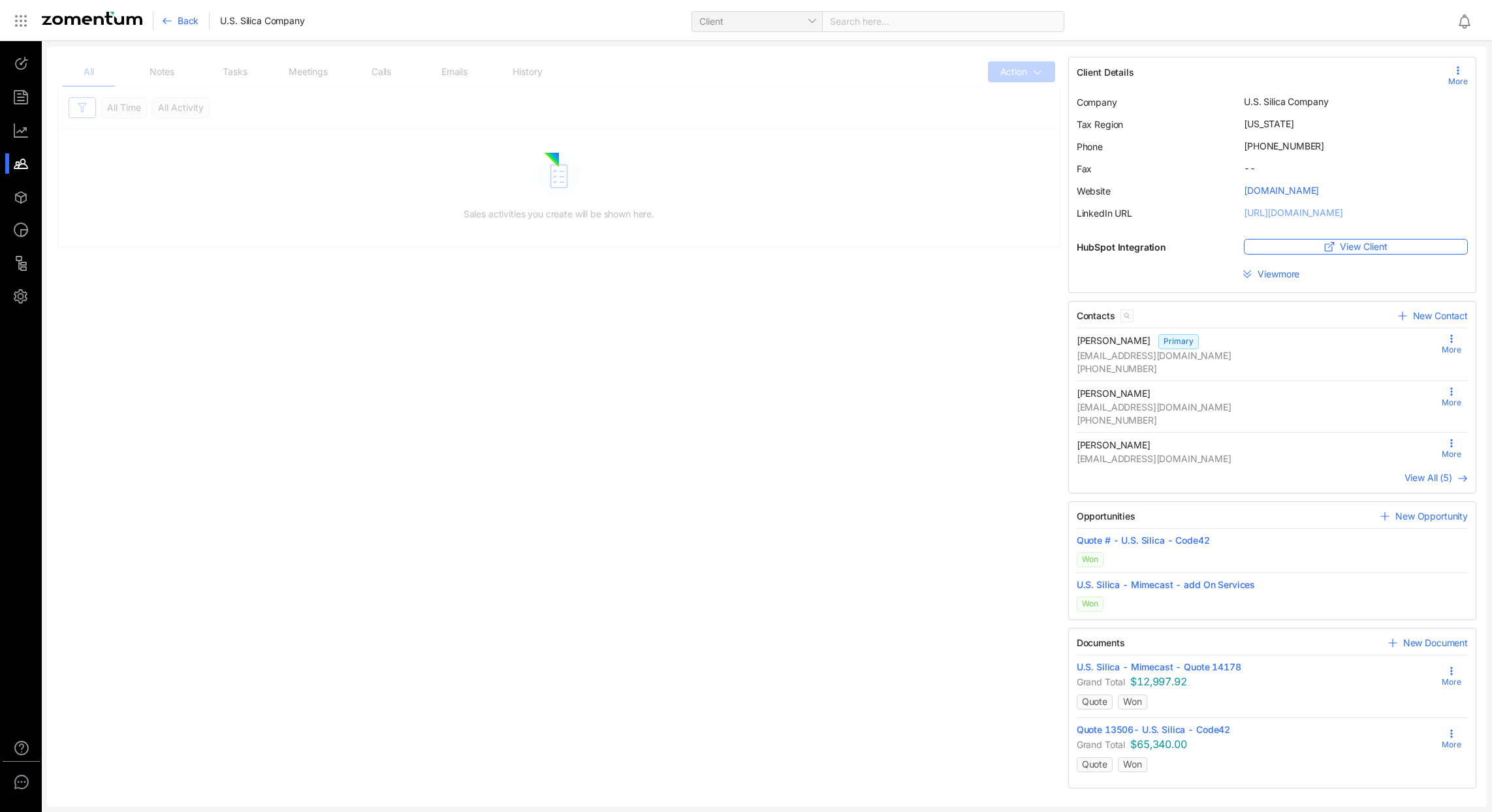
click at [1294, 216] on link "[URL][DOMAIN_NAME]" at bounding box center [1293, 213] width 98 height 11
click at [756, 24] on span "Client" at bounding box center [757, 22] width 115 height 20
click at [26, 158] on div at bounding box center [27, 163] width 28 height 21
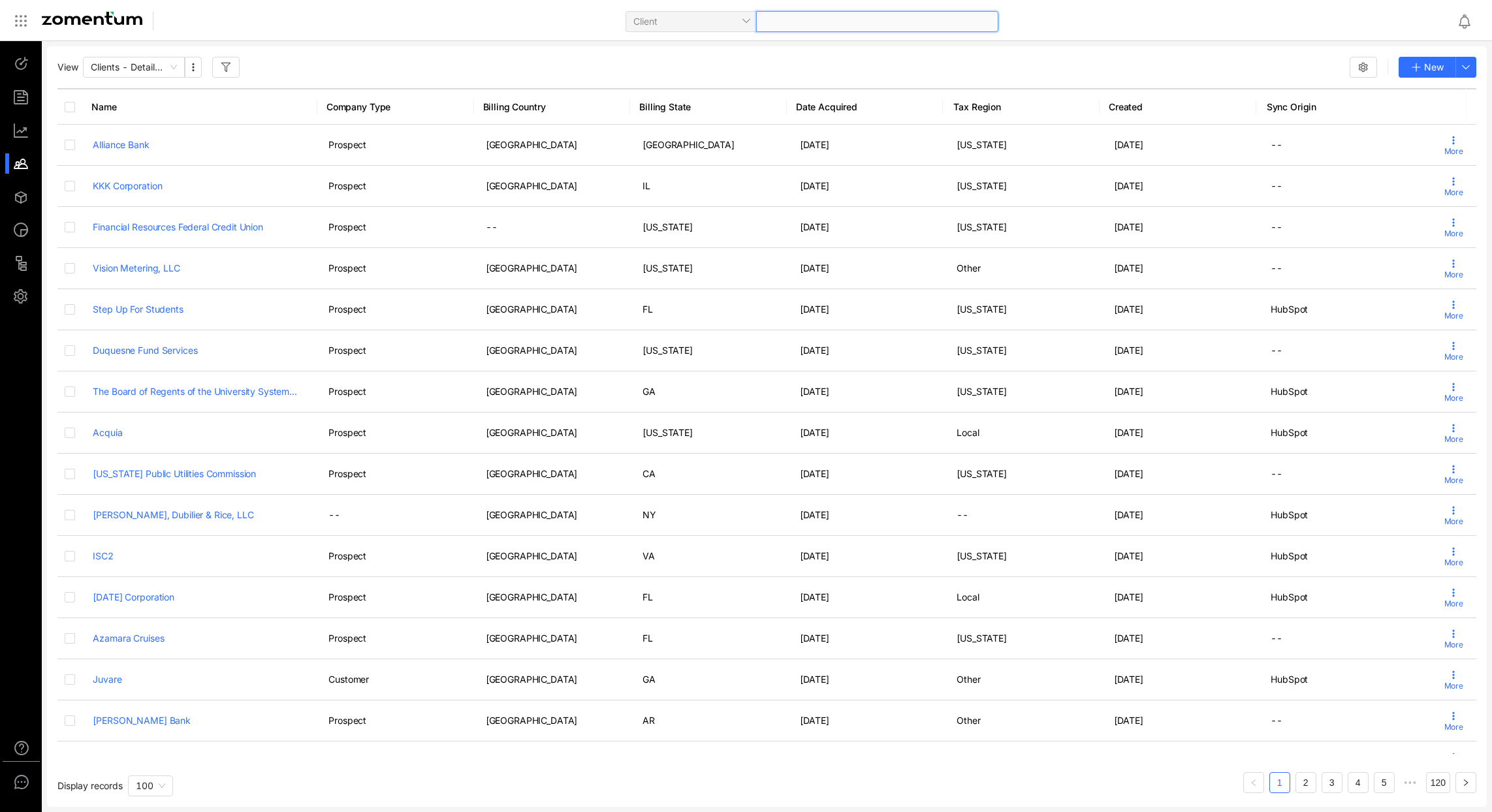
click at [829, 28] on div at bounding box center [877, 22] width 242 height 21
click at [733, 13] on span "Client" at bounding box center [690, 22] width 115 height 20
click at [801, 17] on span at bounding box center [877, 22] width 226 height 20
type input "******"
click at [1081, 35] on div "Client" at bounding box center [809, 20] width 1274 height 30
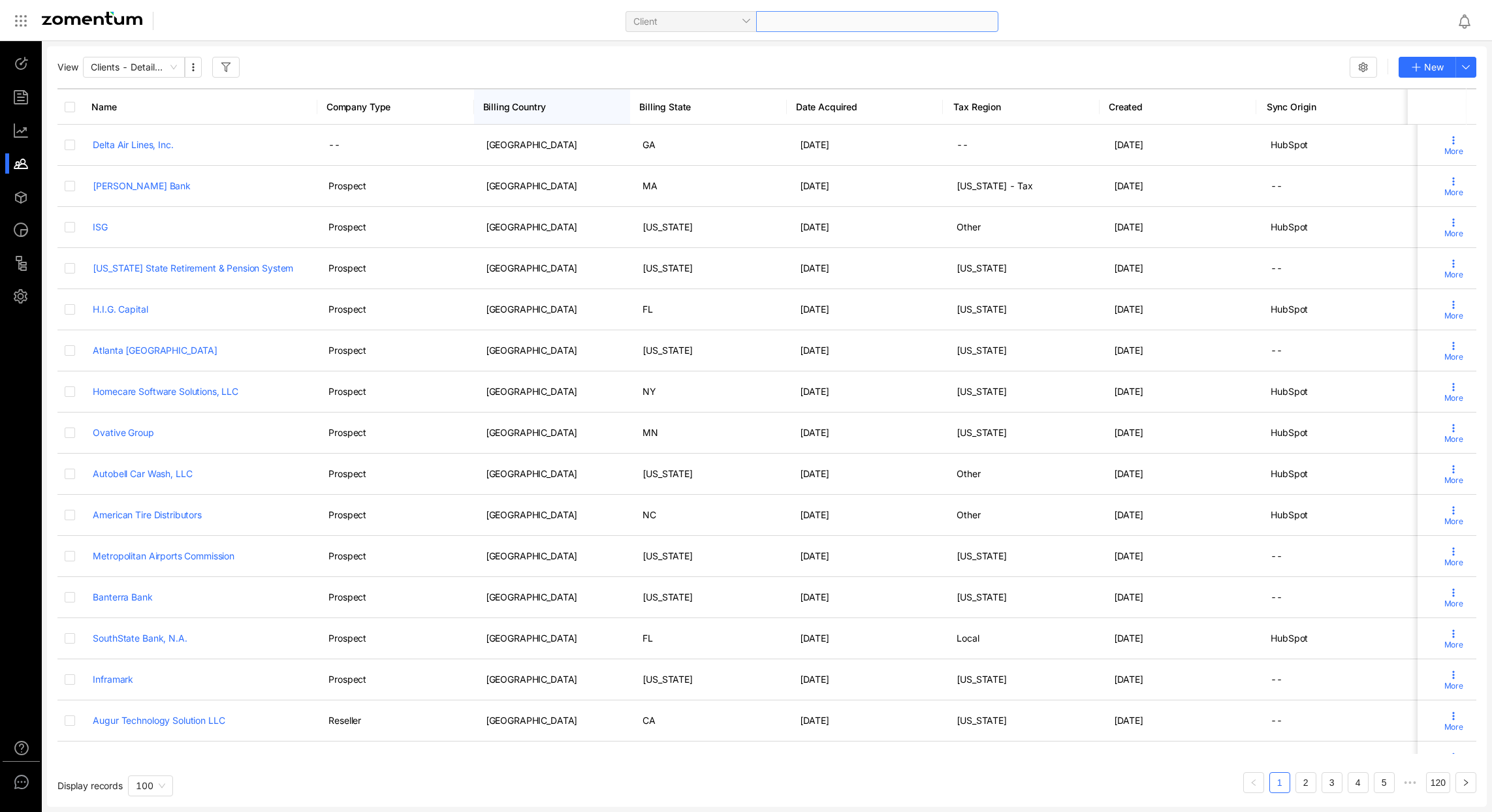
scroll to position [446, 0]
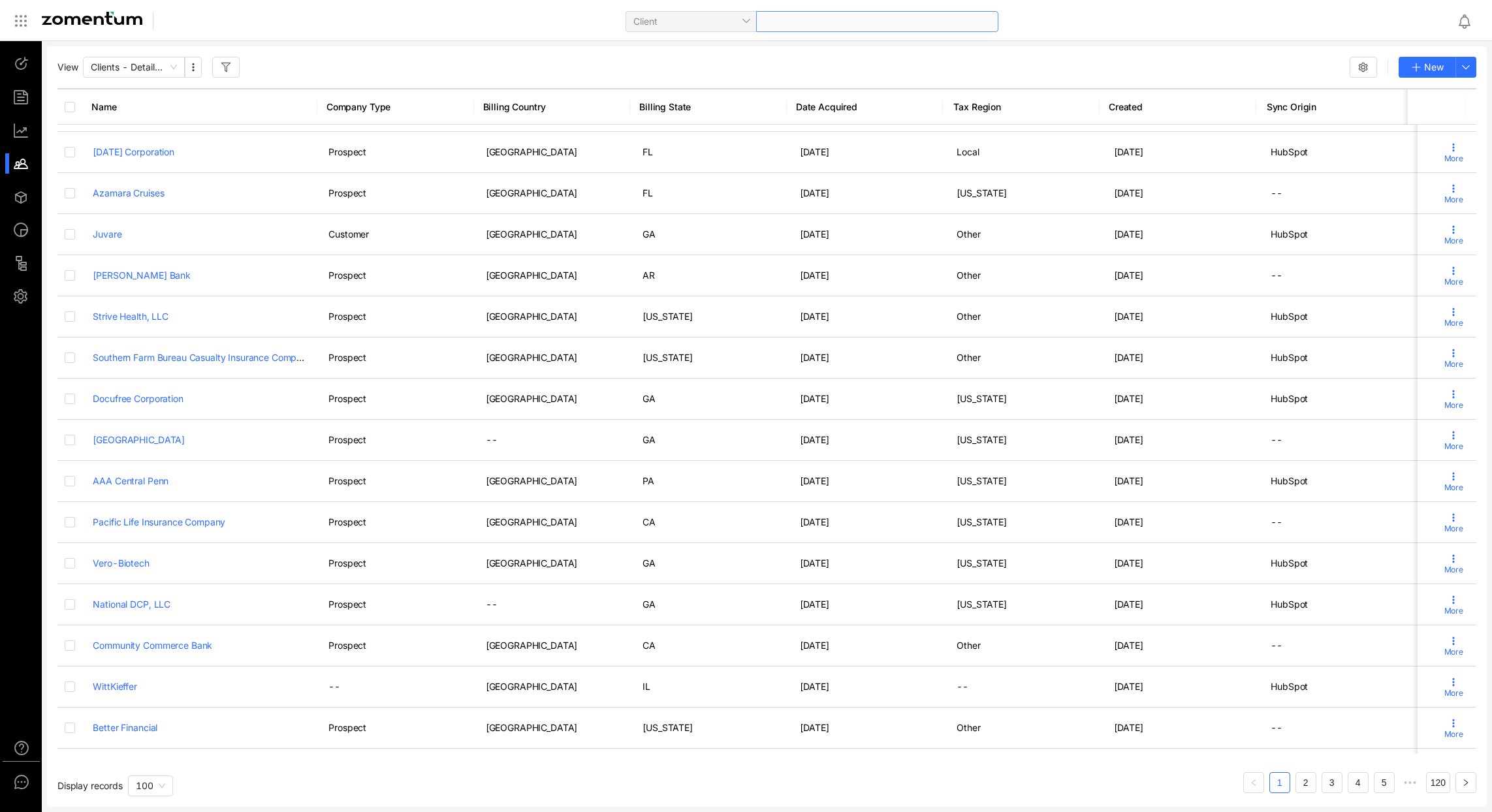
click at [821, 27] on span at bounding box center [877, 22] width 226 height 20
click at [777, 21] on input "******" at bounding box center [819, 22] width 111 height 20
type input "******"
click at [1060, 21] on div "Client" at bounding box center [809, 20] width 1274 height 30
